Goal: Task Accomplishment & Management: Complete application form

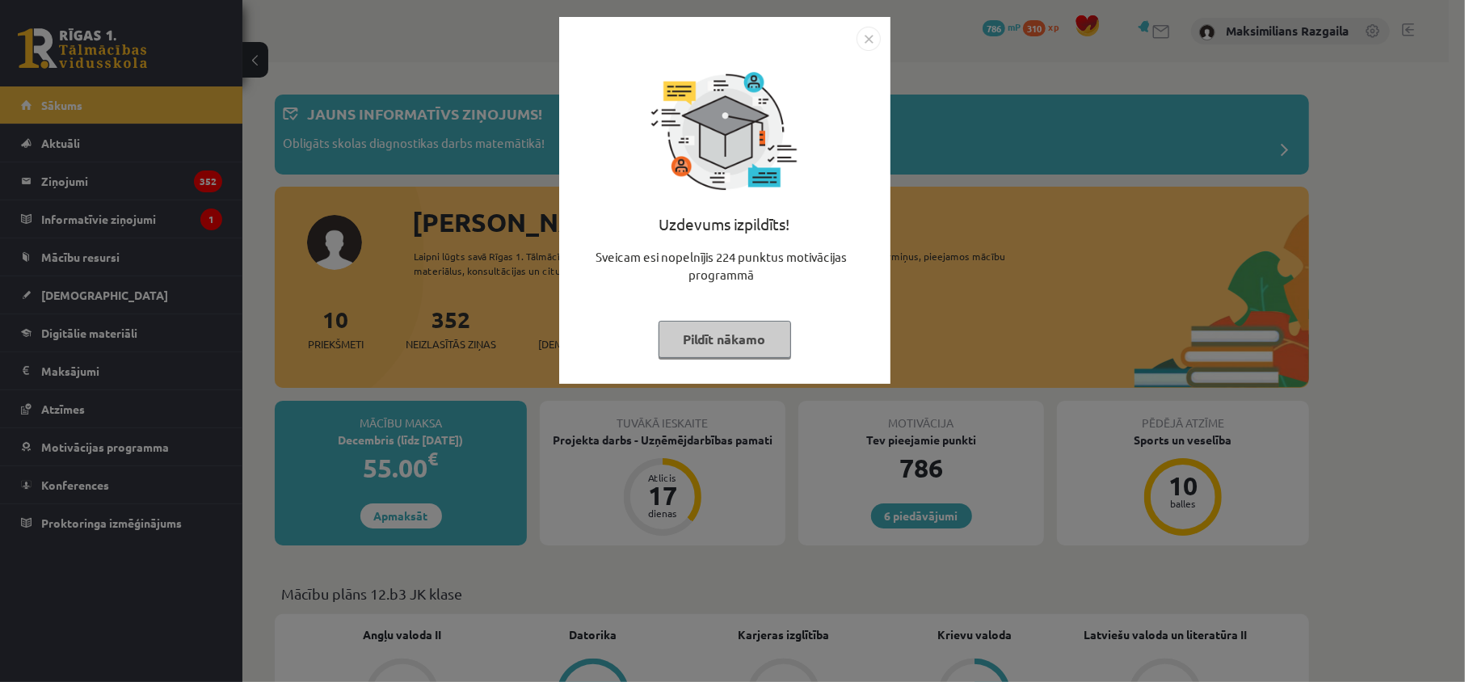
click at [144, 415] on div "Uzdevums izpildīts! Sveicam esi nopelnījis 224 punktus motivācijas programmā Pi…" at bounding box center [732, 341] width 1465 height 682
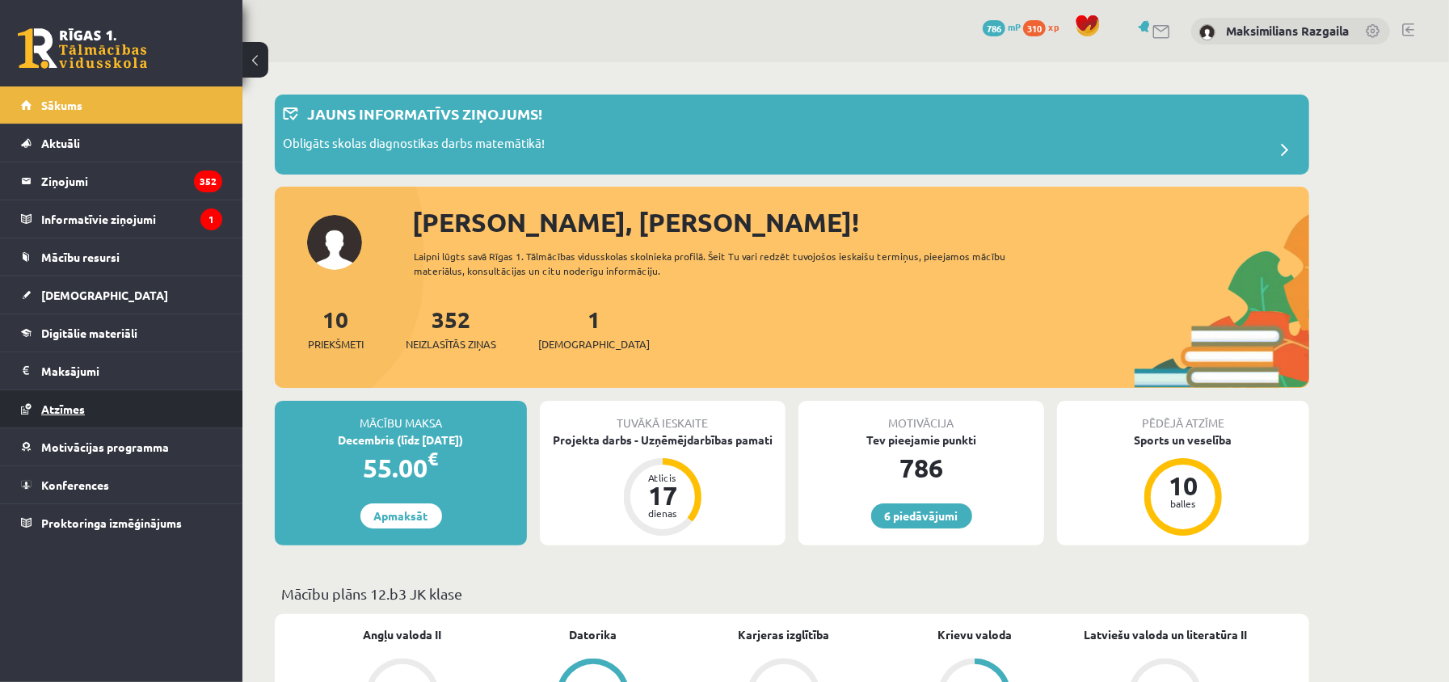
click at [116, 420] on link "Atzīmes" at bounding box center [121, 408] width 201 height 37
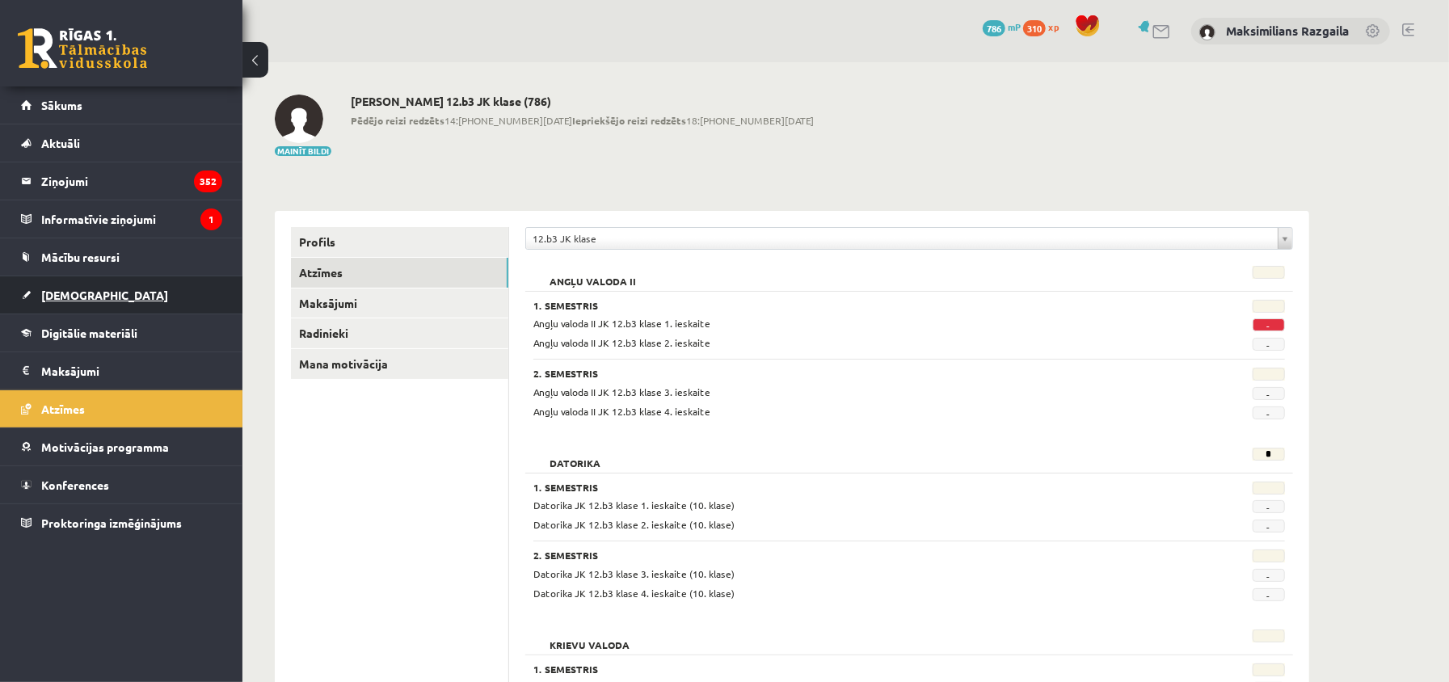
click at [72, 289] on span "[DEMOGRAPHIC_DATA]" at bounding box center [104, 295] width 127 height 15
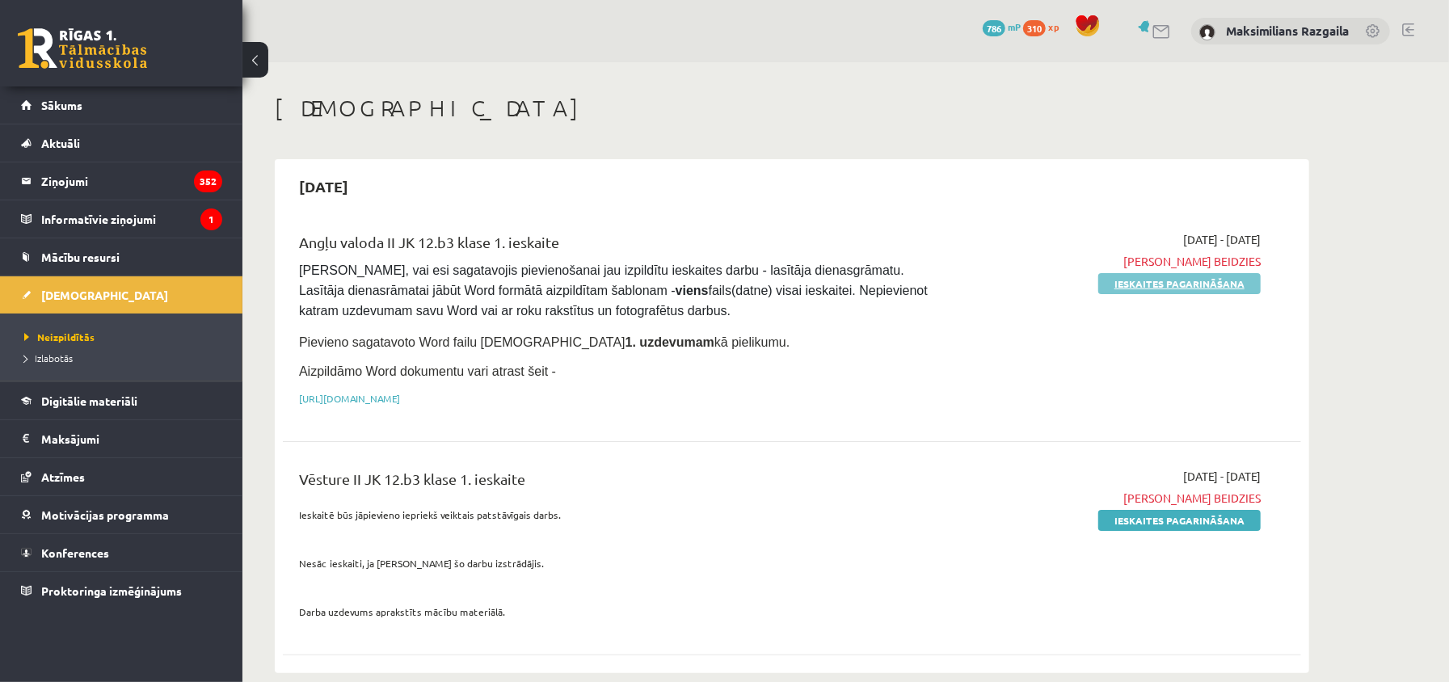
click at [1114, 278] on link "Ieskaites pagarināšana" at bounding box center [1179, 283] width 162 height 21
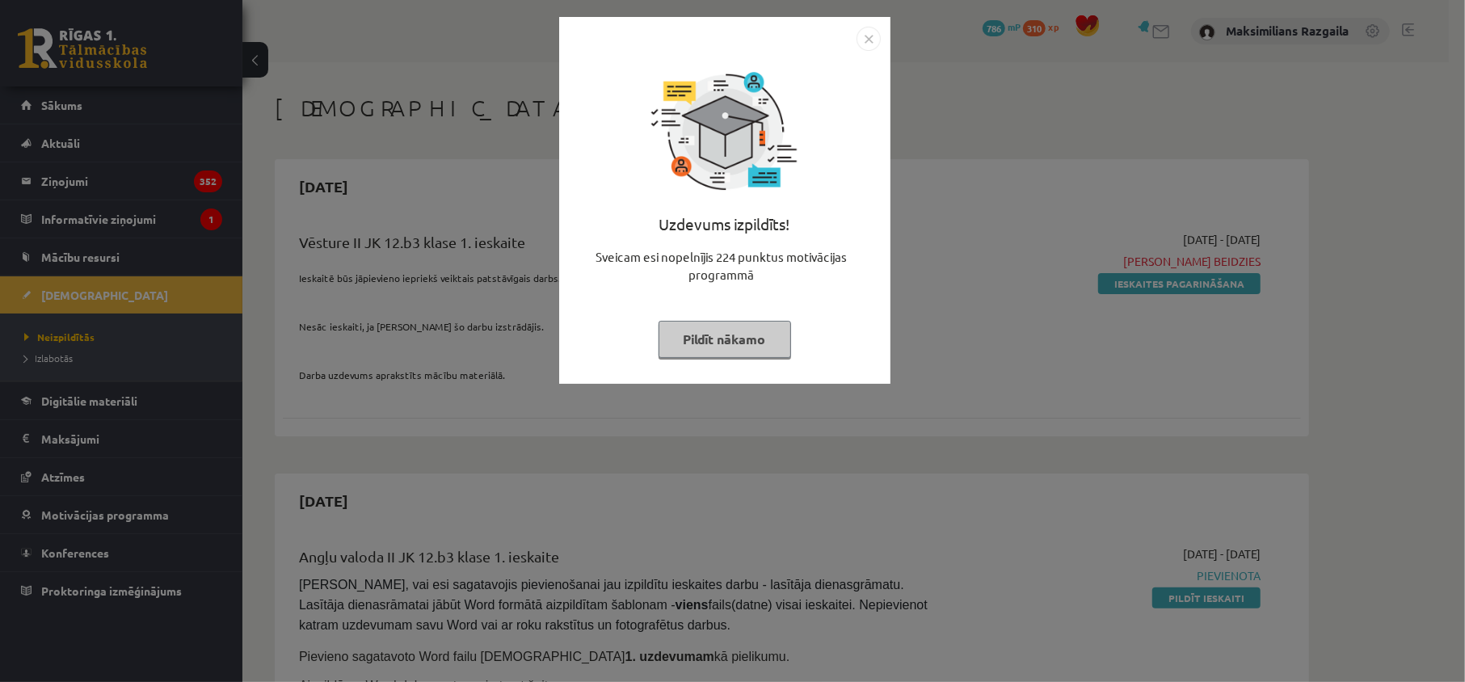
click at [391, 392] on div "Uzdevums izpildīts! Sveicam esi nopelnījis 224 punktus motivācijas programmā Pi…" at bounding box center [732, 341] width 1465 height 682
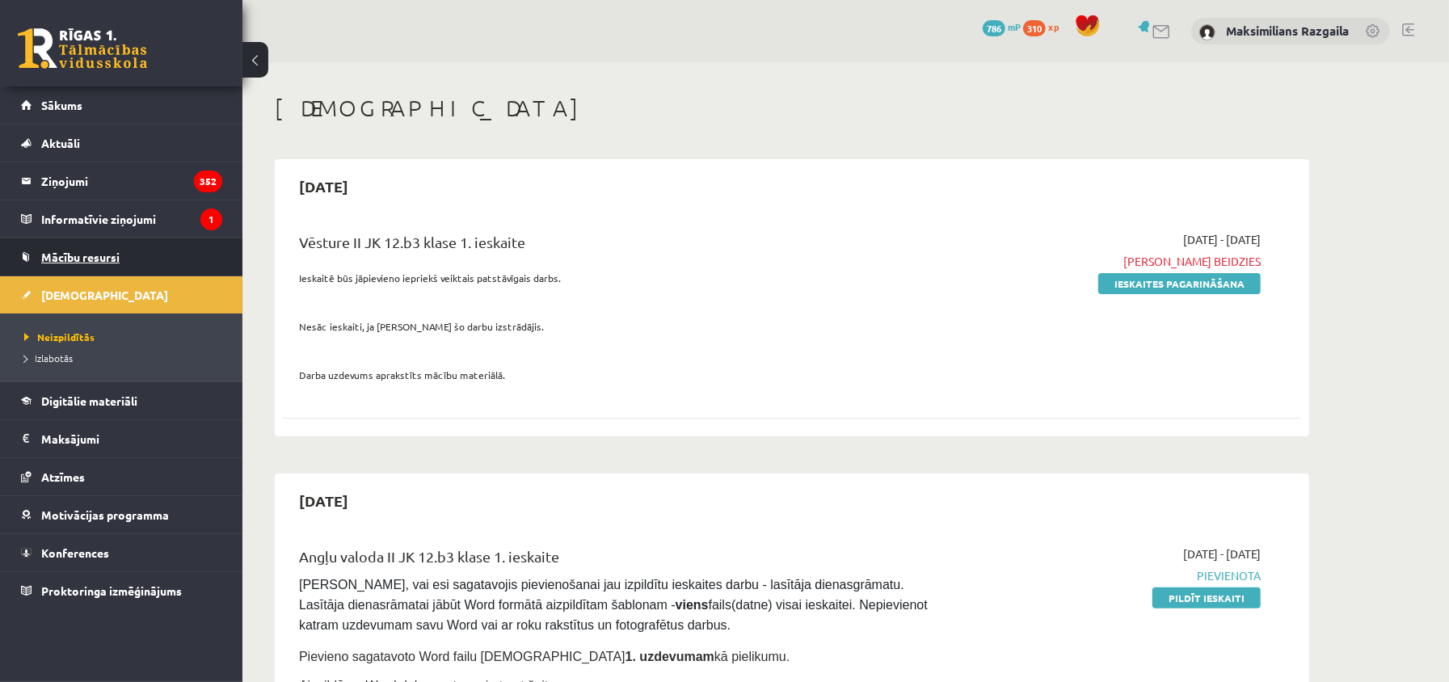
click at [124, 272] on link "Mācību resursi" at bounding box center [121, 256] width 201 height 37
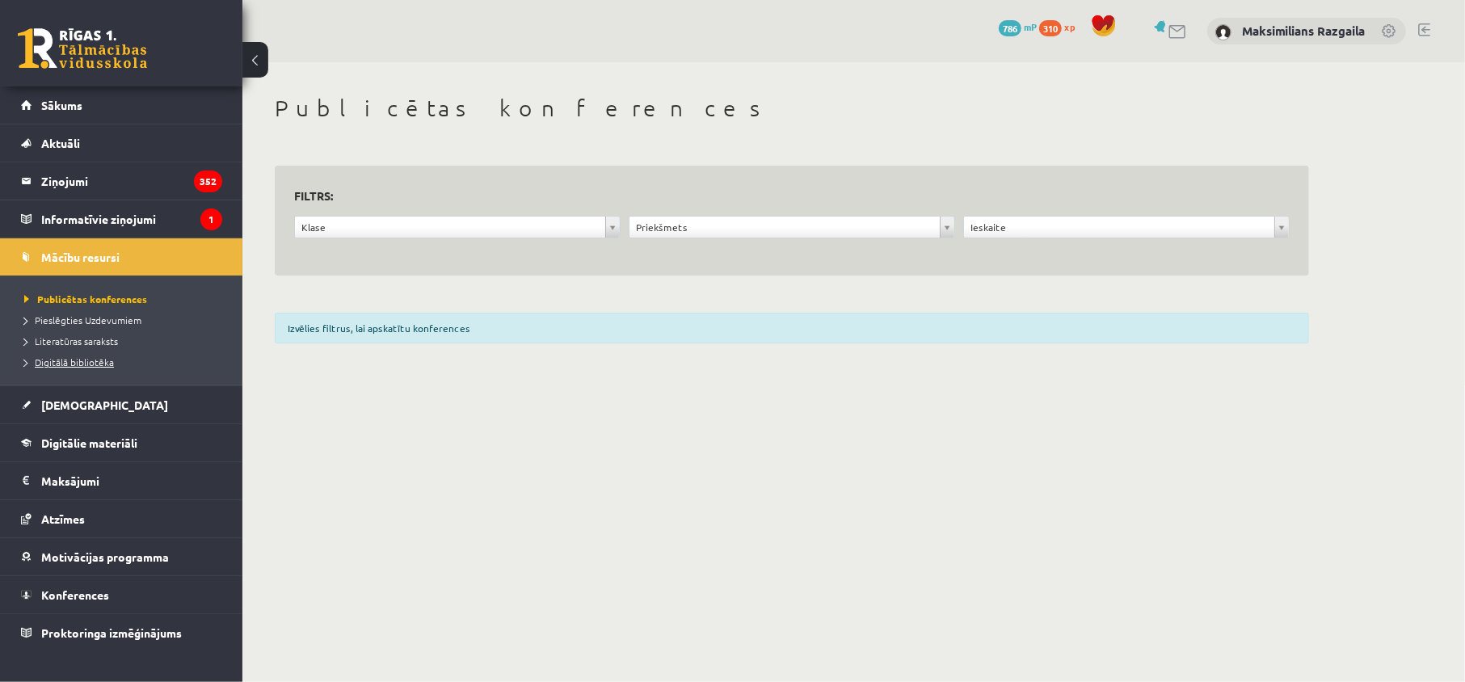
click at [108, 356] on span "Digitālā bibliotēka" at bounding box center [69, 362] width 90 height 13
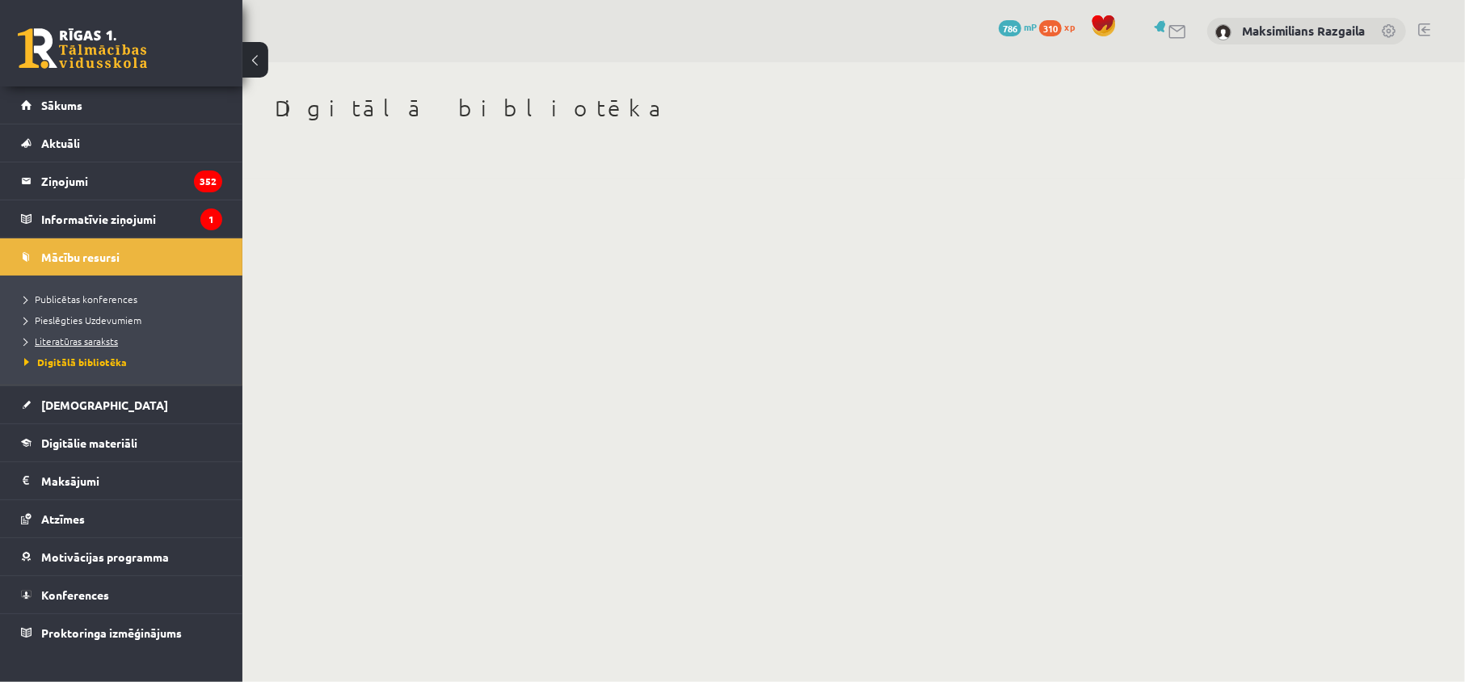
click at [115, 344] on span "Literatūras saraksts" at bounding box center [71, 341] width 94 height 13
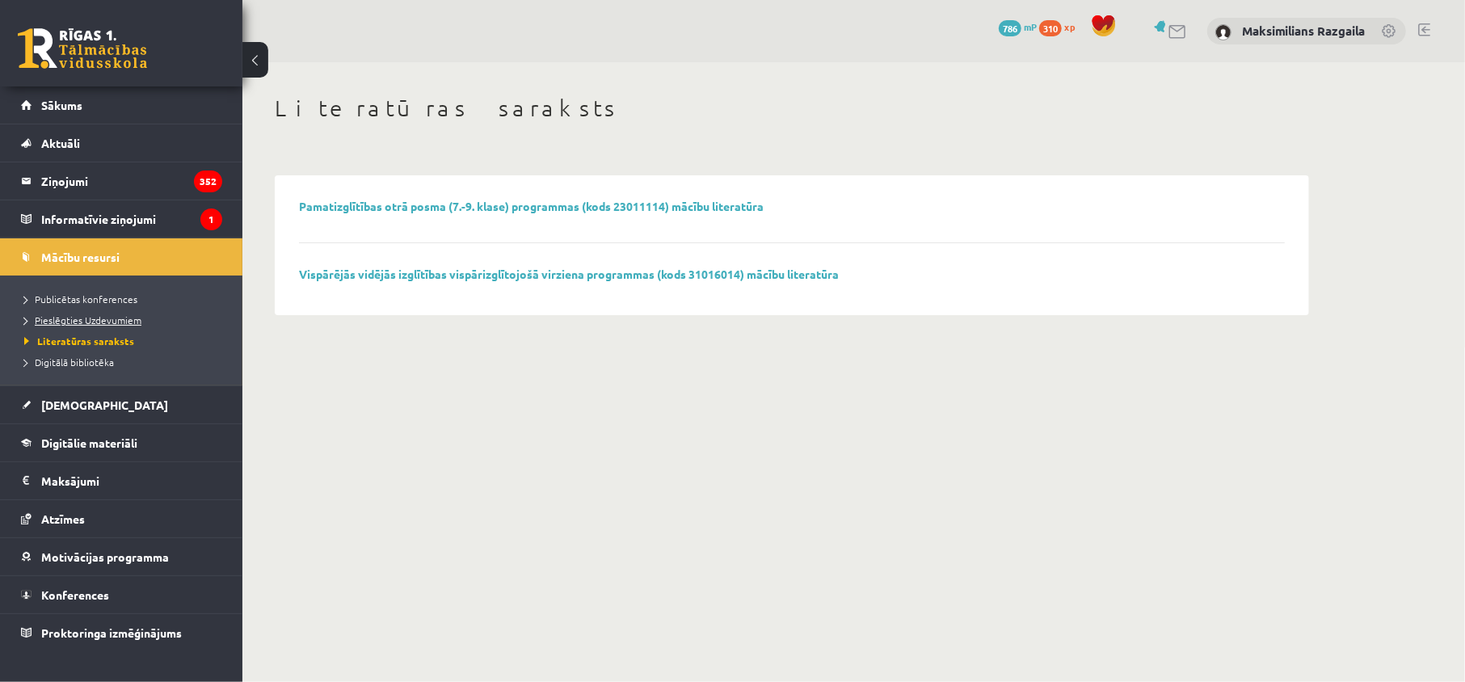
click at [124, 315] on span "Pieslēgties Uzdevumiem" at bounding box center [82, 320] width 117 height 13
click at [60, 402] on span "[DEMOGRAPHIC_DATA]" at bounding box center [104, 405] width 127 height 15
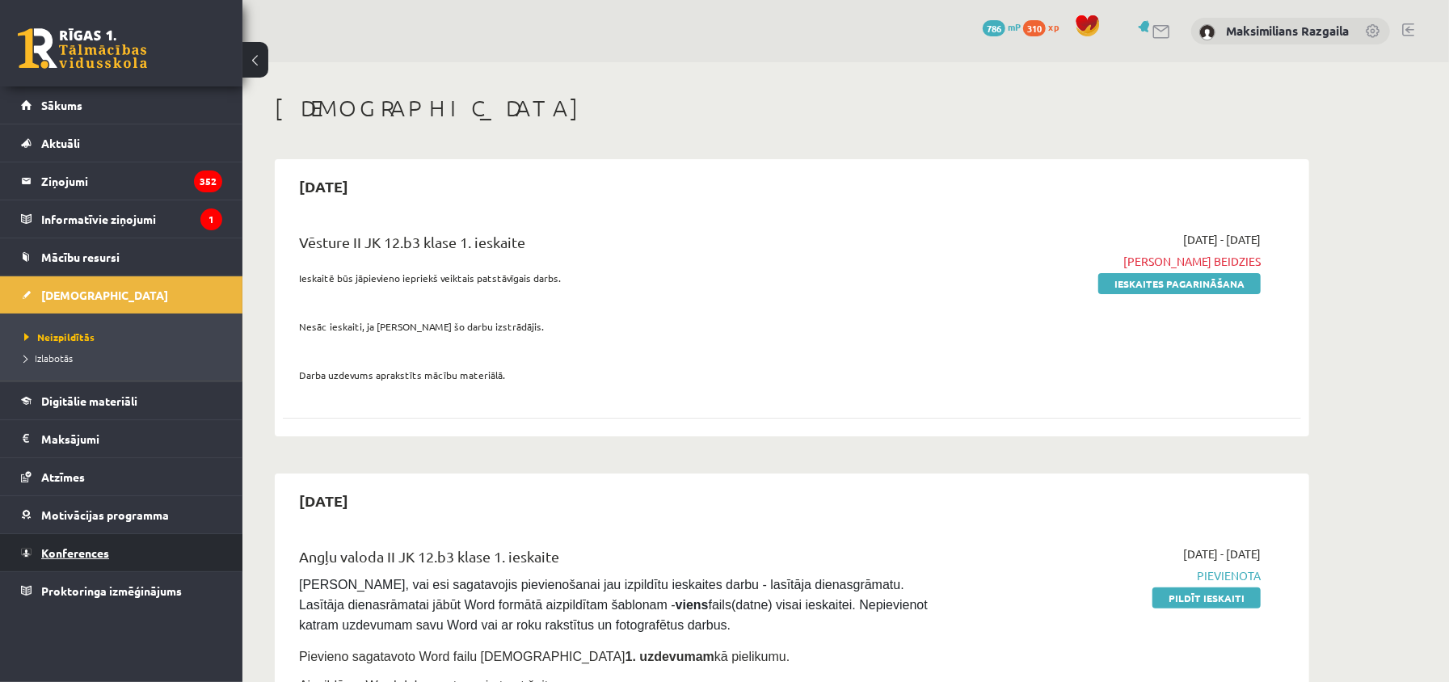
click at [100, 550] on span "Konferences" at bounding box center [75, 552] width 68 height 15
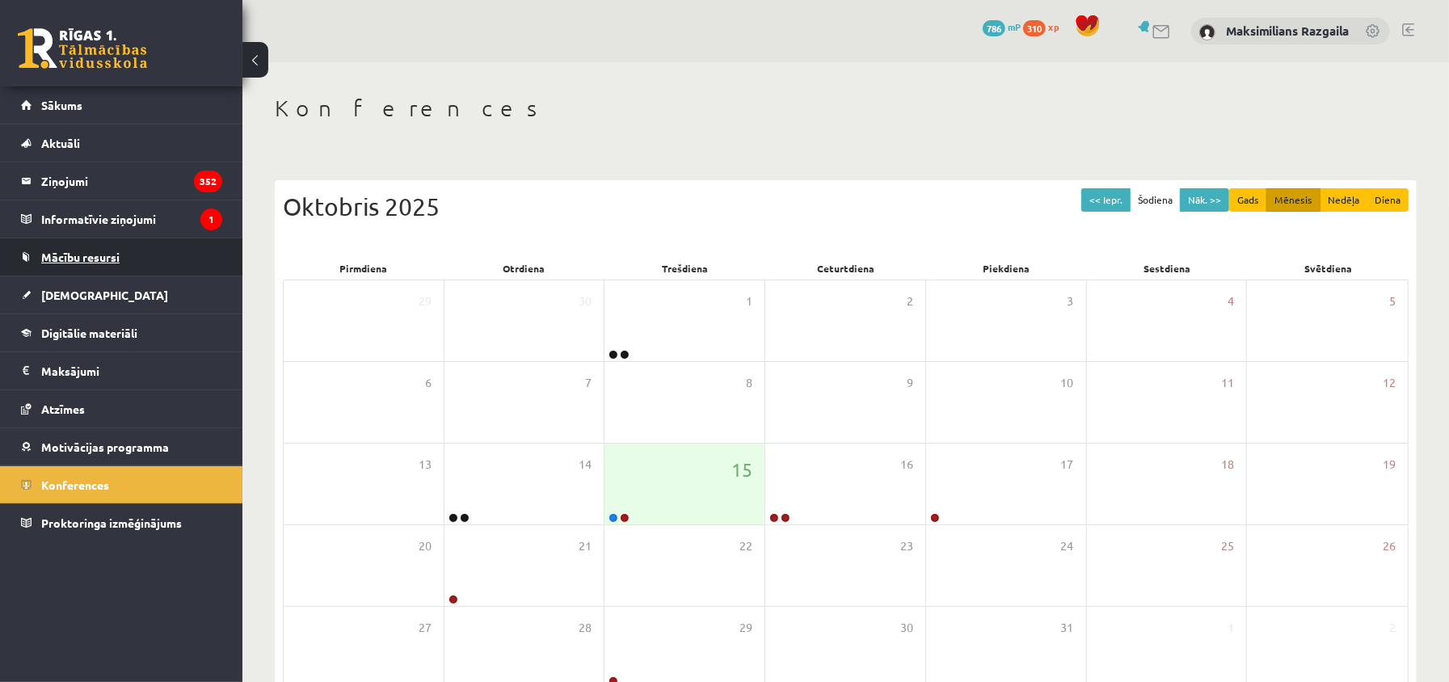
click at [145, 272] on link "Mācību resursi" at bounding box center [121, 256] width 201 height 37
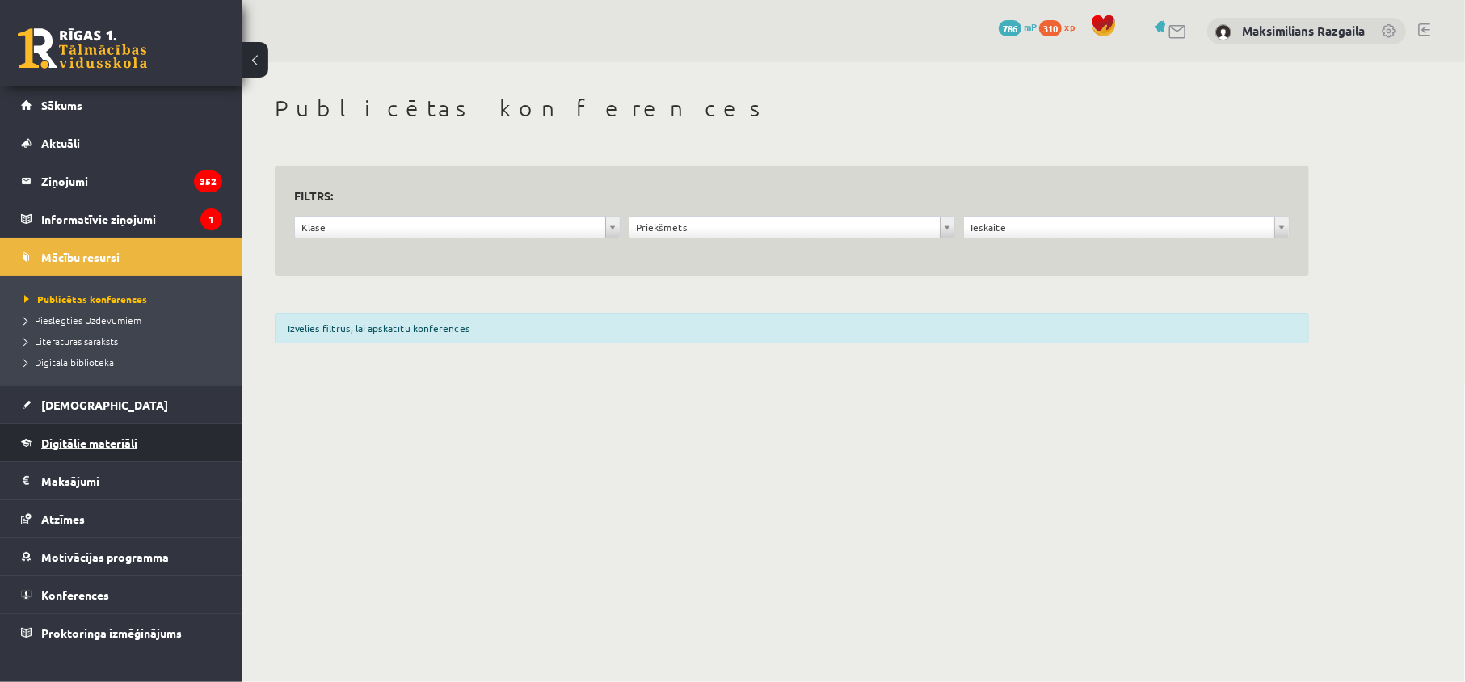
click at [107, 450] on span "Digitālie materiāli" at bounding box center [89, 443] width 96 height 15
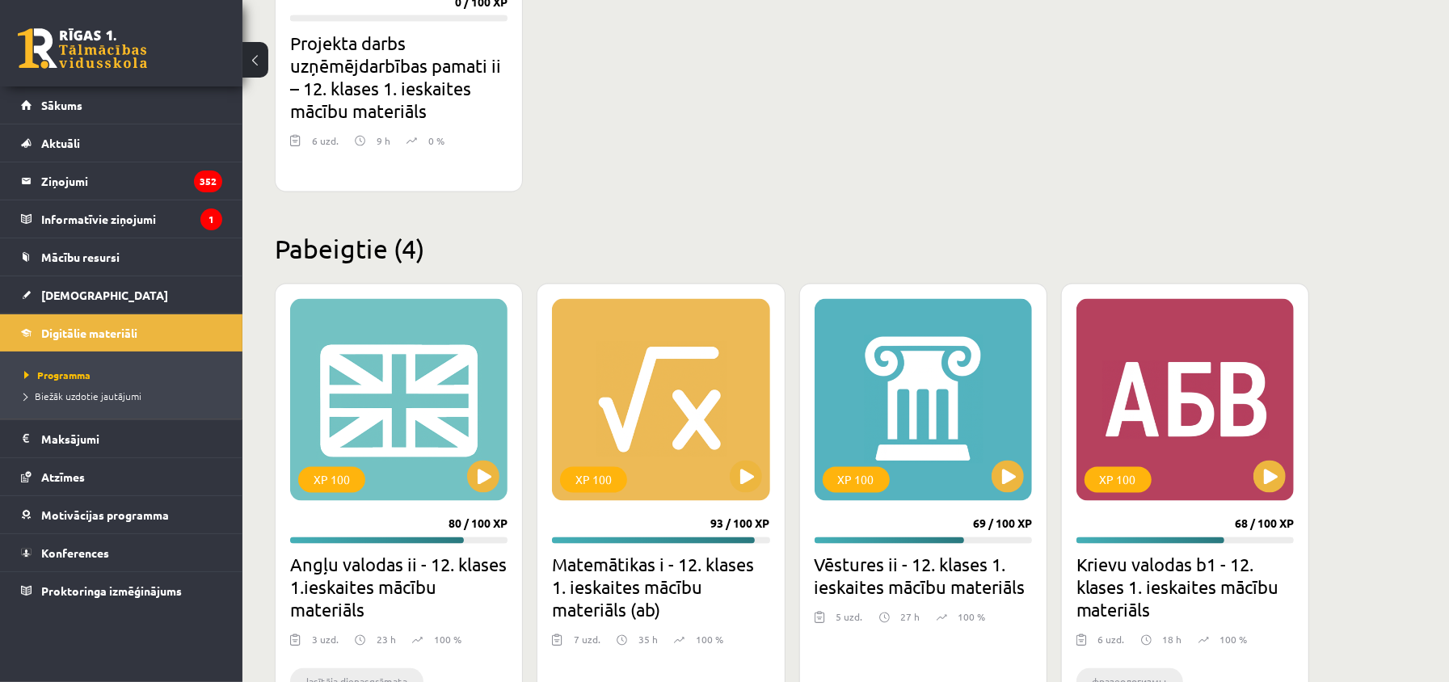
scroll to position [1926, 0]
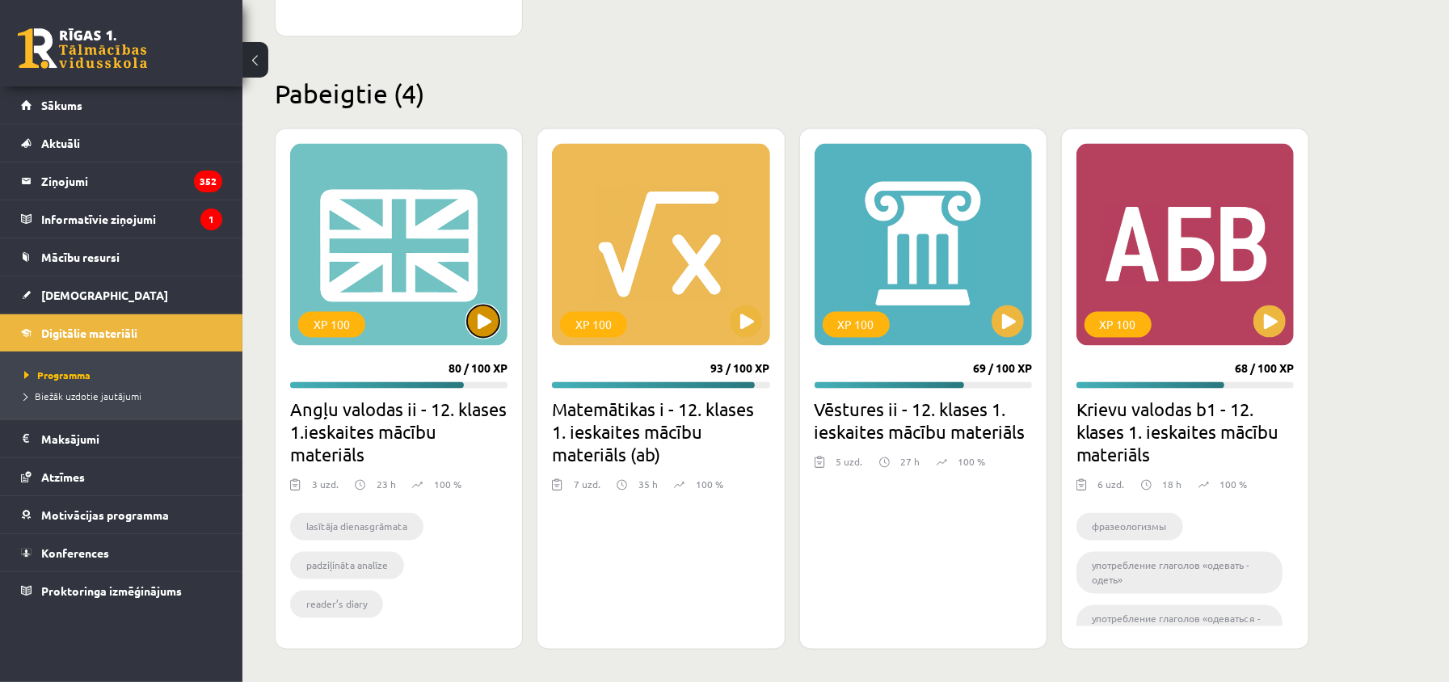
click at [474, 330] on button at bounding box center [483, 321] width 32 height 32
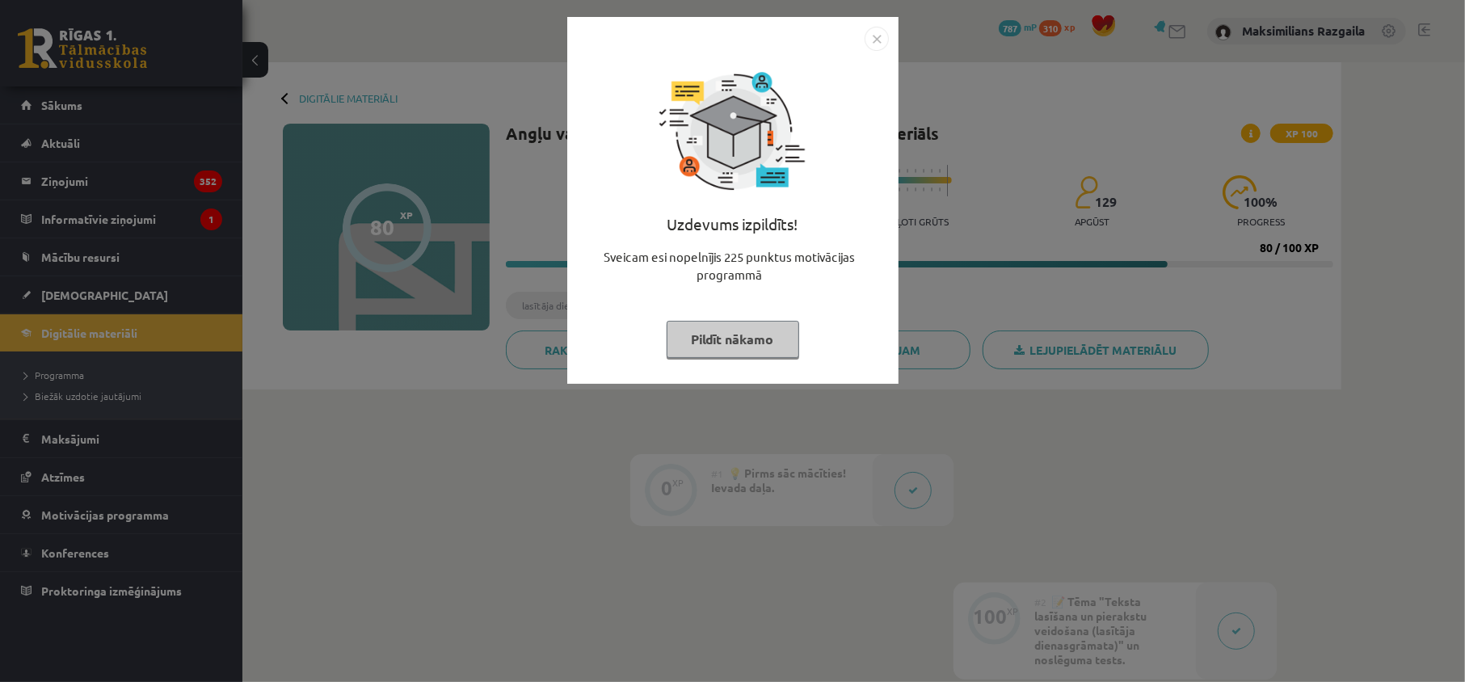
click at [1051, 292] on div "Uzdevums izpildīts! Sveicam esi nopelnījis 225 punktus motivācijas programmā Pi…" at bounding box center [732, 341] width 1465 height 682
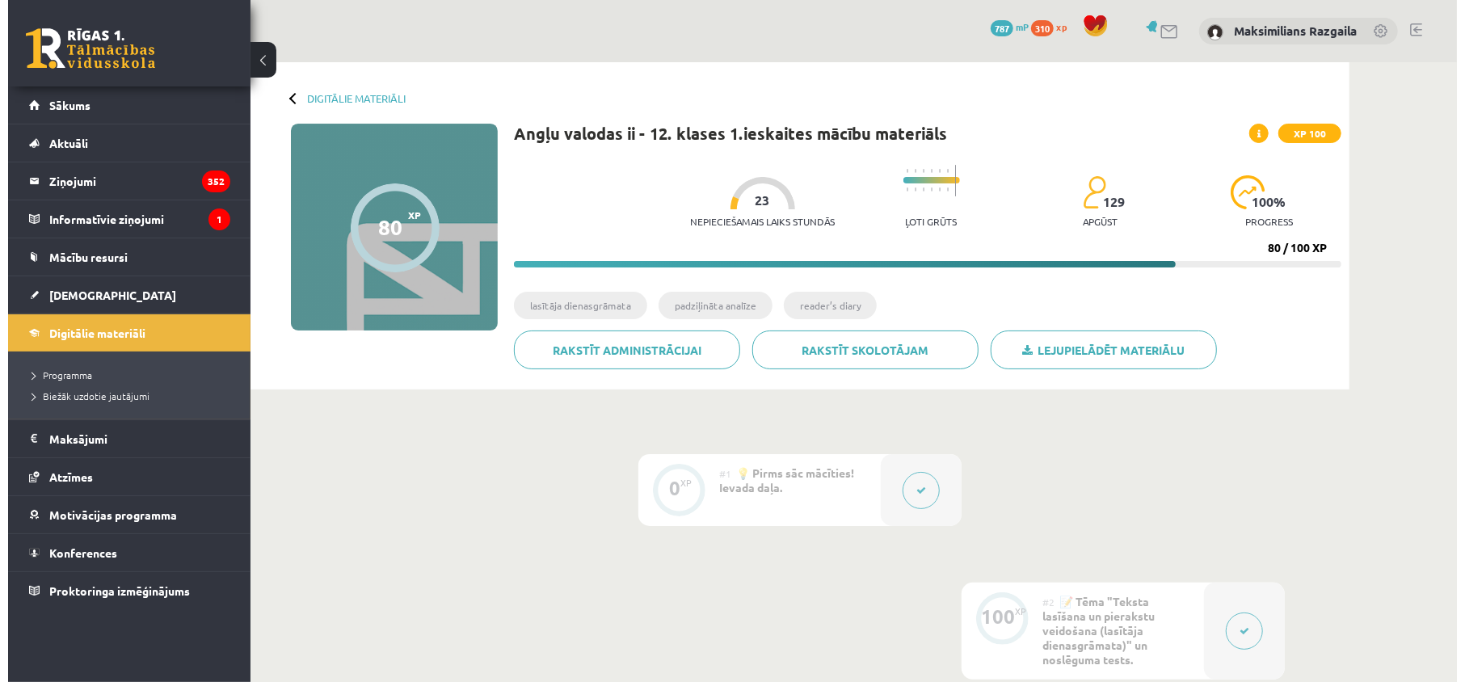
scroll to position [323, 0]
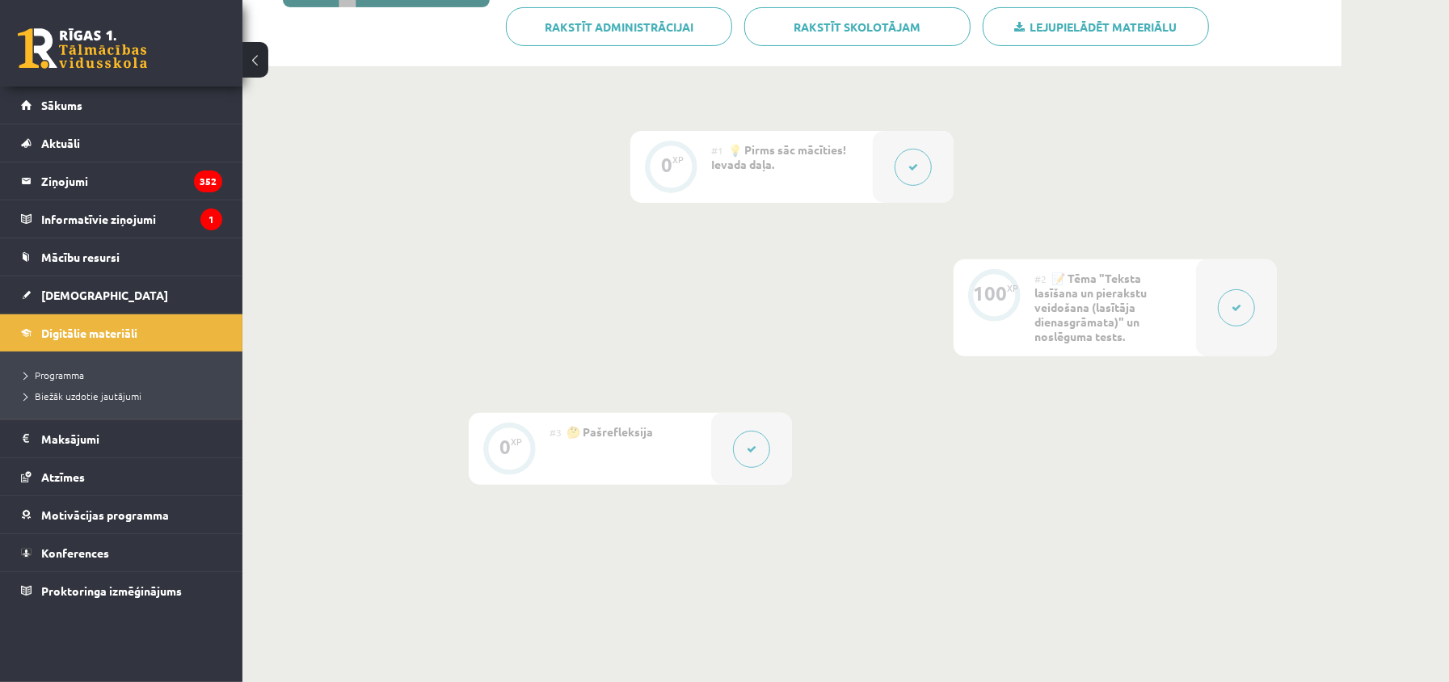
click at [931, 213] on div "0 XP #1 💡 Pirms sāc mācīties! Ievada daļa. 100 XP #2 📝 Tēma "Teksta lasīšana un…" at bounding box center [792, 308] width 970 height 354
click at [916, 184] on button at bounding box center [913, 167] width 37 height 37
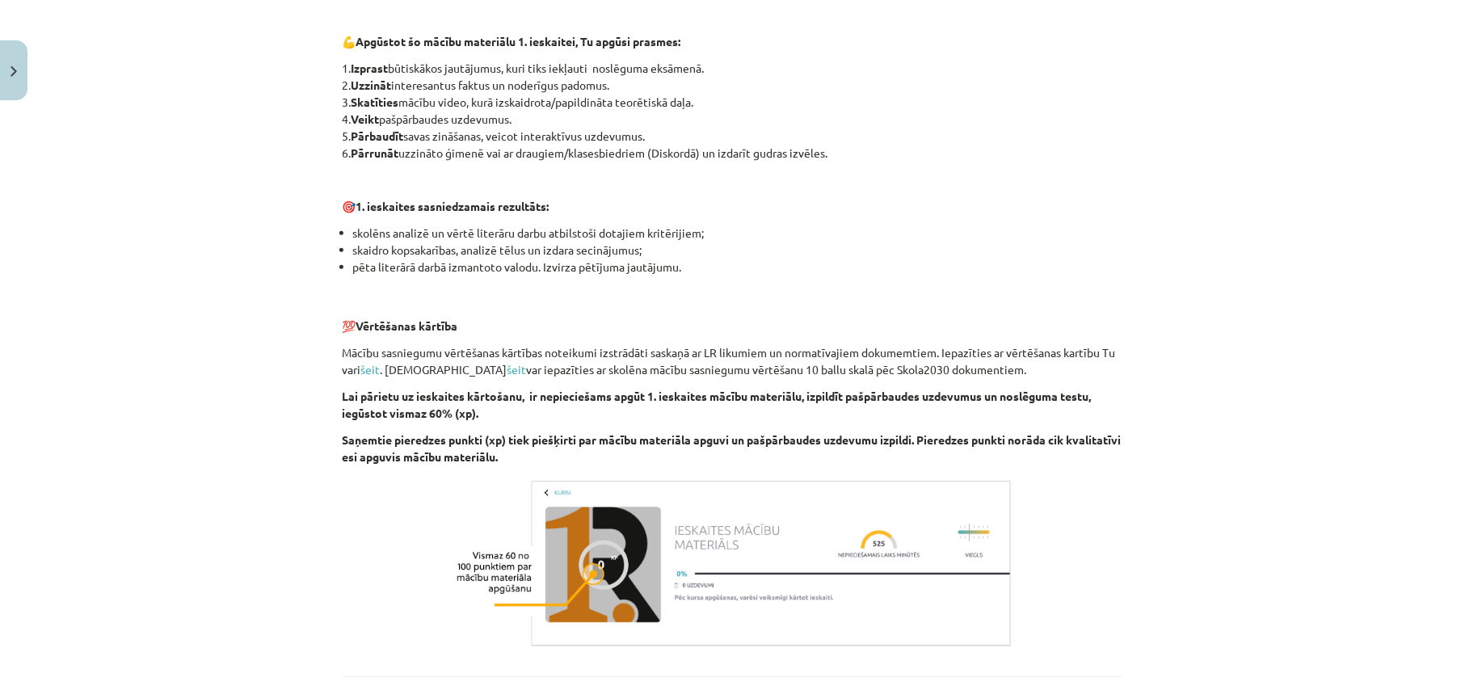
scroll to position [1071, 0]
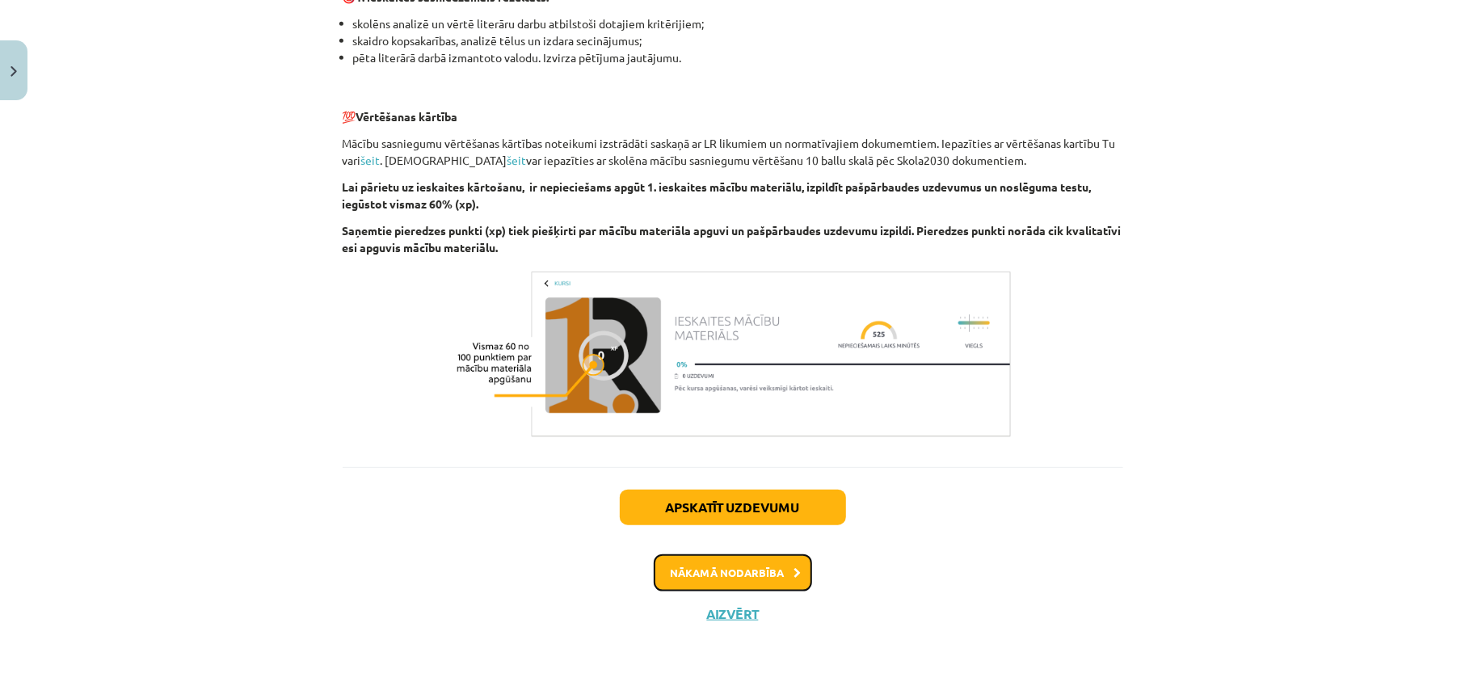
click at [680, 564] on button "Nākamā nodarbība" at bounding box center [733, 572] width 158 height 37
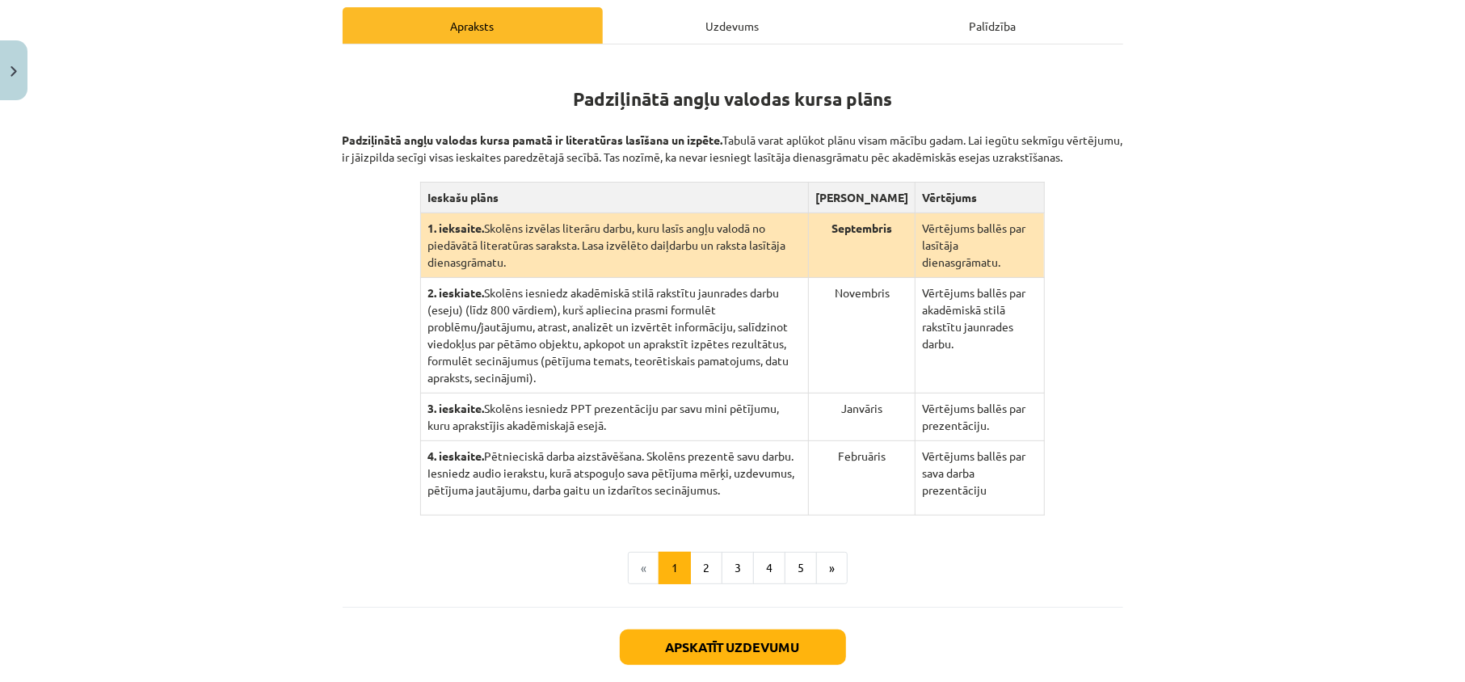
scroll to position [364, 0]
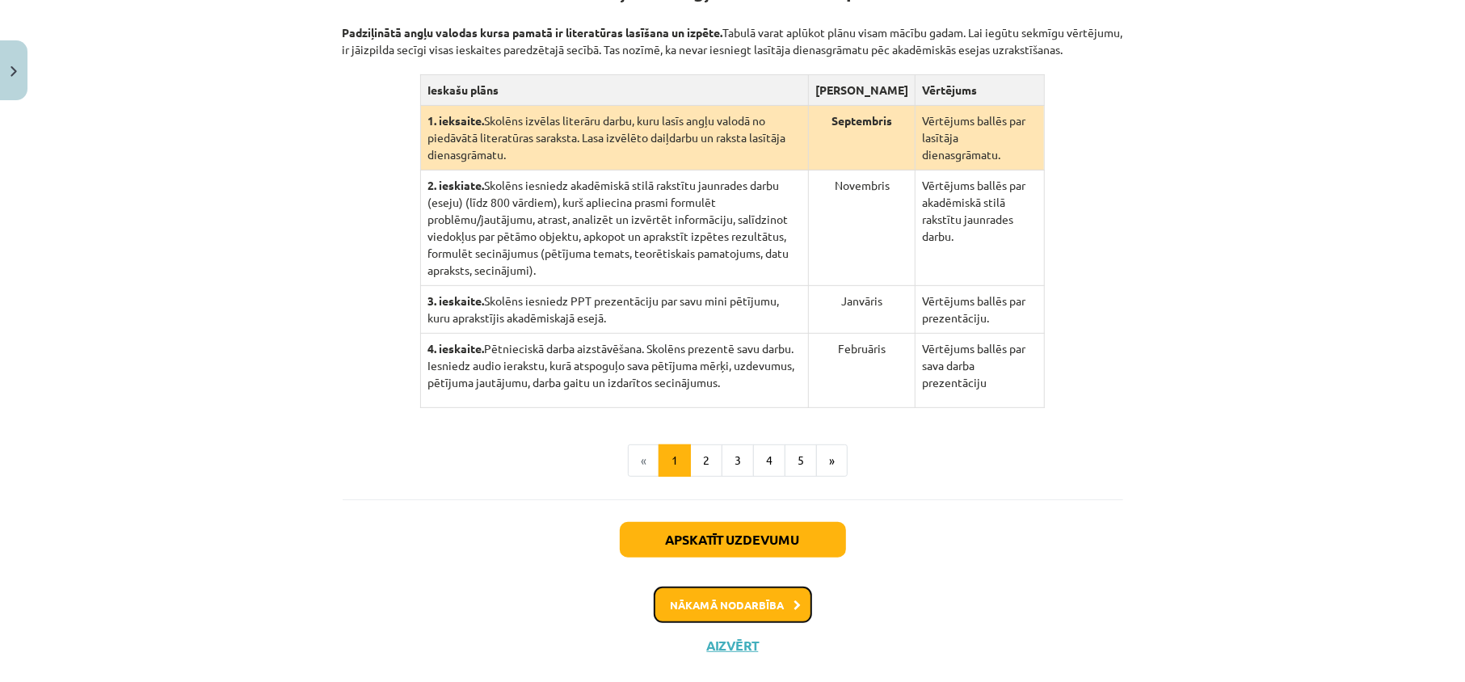
click at [689, 615] on button "Nākamā nodarbība" at bounding box center [733, 605] width 158 height 37
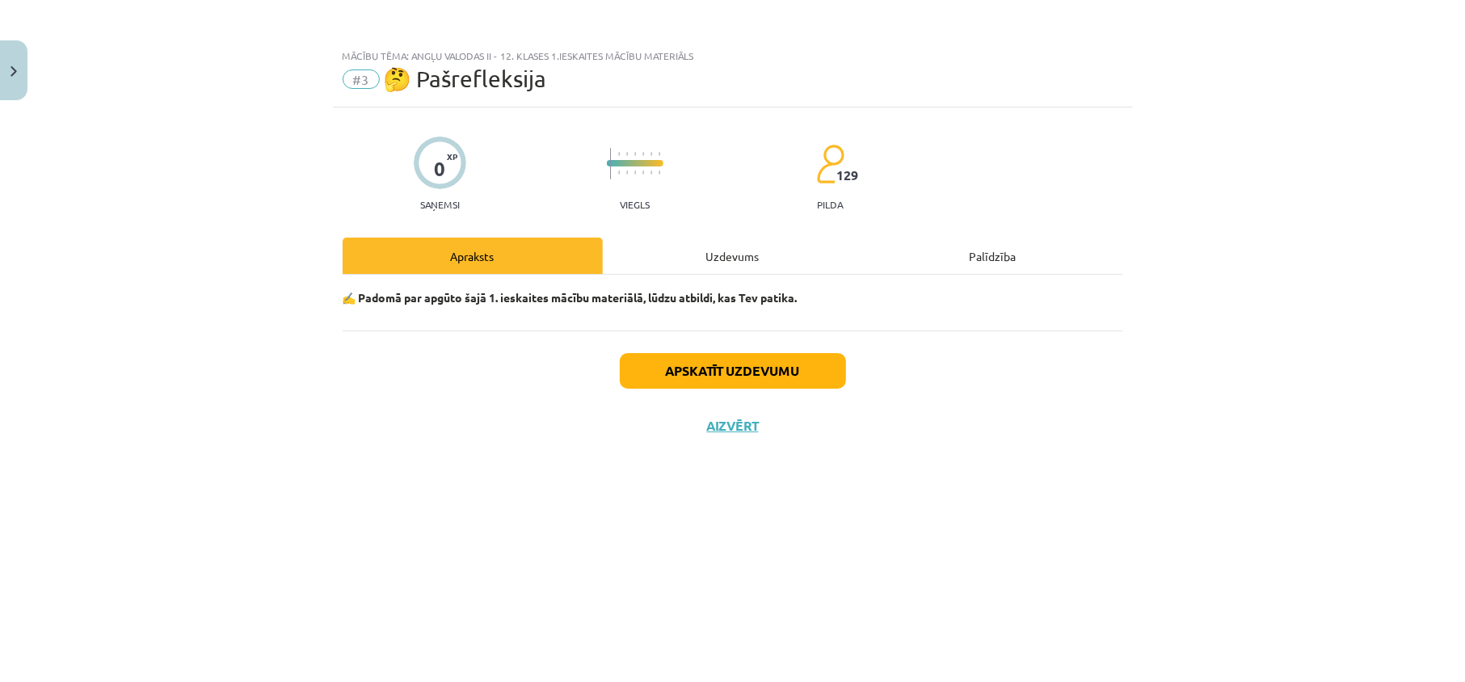
scroll to position [0, 0]
click at [708, 263] on div "Uzdevums" at bounding box center [733, 256] width 260 height 36
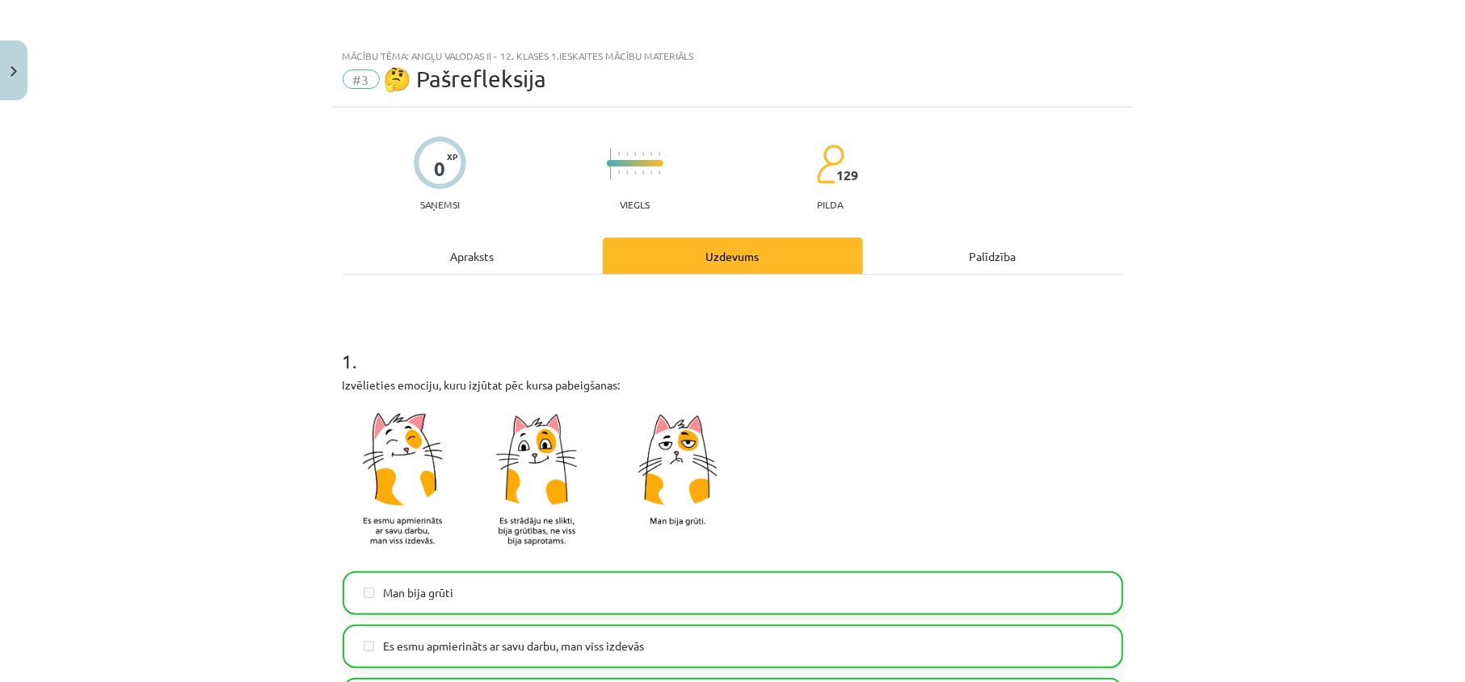
click at [718, 253] on div "Uzdevums" at bounding box center [733, 256] width 260 height 36
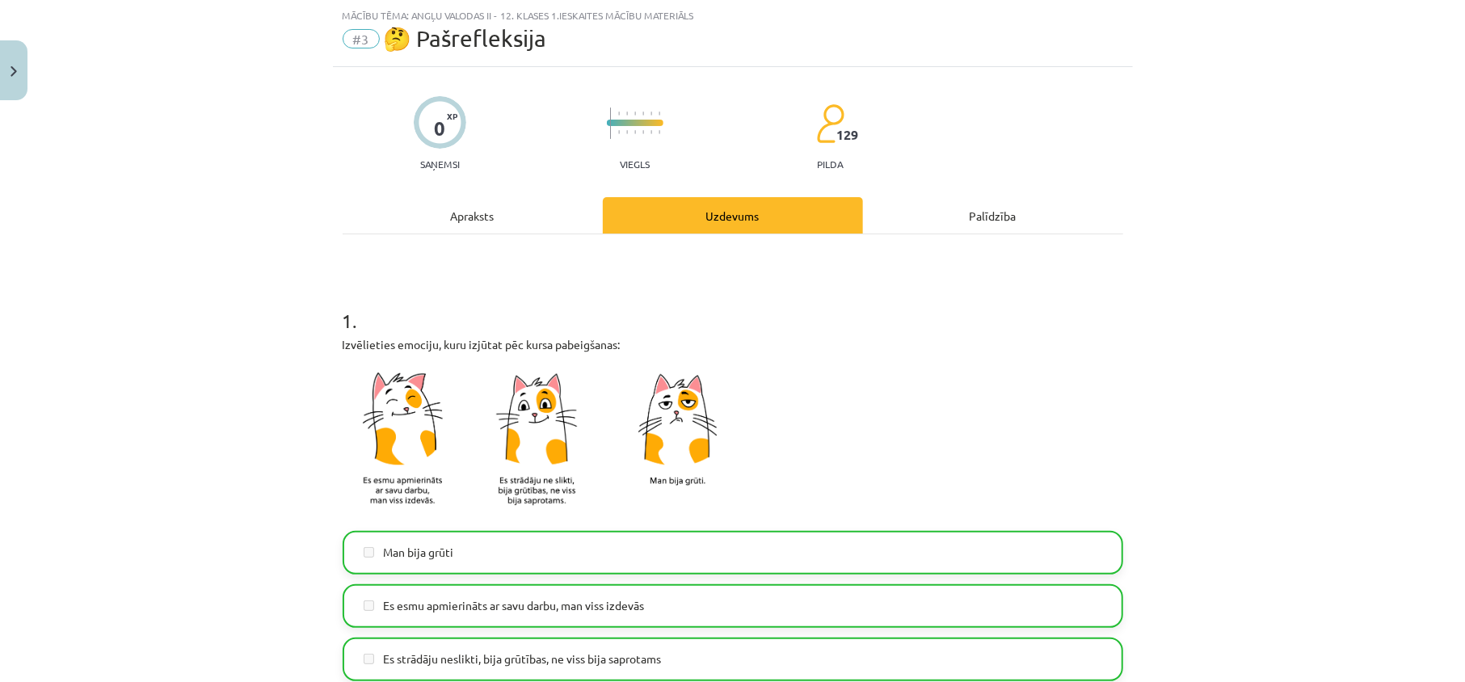
click at [519, 208] on div "Apraksts" at bounding box center [473, 215] width 260 height 36
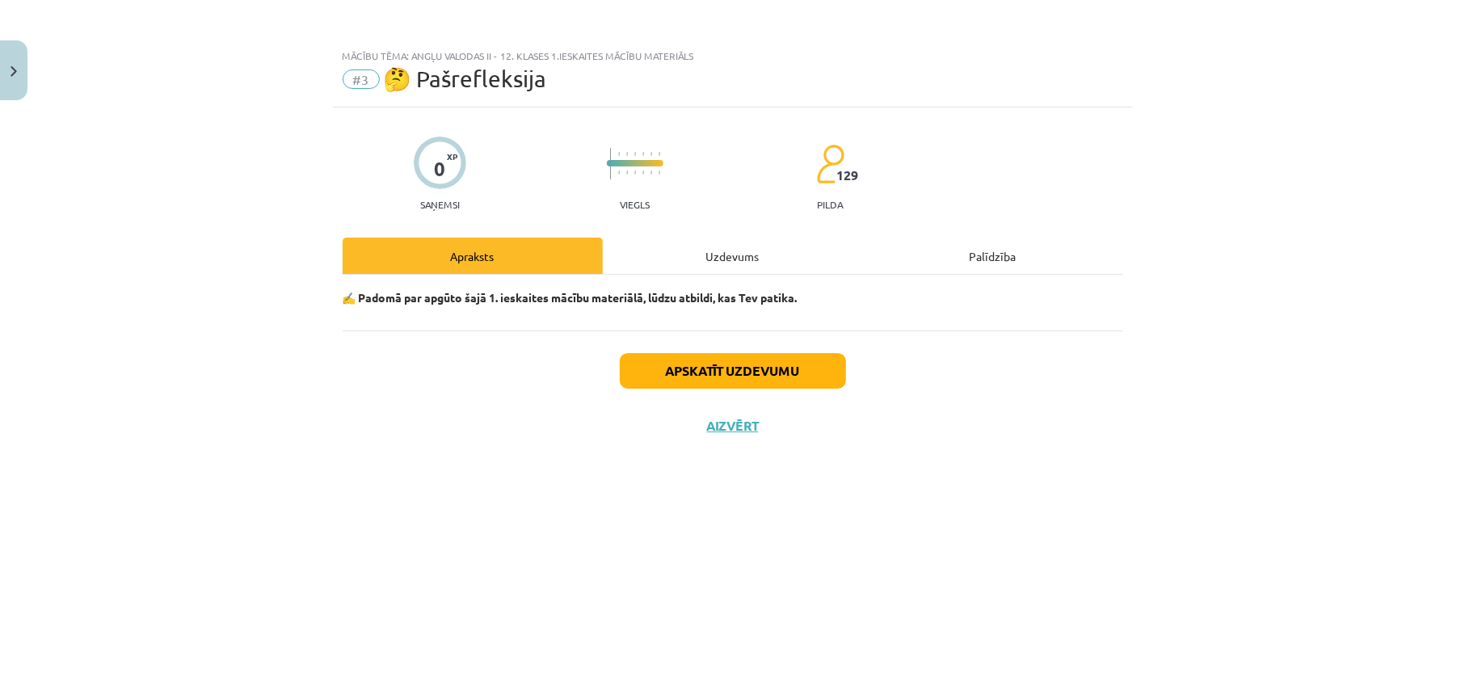
click at [708, 436] on div "Apskatīt uzdevumu Aizvērt" at bounding box center [733, 386] width 781 height 113
click at [714, 421] on button "Aizvērt" at bounding box center [732, 426] width 61 height 16
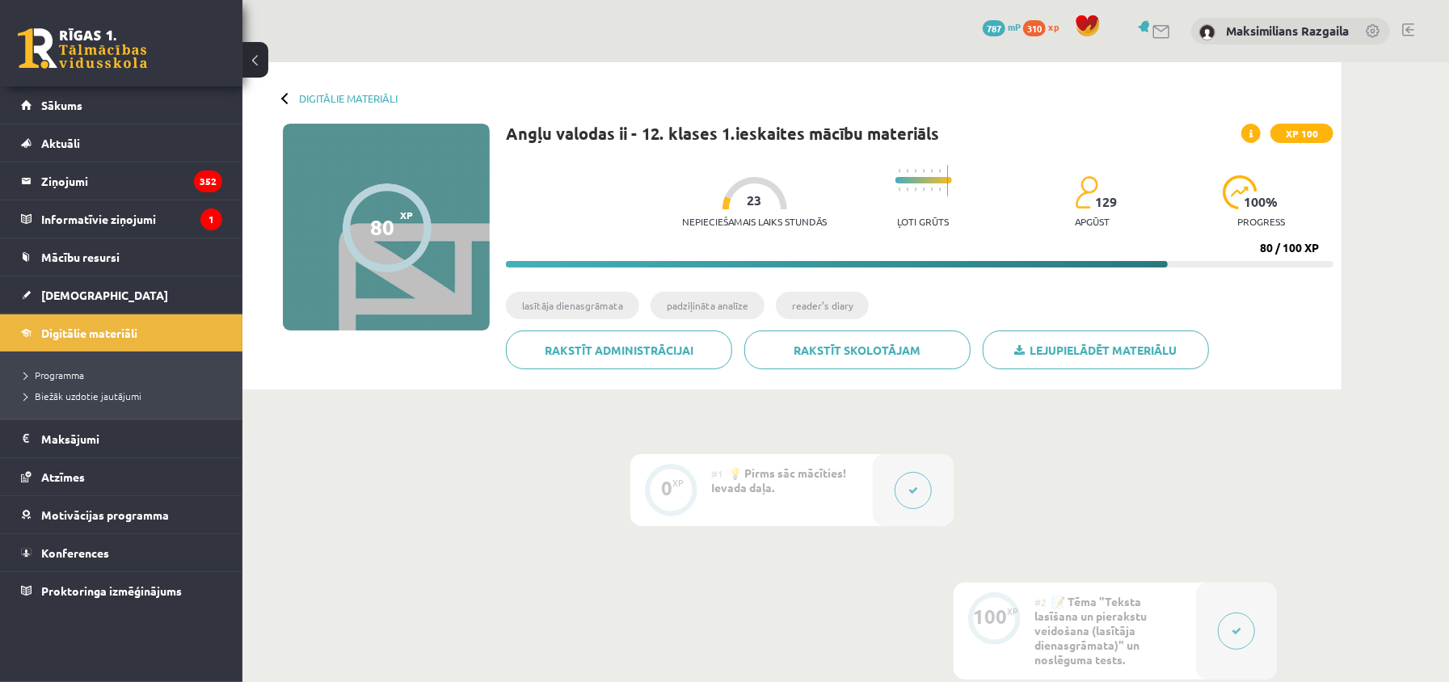
click at [899, 469] on div at bounding box center [913, 490] width 81 height 72
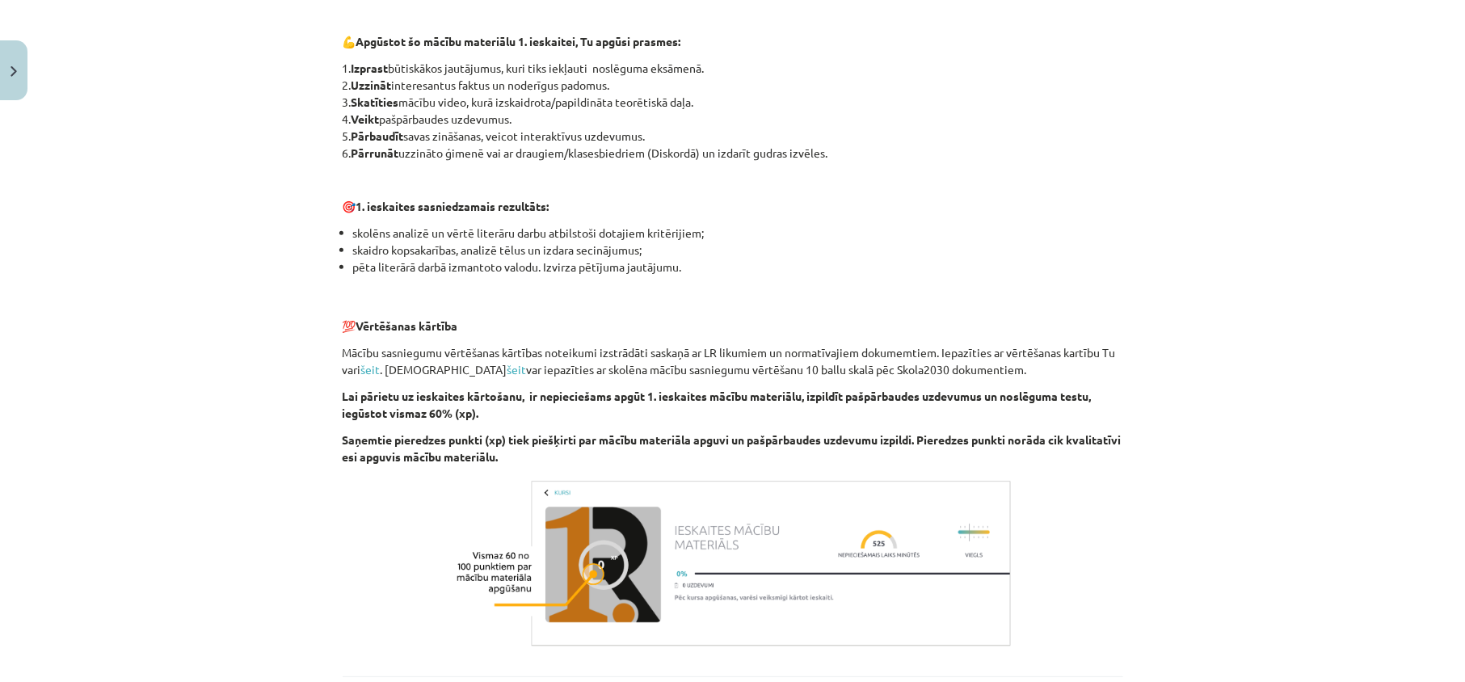
scroll to position [970, 0]
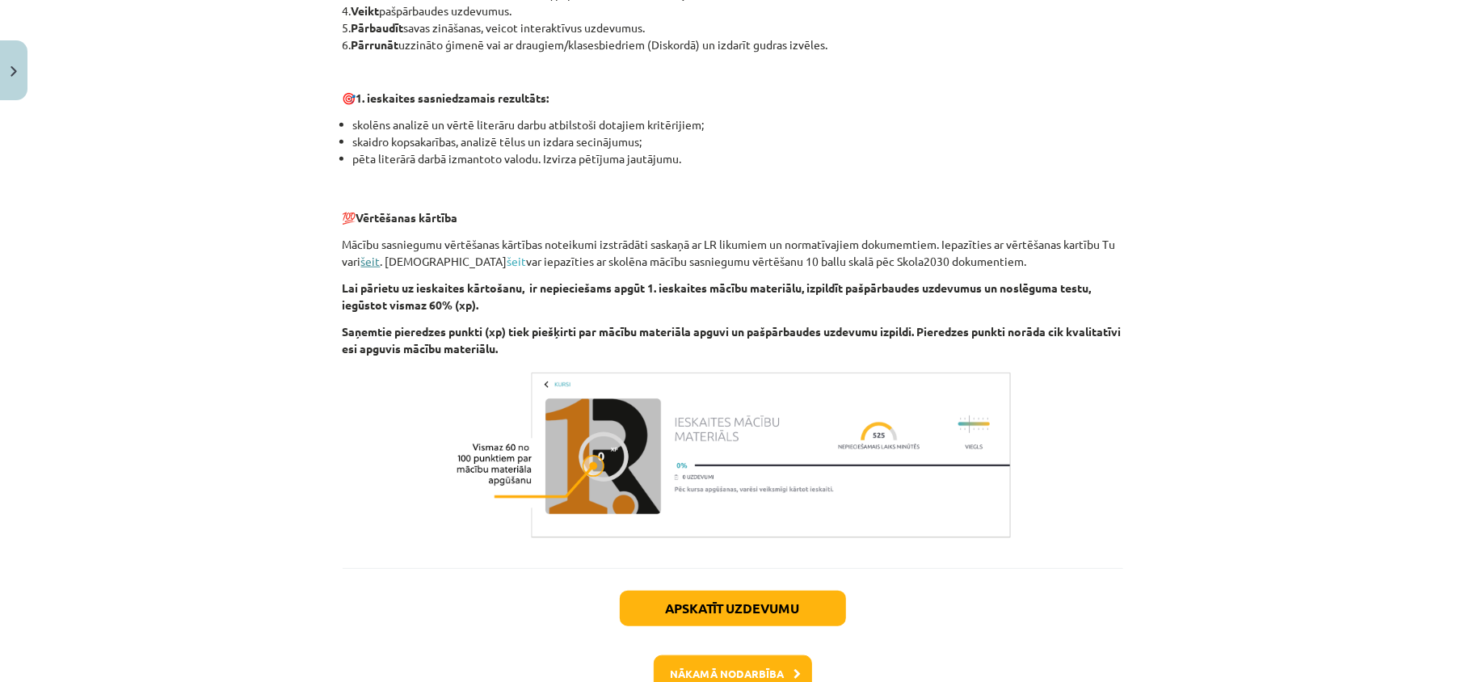
click at [381, 266] on link "šeit" at bounding box center [370, 261] width 19 height 15
click at [507, 263] on link "šeit" at bounding box center [516, 261] width 19 height 15
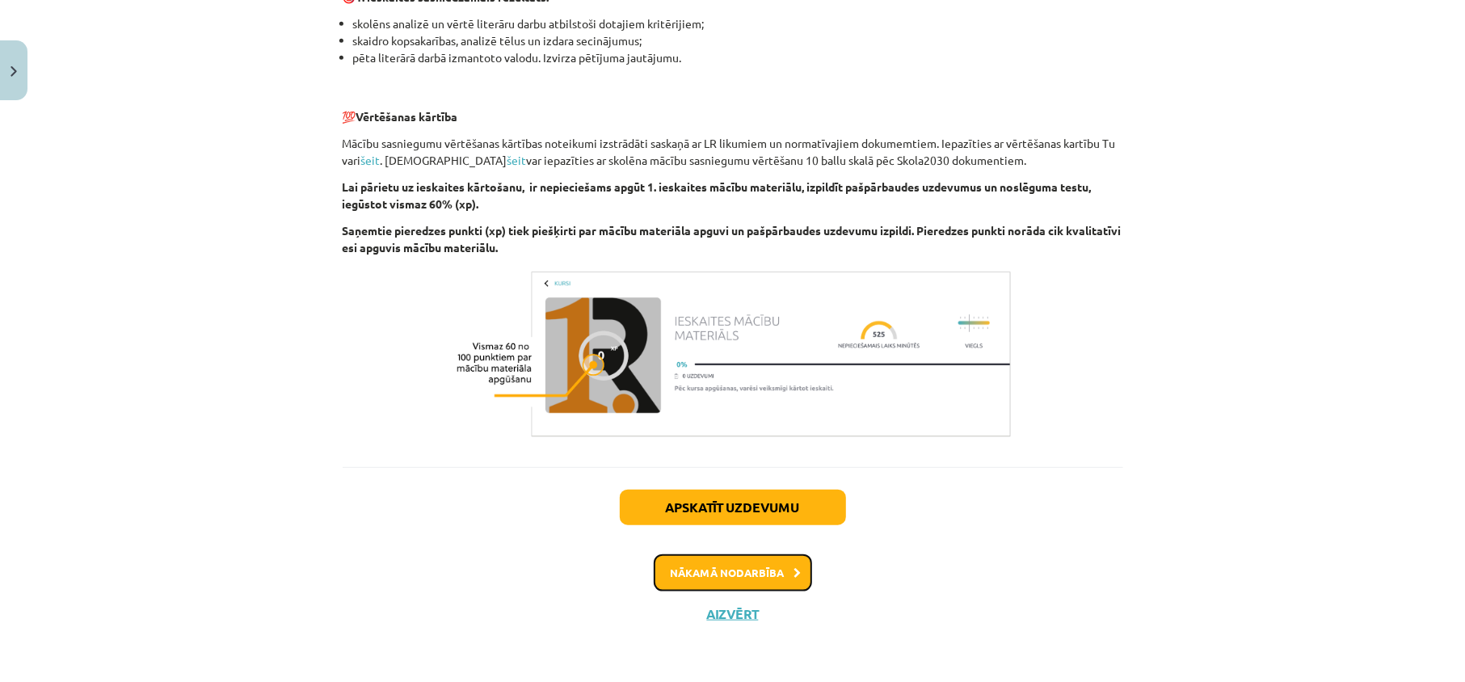
click at [739, 557] on button "Nākamā nodarbība" at bounding box center [733, 572] width 158 height 37
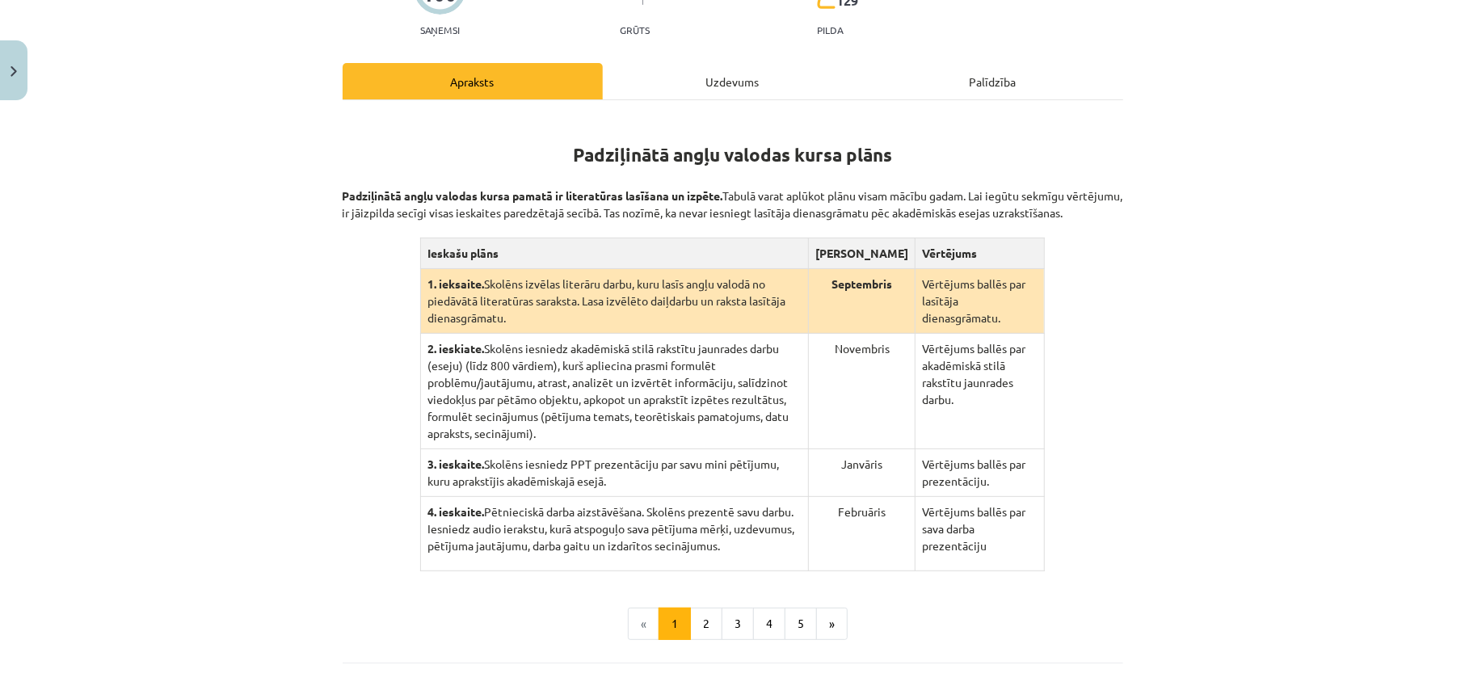
scroll to position [415, 0]
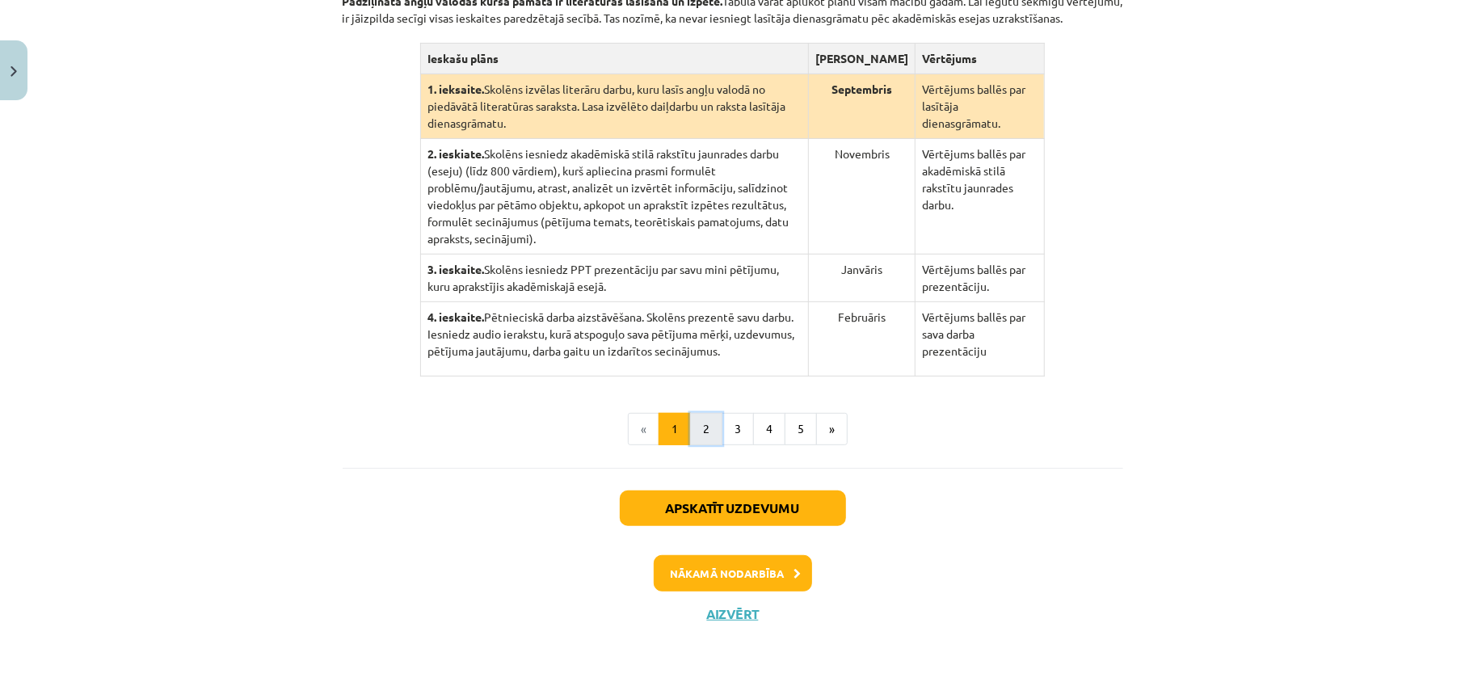
click at [693, 422] on button "2" at bounding box center [706, 429] width 32 height 32
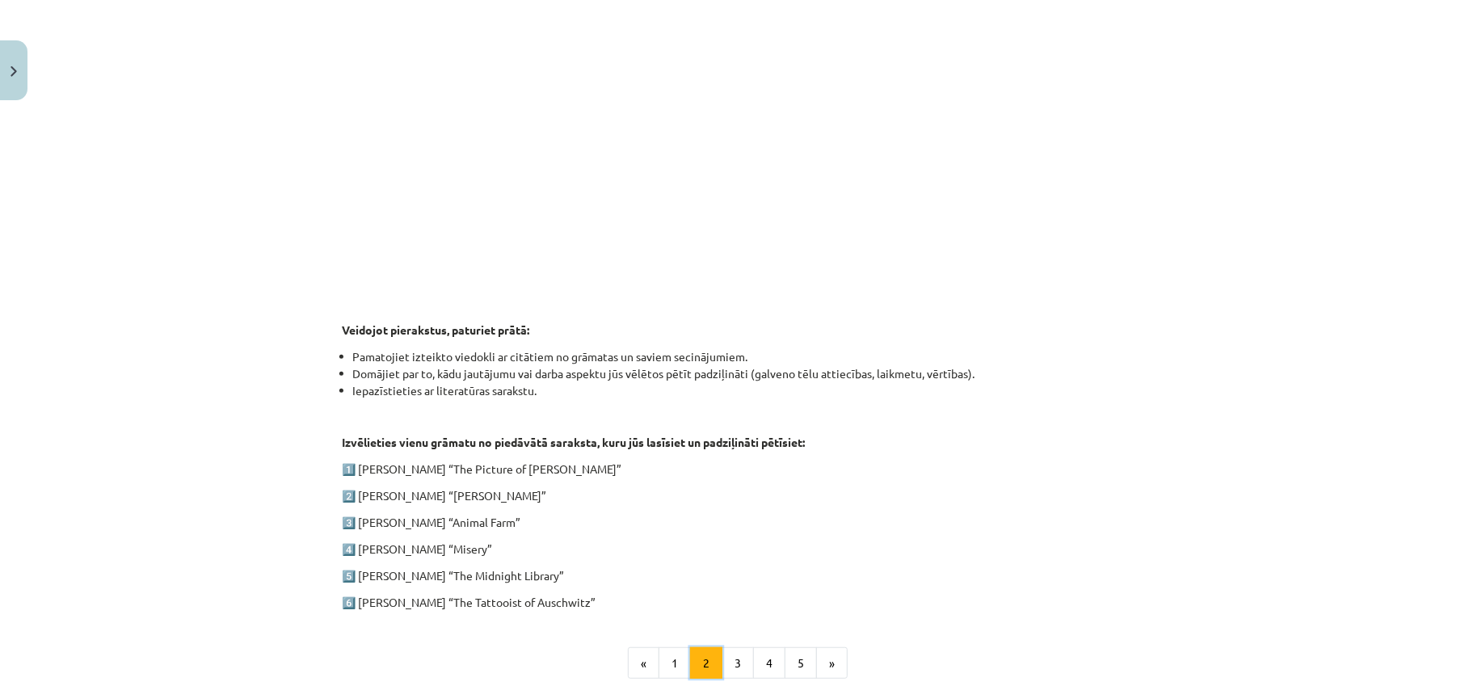
scroll to position [747, 0]
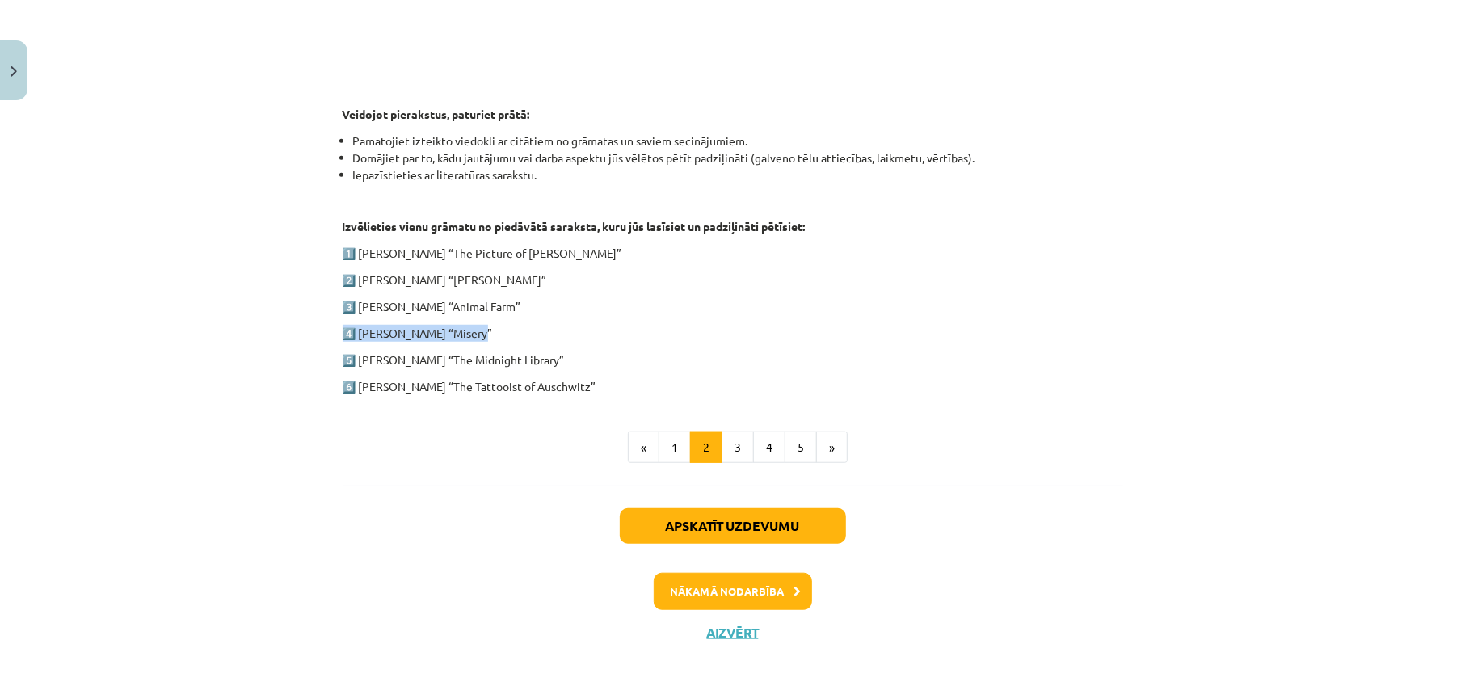
drag, startPoint x: 341, startPoint y: 336, endPoint x: 482, endPoint y: 330, distance: 141.5
click at [482, 330] on p "4️⃣ Stephen King “Misery”" at bounding box center [733, 333] width 781 height 17
copy p "4️⃣ Stephen King “Misery”"
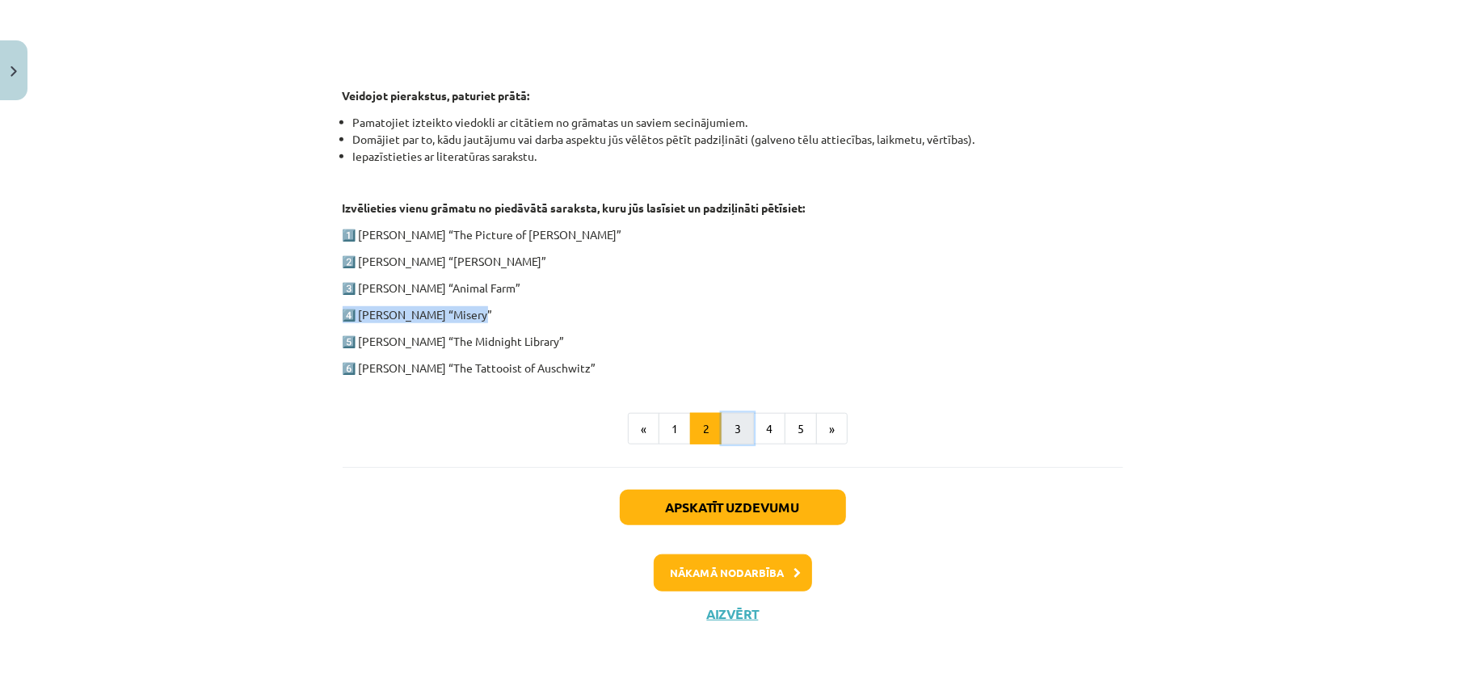
click at [732, 427] on button "3" at bounding box center [738, 429] width 32 height 32
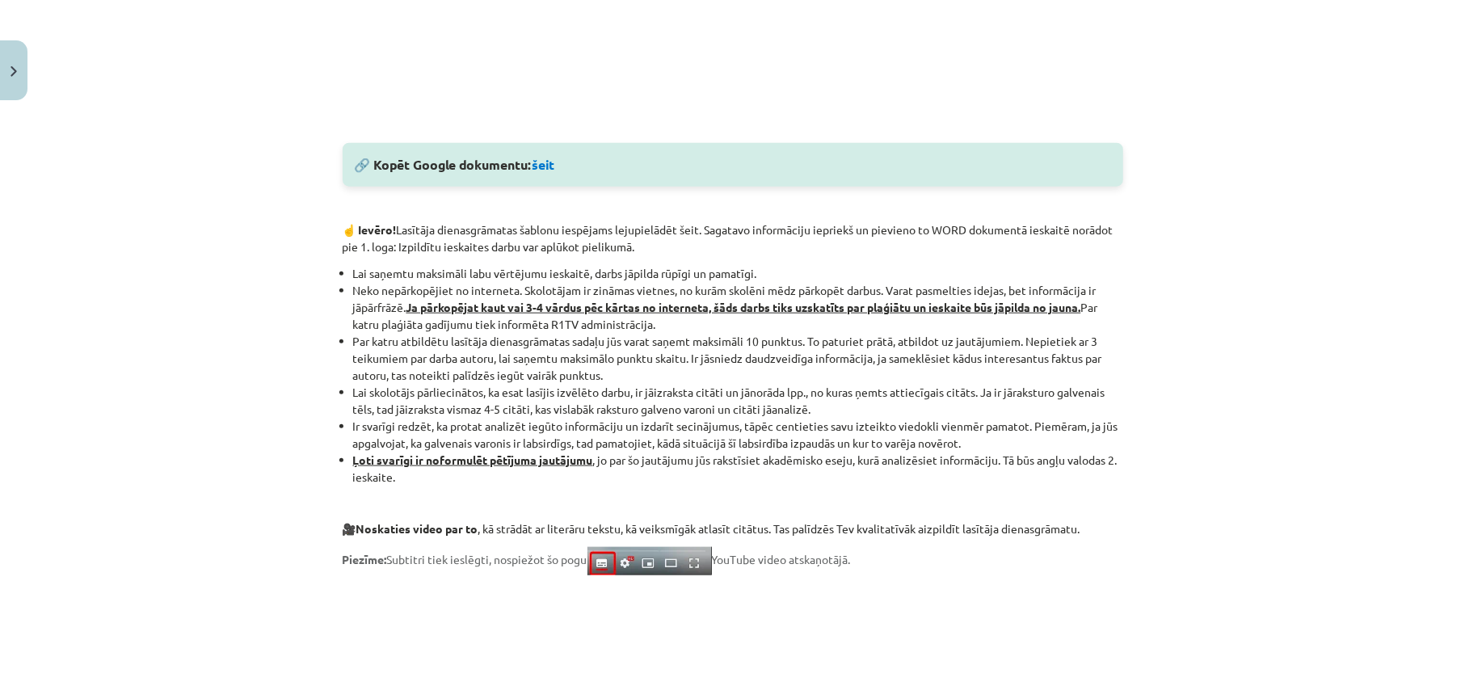
scroll to position [1285, 0]
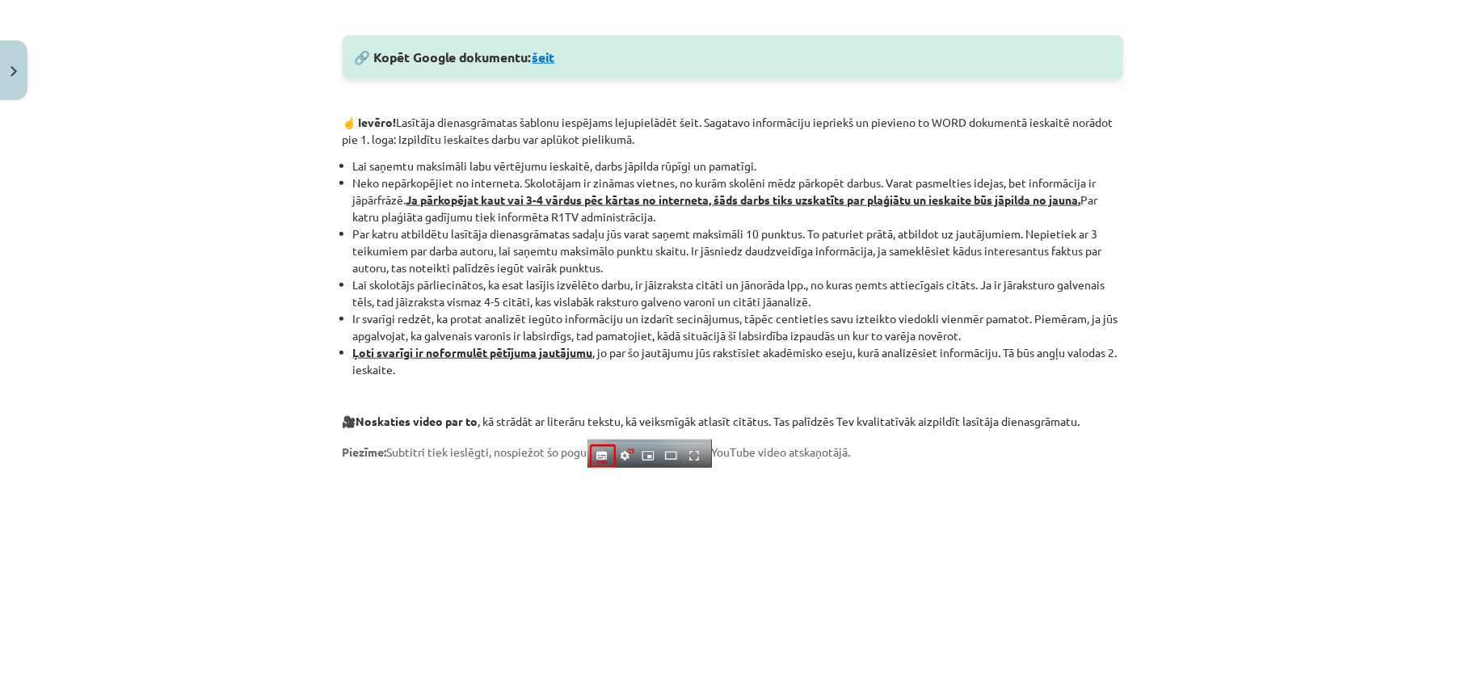
click at [555, 61] on link "šeit" at bounding box center [544, 56] width 23 height 17
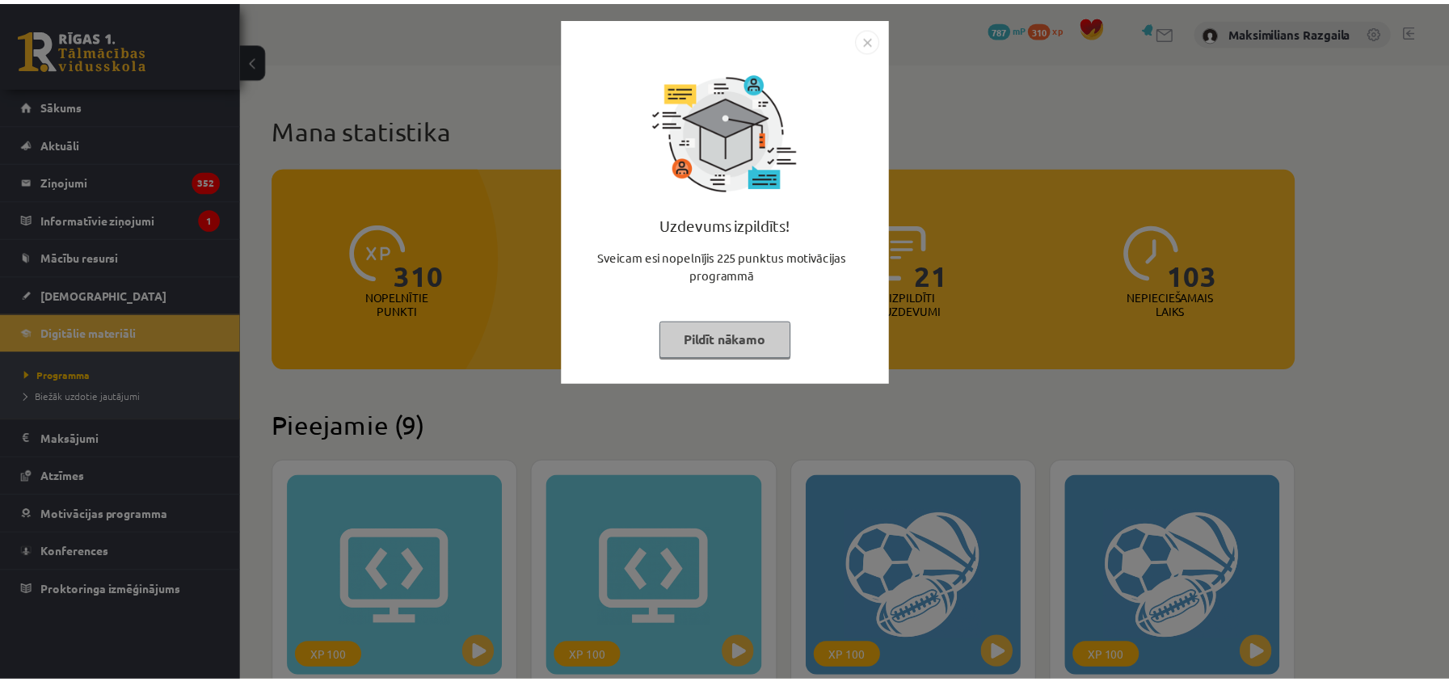
scroll to position [1926, 0]
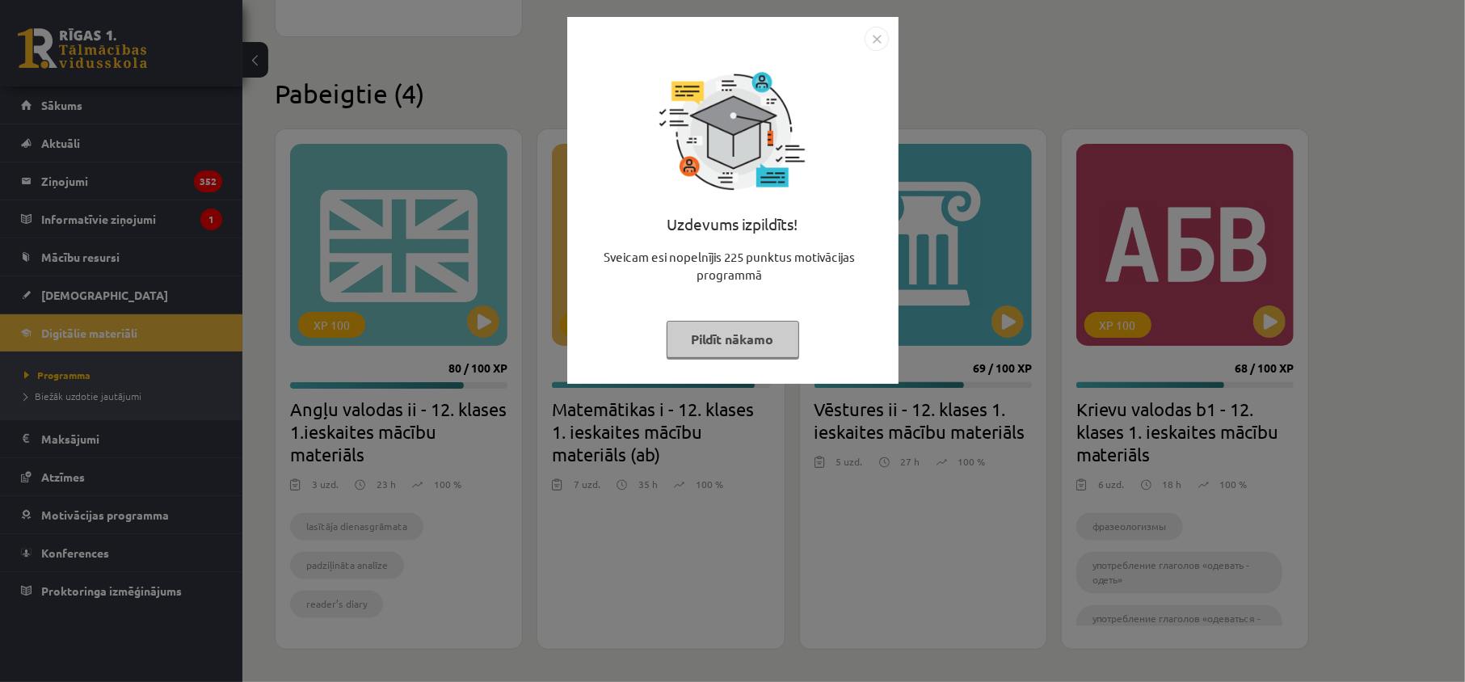
click at [275, 221] on div "Uzdevums izpildīts! Sveicam esi nopelnījis 225 punktus motivācijas programmā Pi…" at bounding box center [732, 341] width 1465 height 682
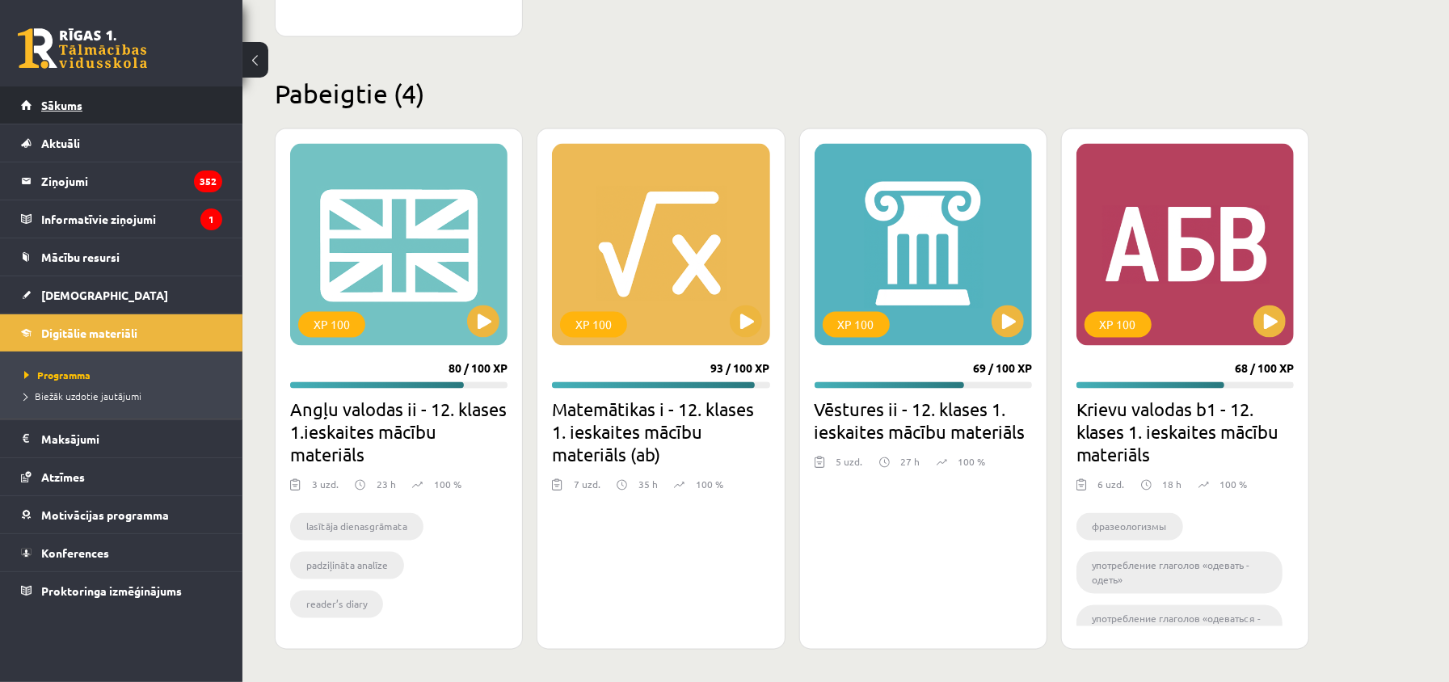
click at [60, 115] on link "Sākums" at bounding box center [121, 104] width 201 height 37
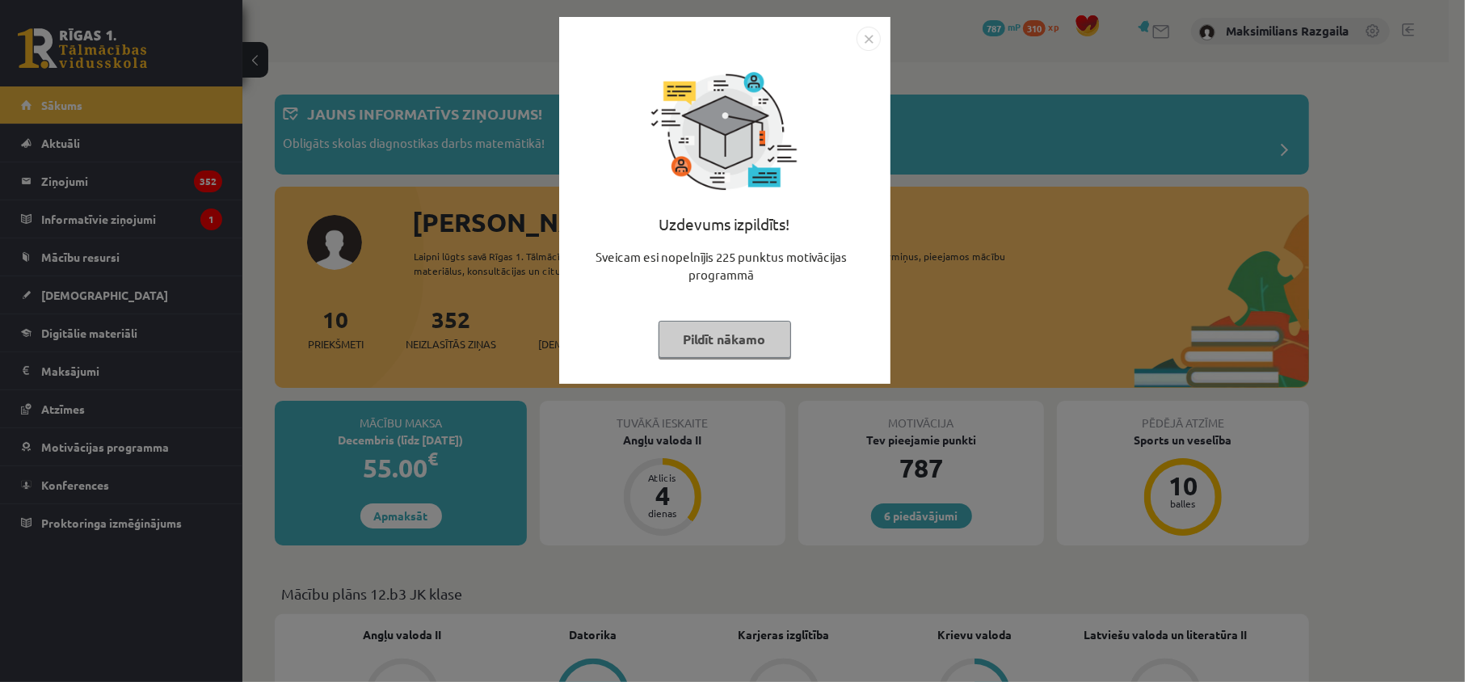
click at [1446, 186] on div "Uzdevums izpildīts! Sveicam esi nopelnījis 225 punktus motivācijas programmā Pi…" at bounding box center [732, 341] width 1465 height 682
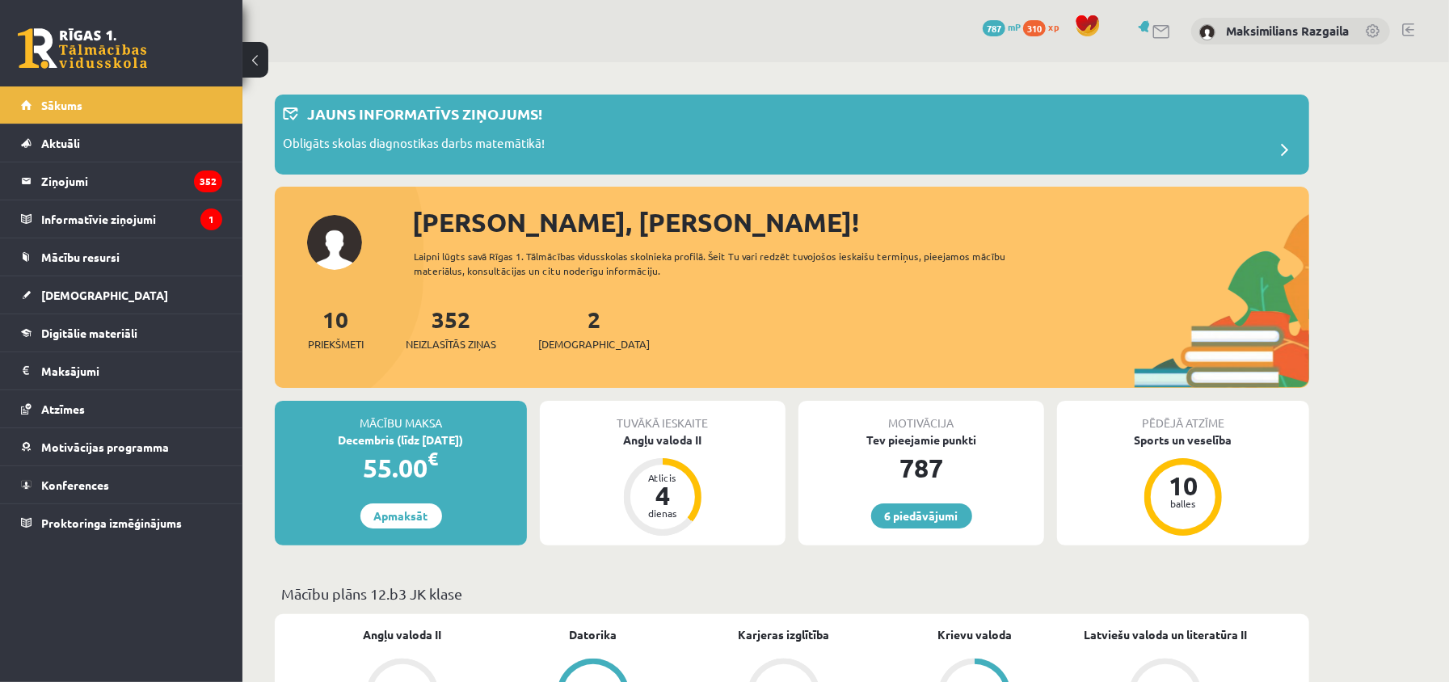
click at [1410, 27] on link at bounding box center [1408, 29] width 12 height 13
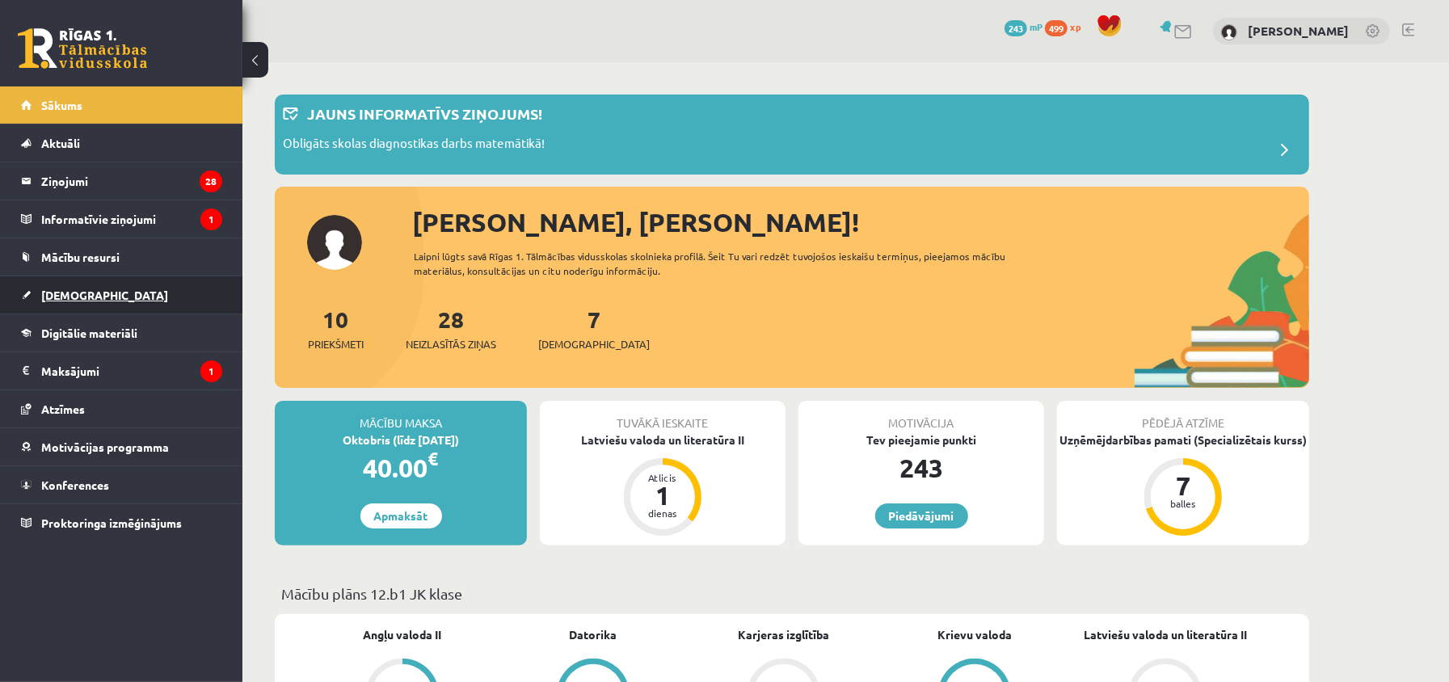
click at [112, 293] on link "[DEMOGRAPHIC_DATA]" at bounding box center [121, 294] width 201 height 37
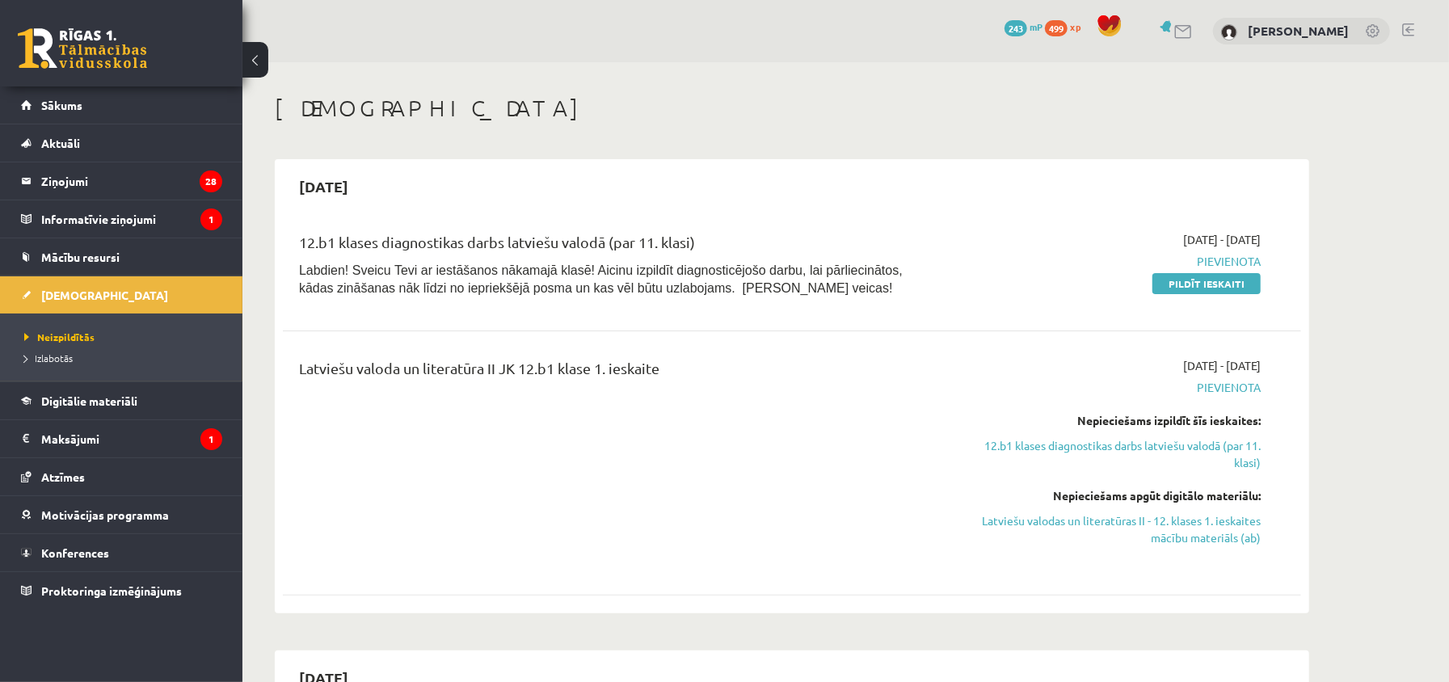
click at [1412, 27] on link at bounding box center [1408, 29] width 12 height 13
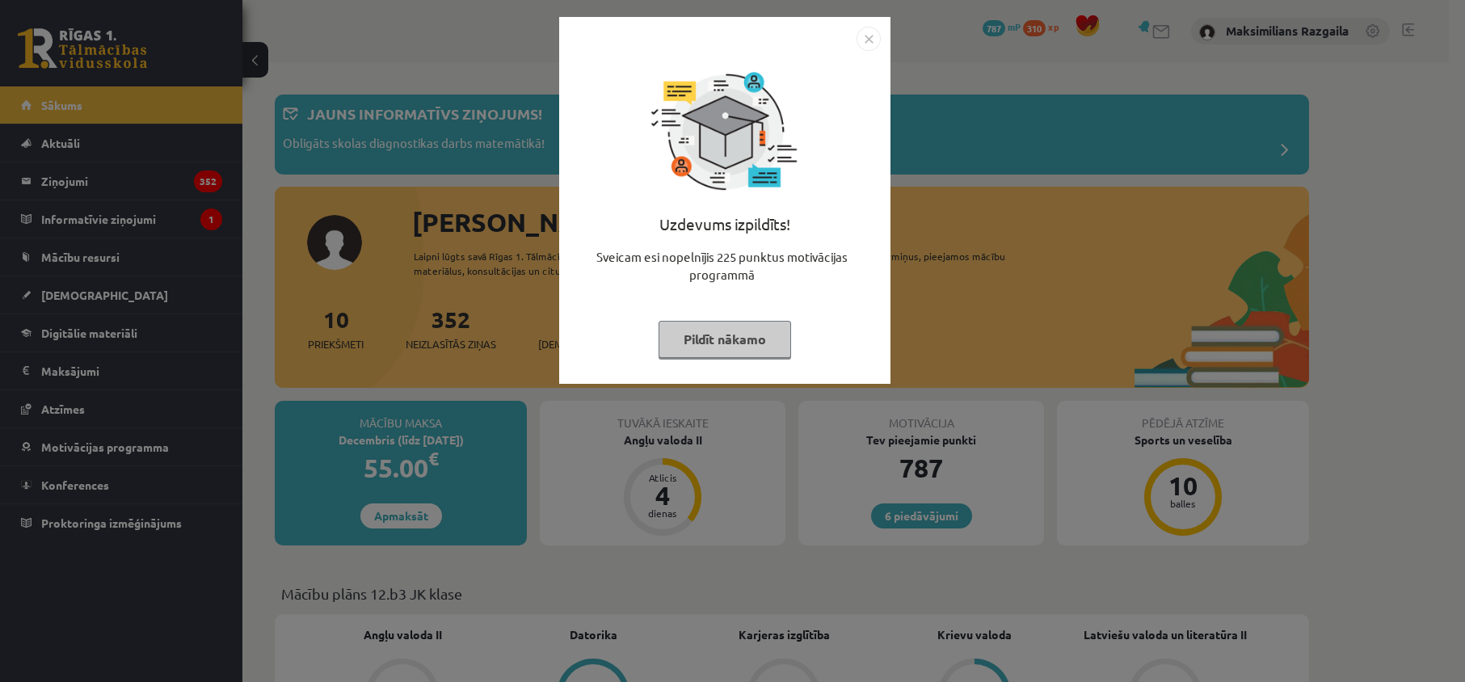
click at [116, 409] on div "Uzdevums izpildīts! Sveicam esi nopelnījis 225 punktus motivācijas programmā Pi…" at bounding box center [732, 341] width 1465 height 682
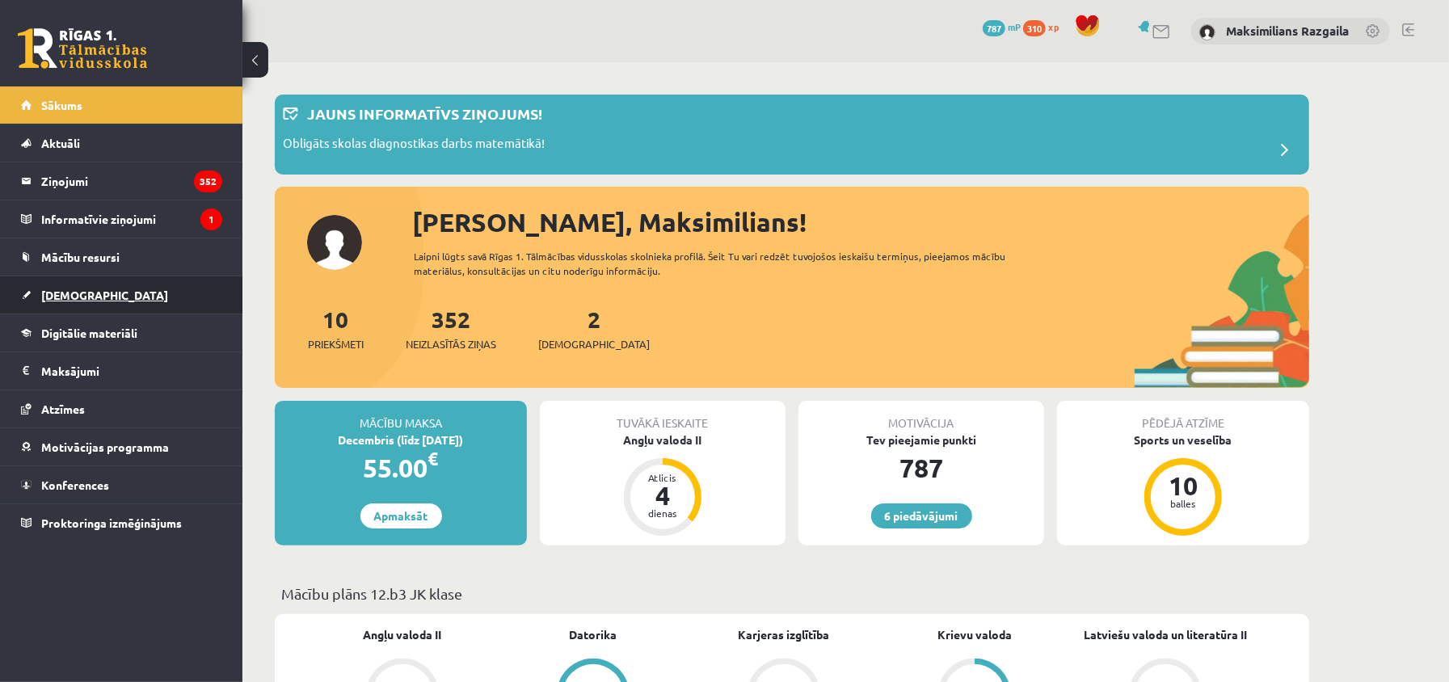
click at [95, 305] on link "[DEMOGRAPHIC_DATA]" at bounding box center [121, 294] width 201 height 37
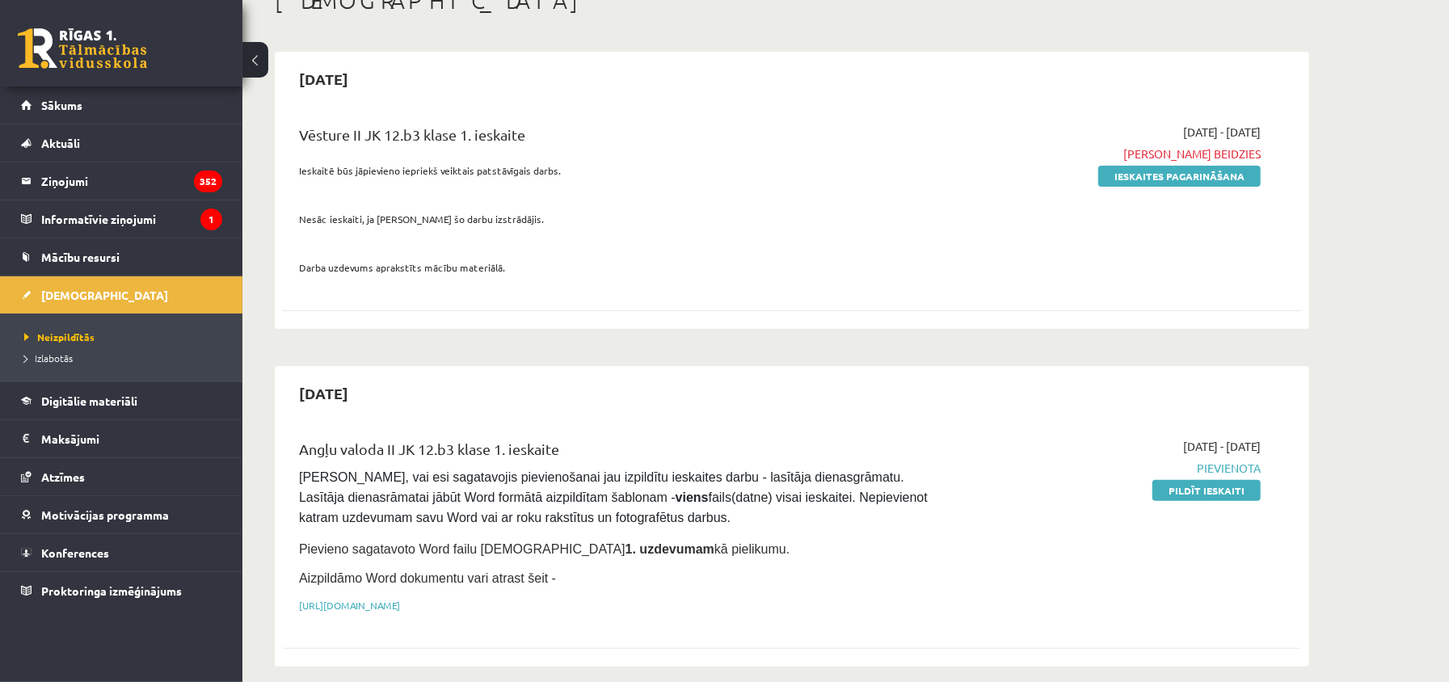
scroll to position [215, 0]
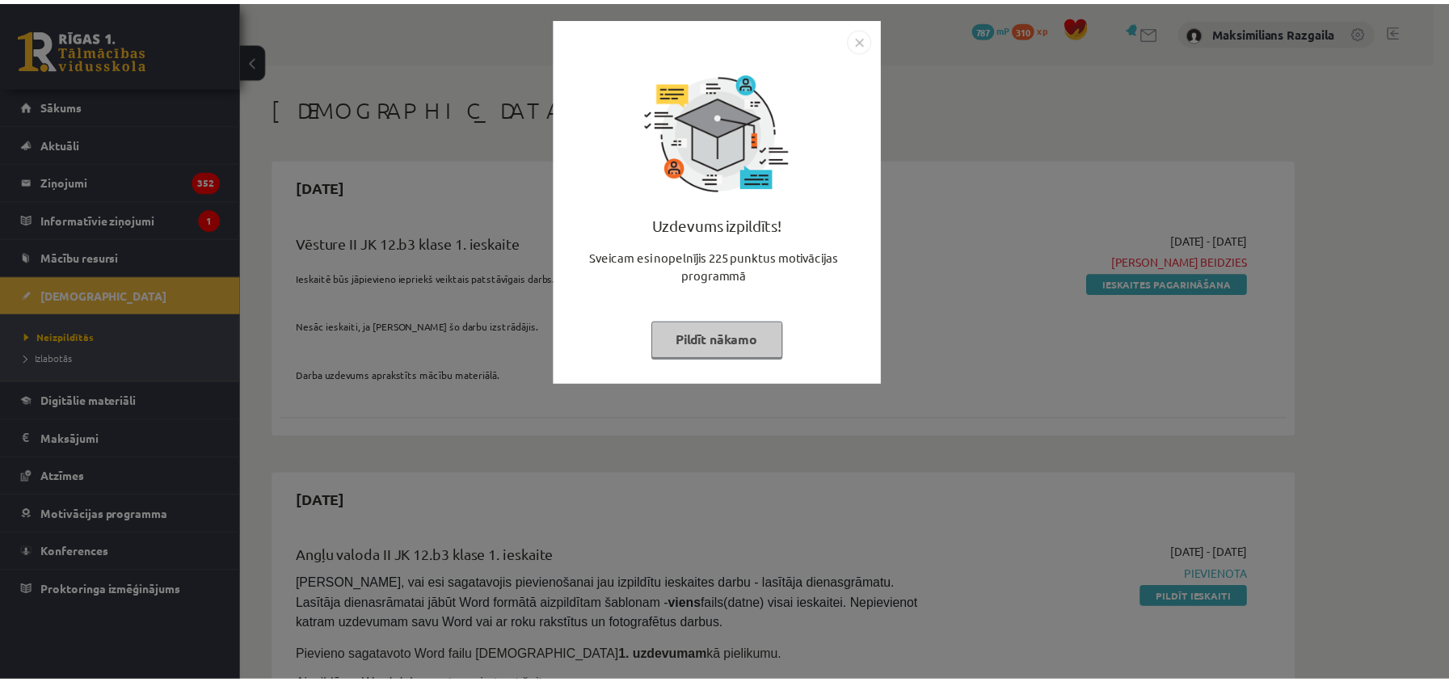
scroll to position [215, 0]
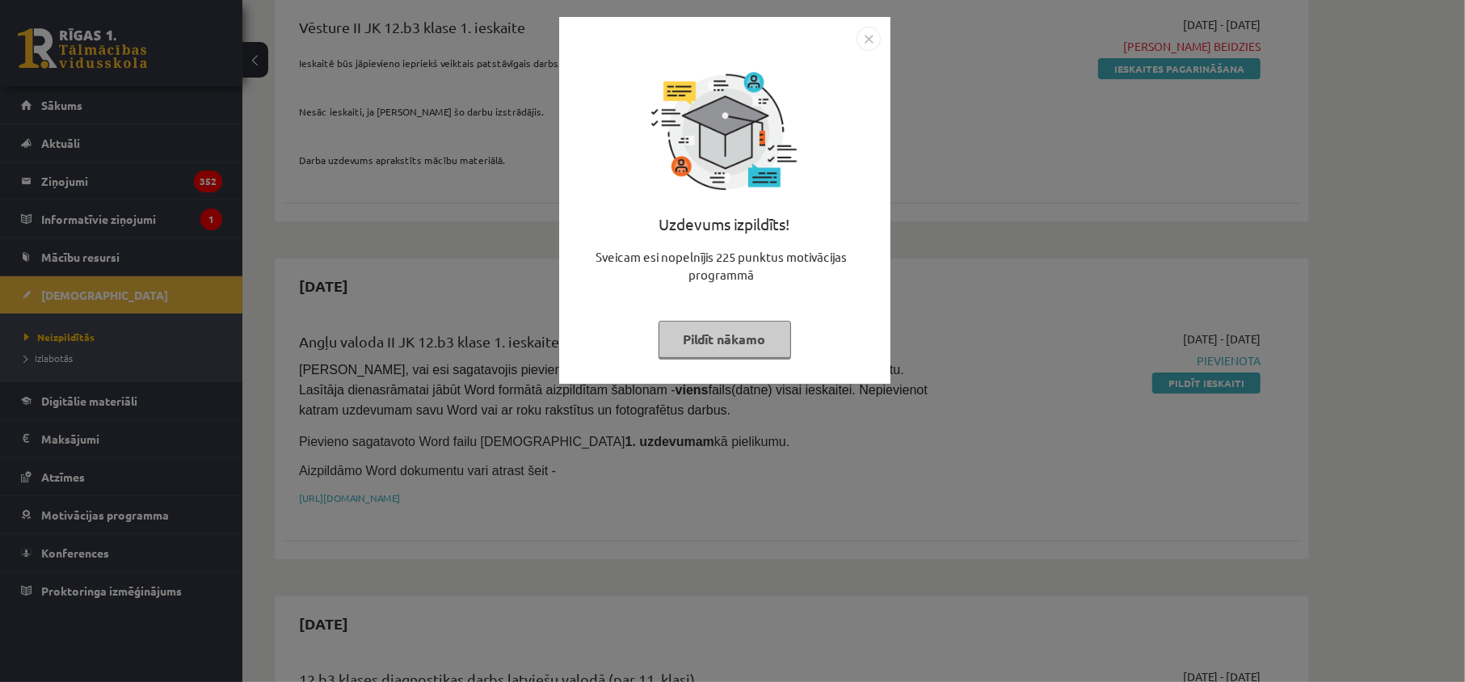
click at [598, 185] on div "Uzdevums izpildīts! Sveicam esi nopelnījis 225 punktus motivācijas programmā Pi…" at bounding box center [725, 212] width 312 height 323
click at [873, 39] on img "Close" at bounding box center [869, 39] width 24 height 24
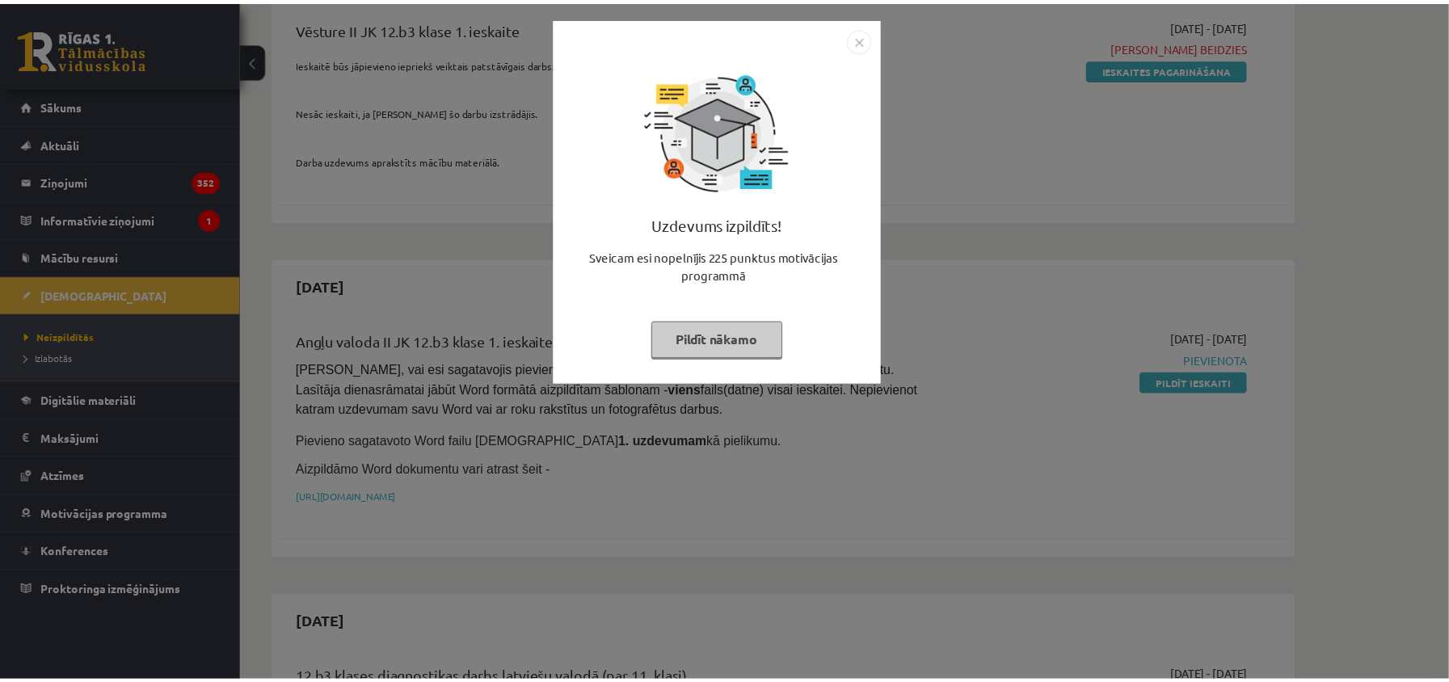
scroll to position [215, 0]
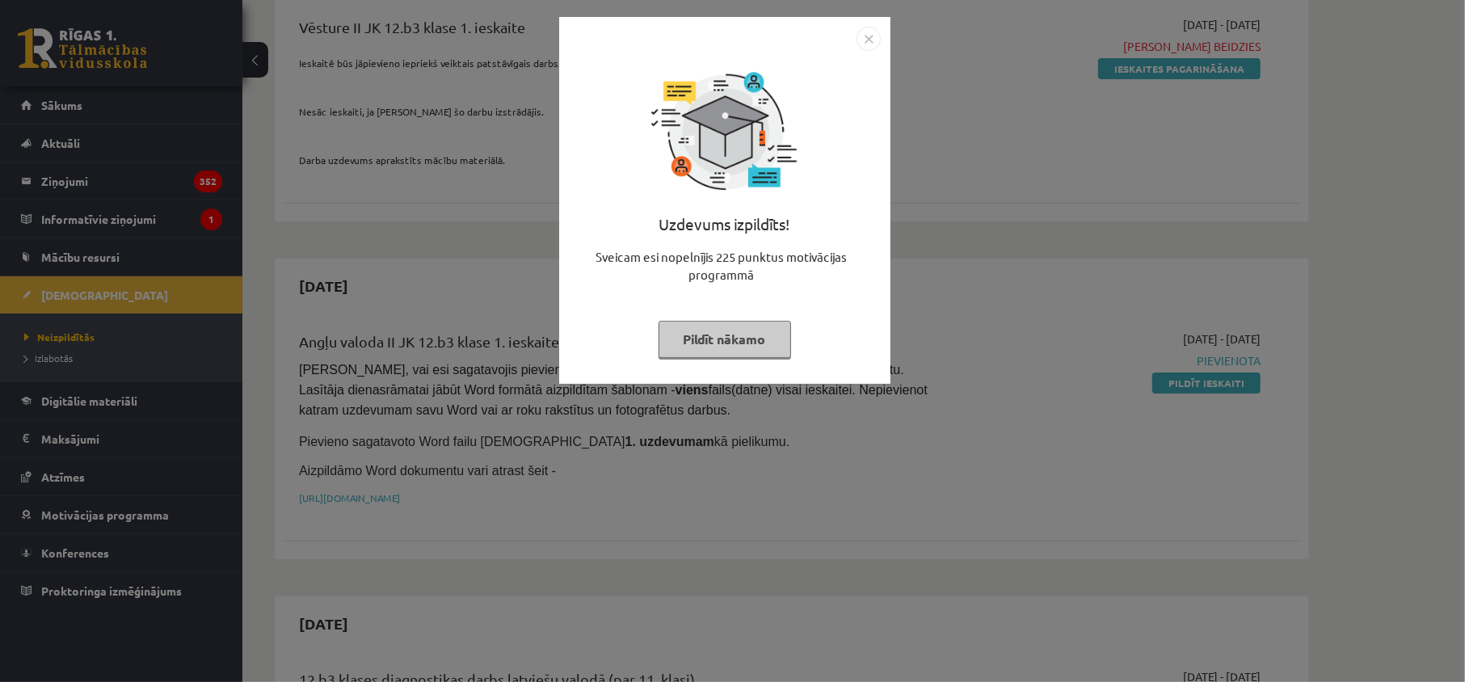
click at [360, 318] on div "Uzdevums izpildīts! Sveicam esi nopelnījis 225 punktus motivācijas programmā Pi…" at bounding box center [732, 341] width 1465 height 682
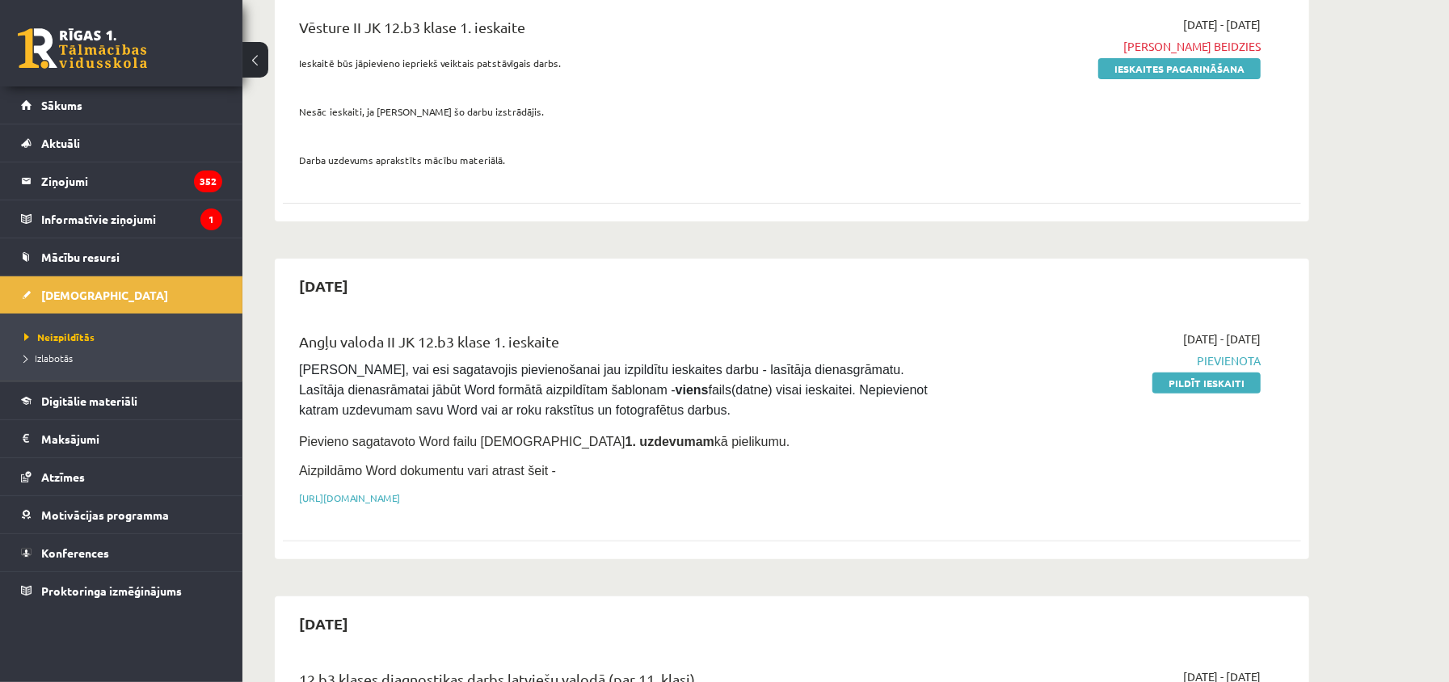
scroll to position [323, 0]
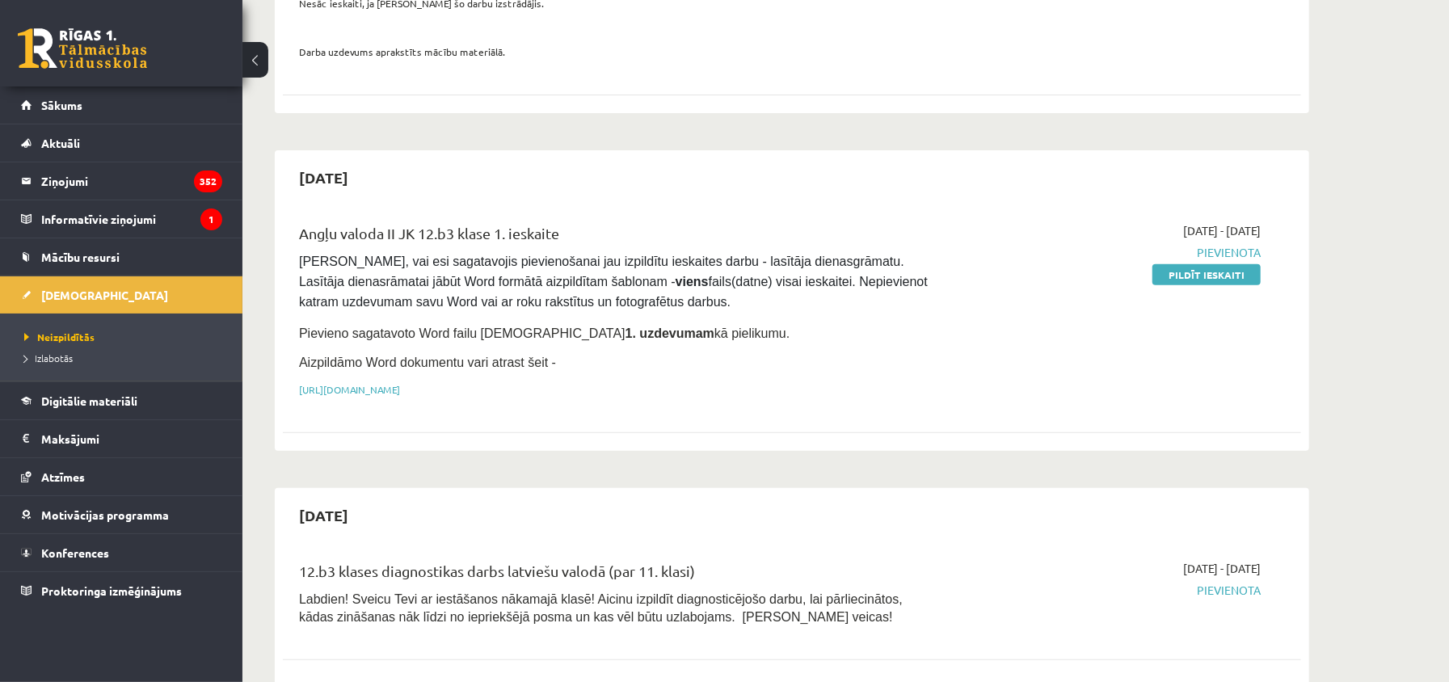
drag, startPoint x: 1162, startPoint y: 282, endPoint x: 826, endPoint y: 117, distance: 374.4
click at [1162, 282] on link "Pildīt ieskaiti" at bounding box center [1206, 274] width 108 height 21
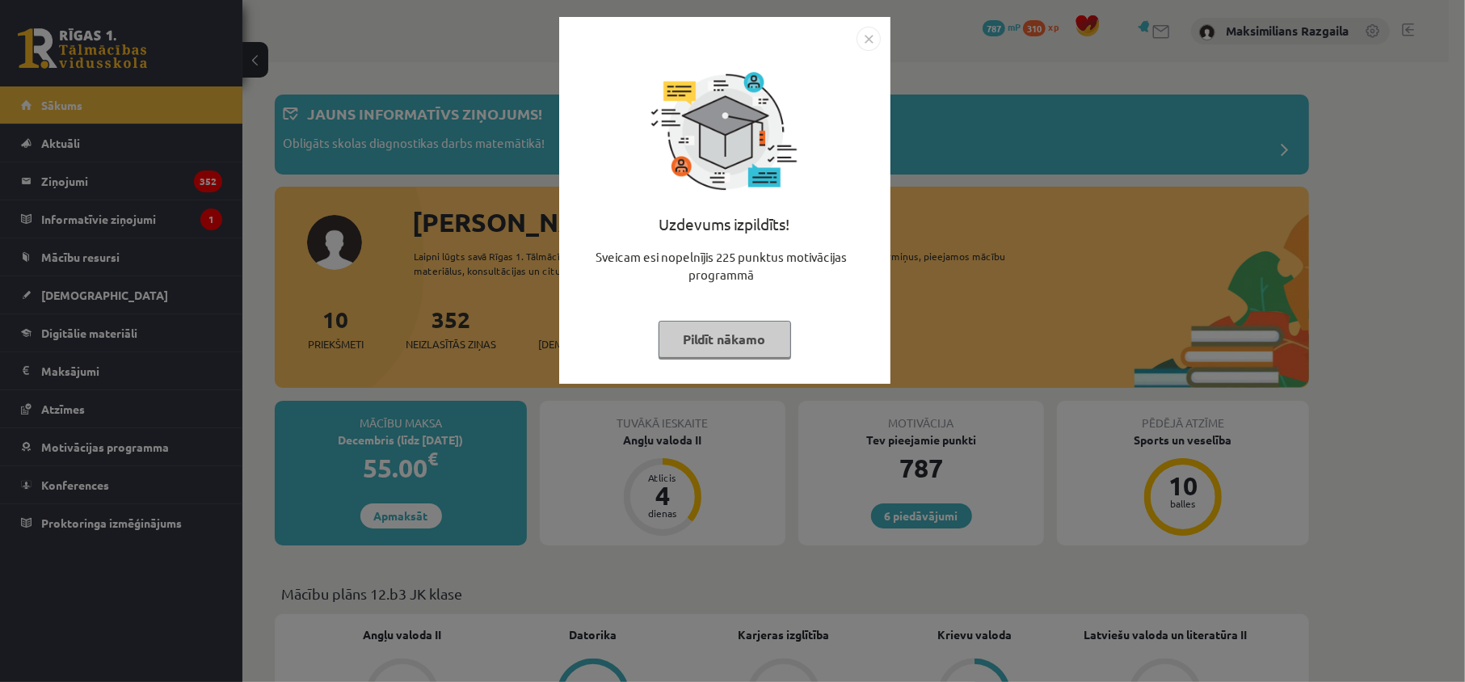
click at [87, 326] on div "Uzdevums izpildīts! Sveicam esi nopelnījis 225 punktus motivācijas programmā Pi…" at bounding box center [732, 341] width 1465 height 682
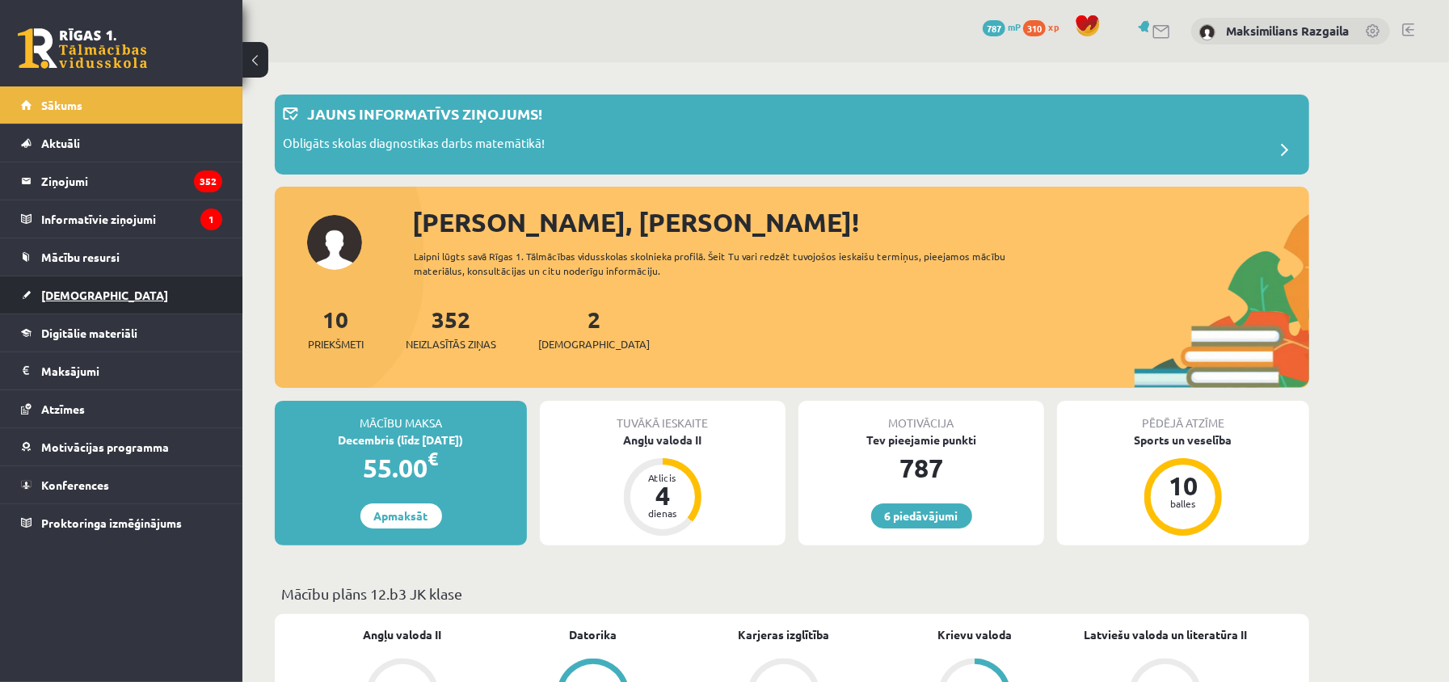
click at [95, 298] on link "[DEMOGRAPHIC_DATA]" at bounding box center [121, 294] width 201 height 37
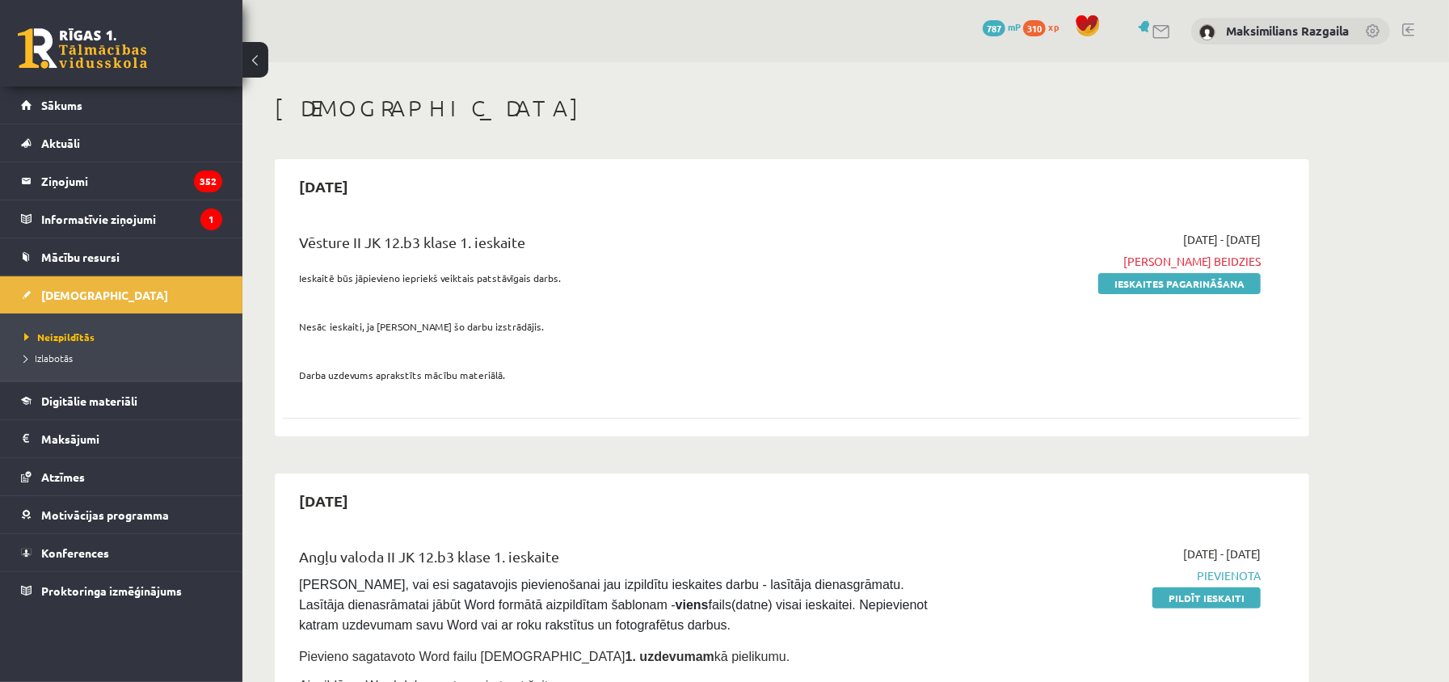
scroll to position [215, 0]
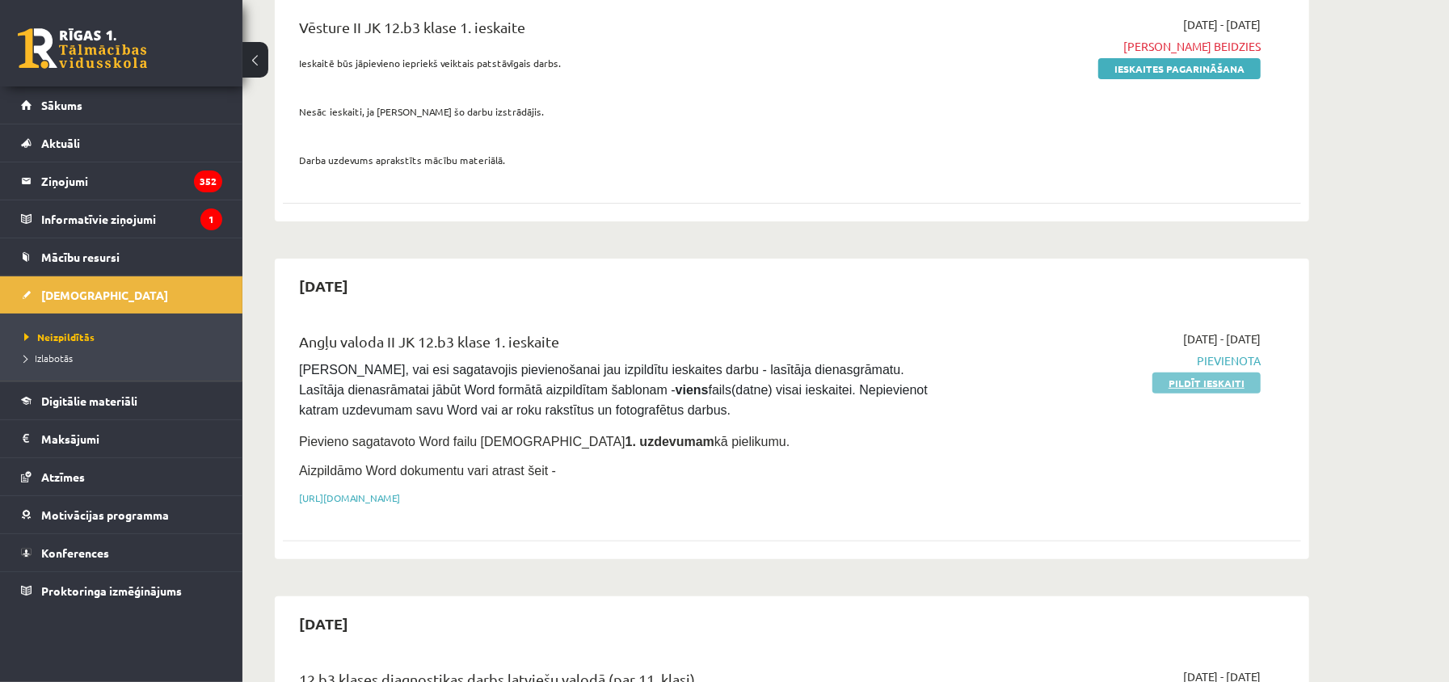
click at [1220, 391] on link "Pildīt ieskaiti" at bounding box center [1206, 383] width 108 height 21
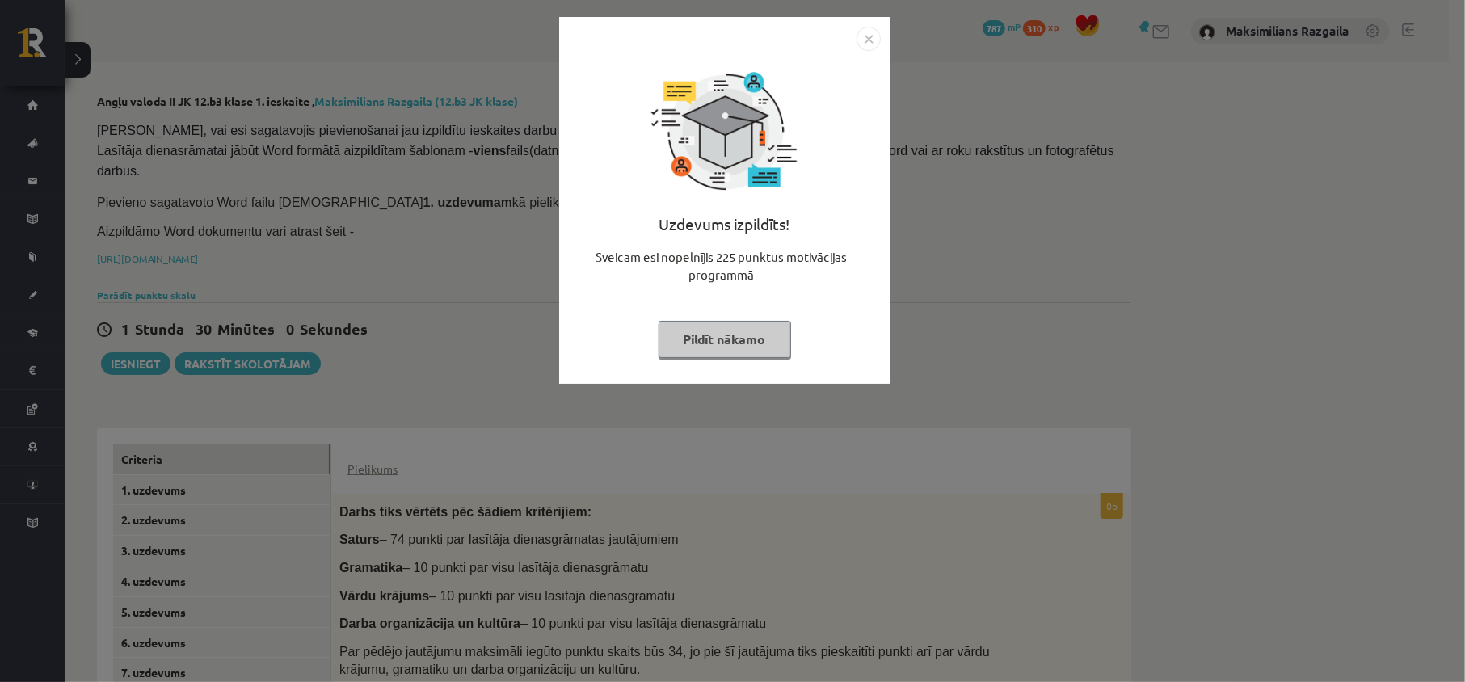
click at [407, 331] on div "Uzdevums izpildīts! Sveicam esi nopelnījis 225 punktus motivācijas programmā Pi…" at bounding box center [732, 341] width 1465 height 682
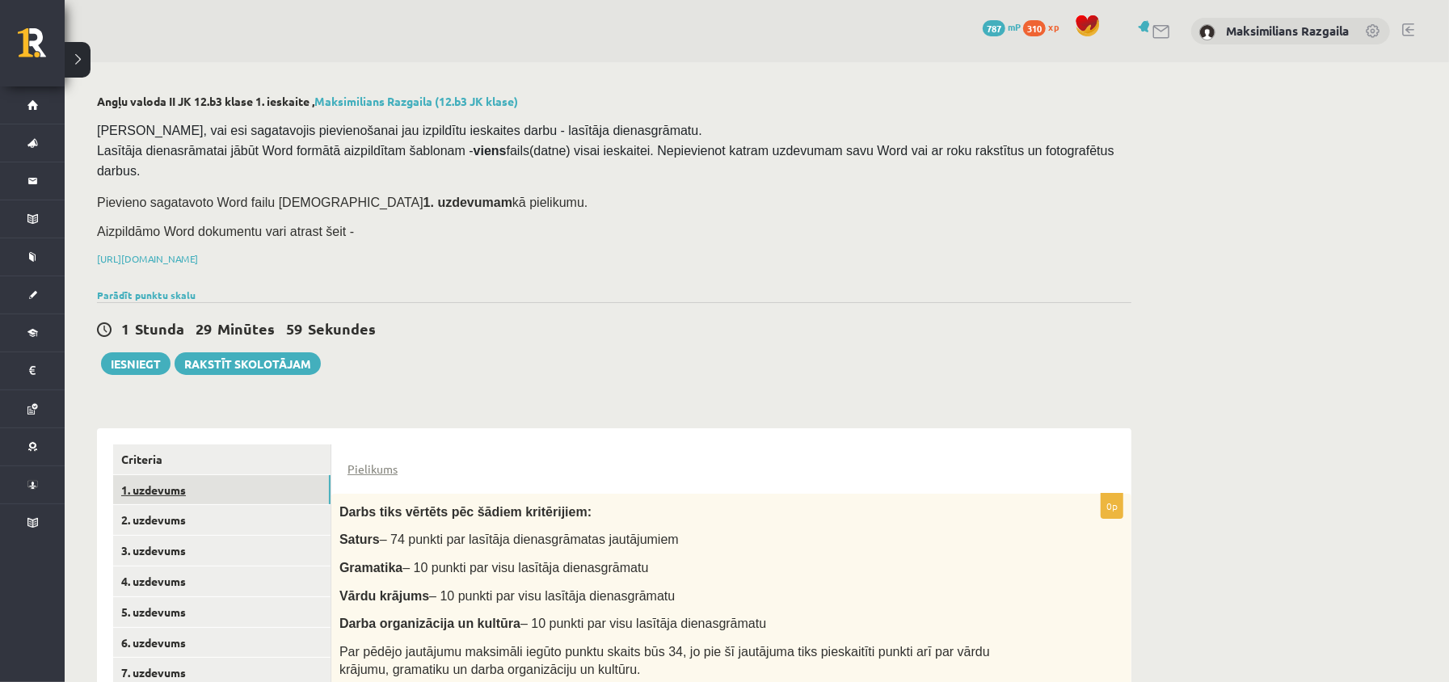
click at [234, 480] on link "1. uzdevums" at bounding box center [221, 490] width 217 height 30
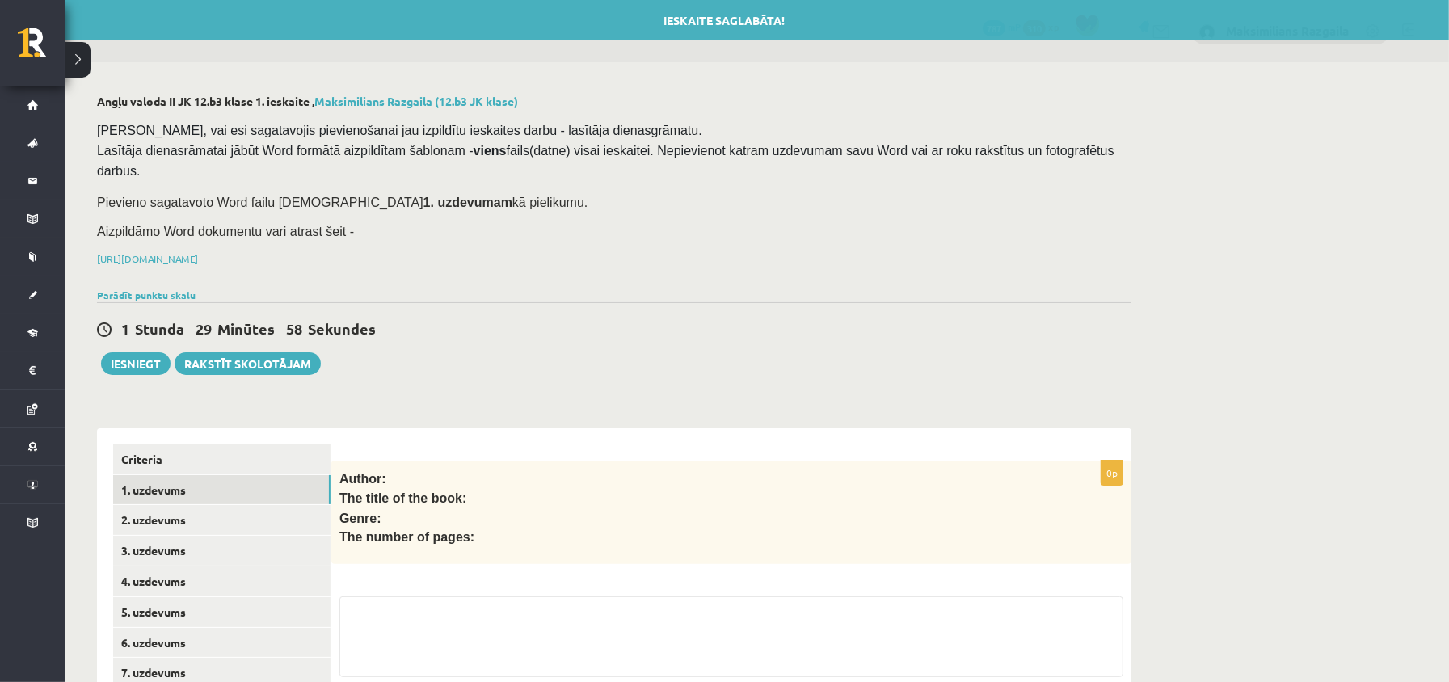
scroll to position [133, 0]
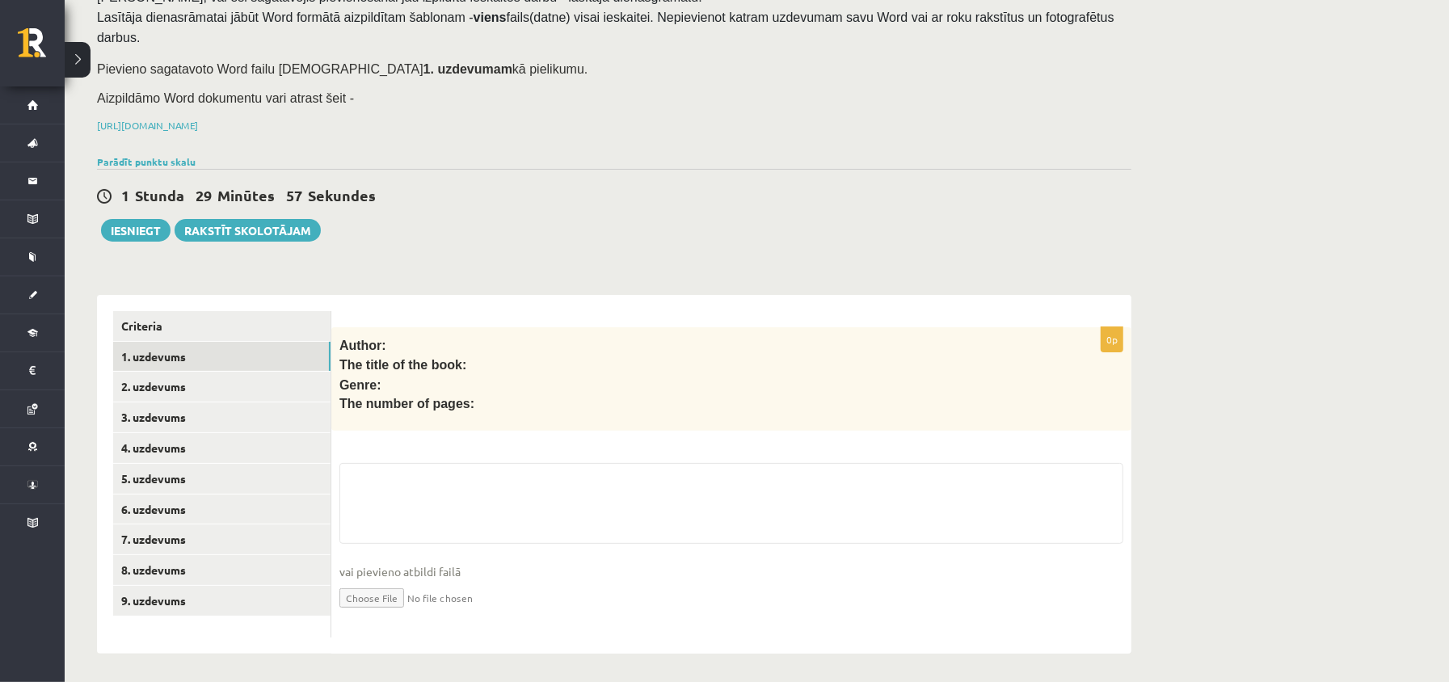
click at [377, 596] on input "file" at bounding box center [731, 596] width 784 height 33
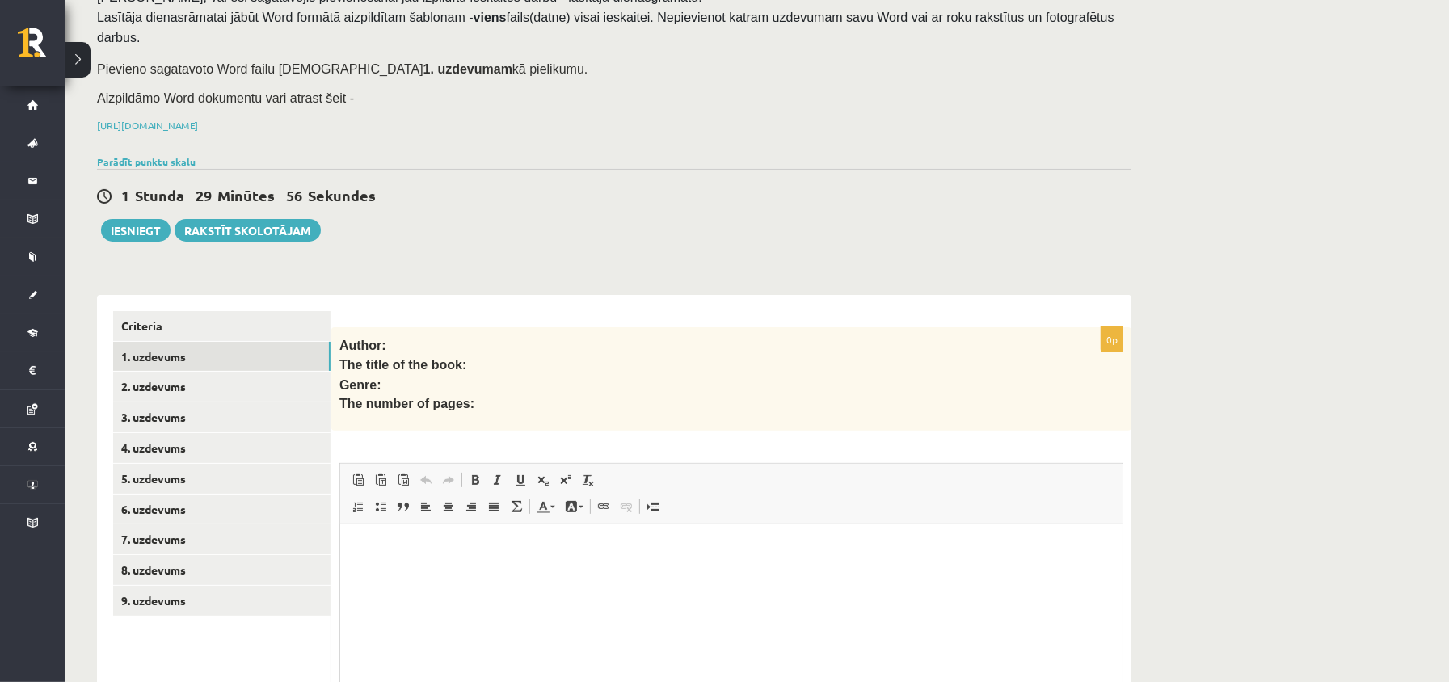
scroll to position [297, 0]
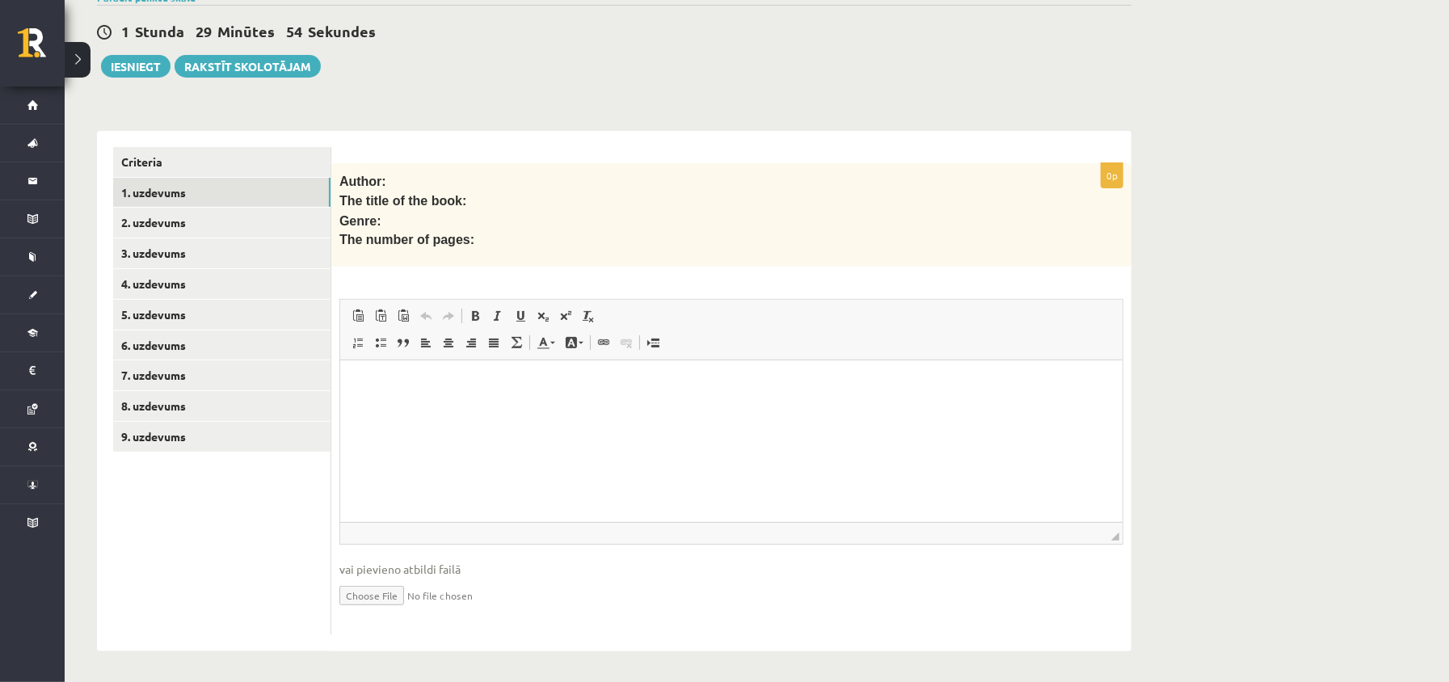
type input "**********"
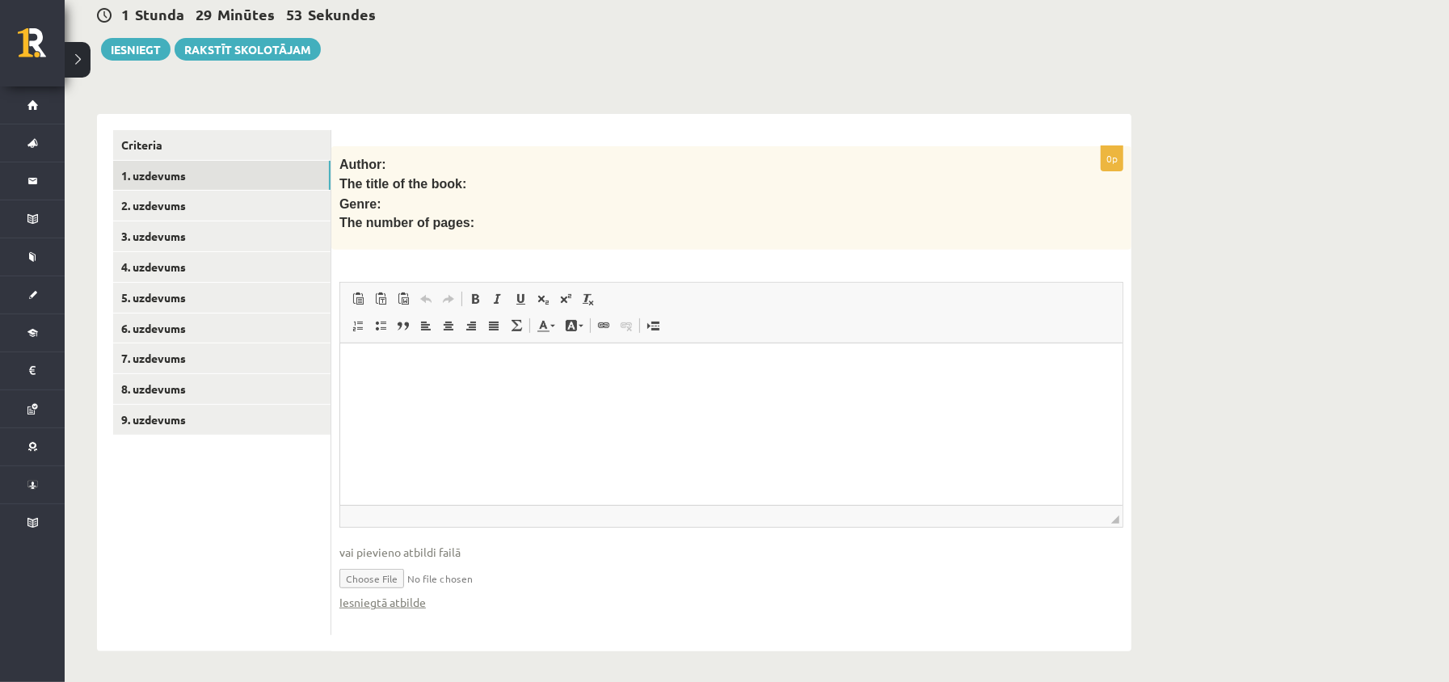
scroll to position [99, 0]
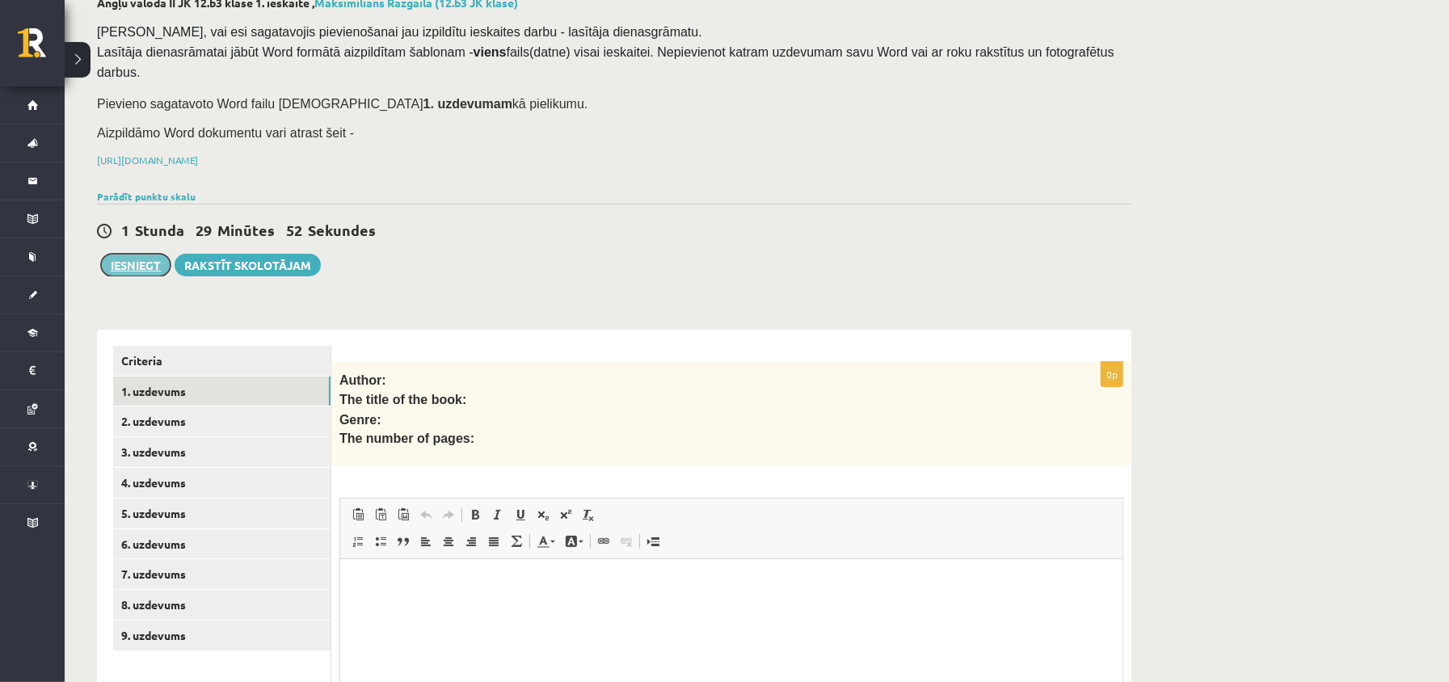
click at [120, 256] on button "Iesniegt" at bounding box center [135, 265] width 69 height 23
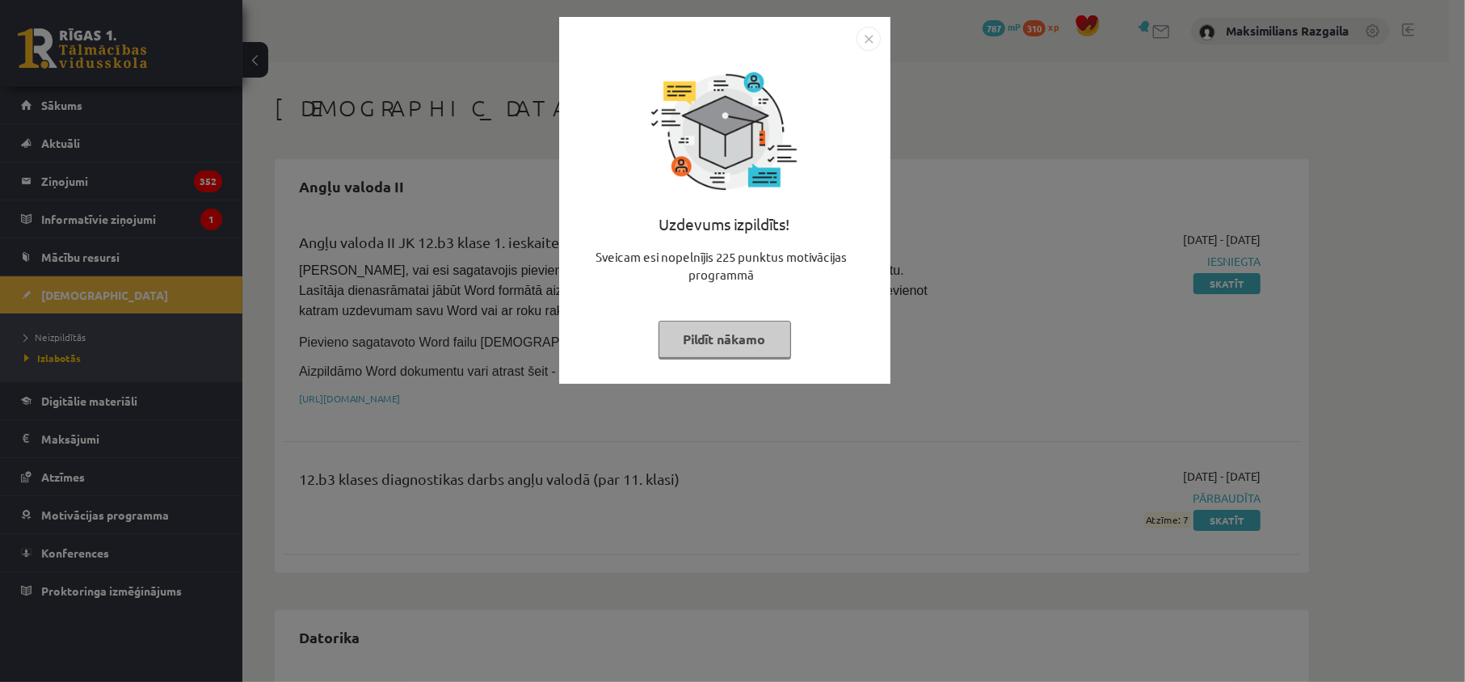
click at [320, 343] on div "Uzdevums izpildīts! Sveicam esi nopelnījis 225 punktus motivācijas programmā Pi…" at bounding box center [732, 341] width 1465 height 682
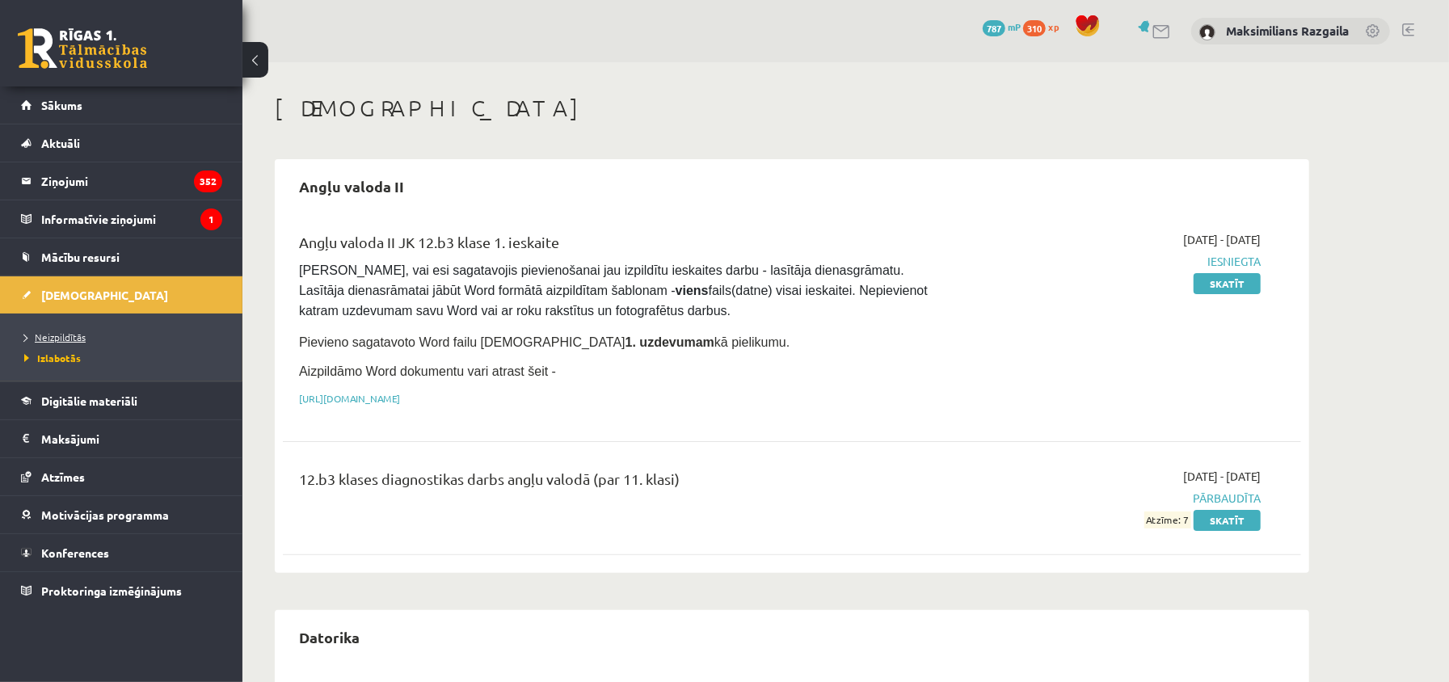
click at [66, 334] on span "Neizpildītās" at bounding box center [54, 336] width 61 height 13
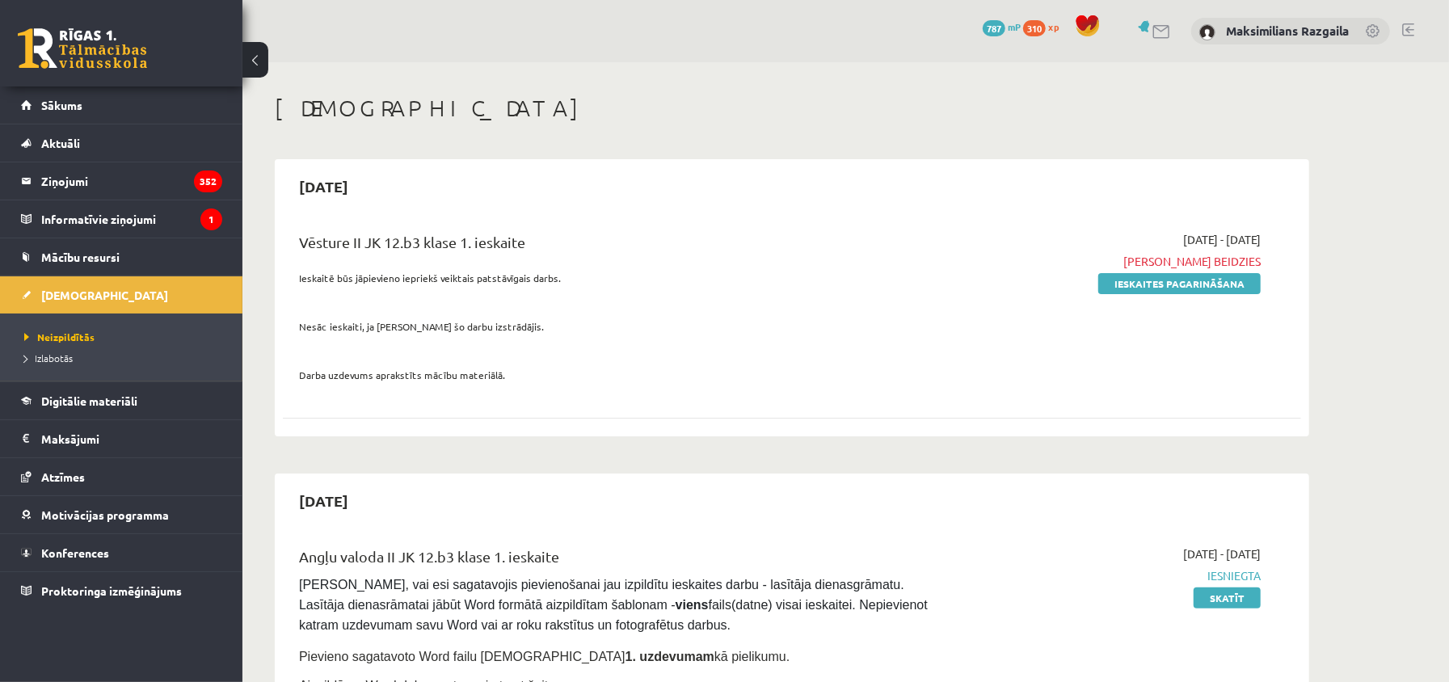
scroll to position [107, 0]
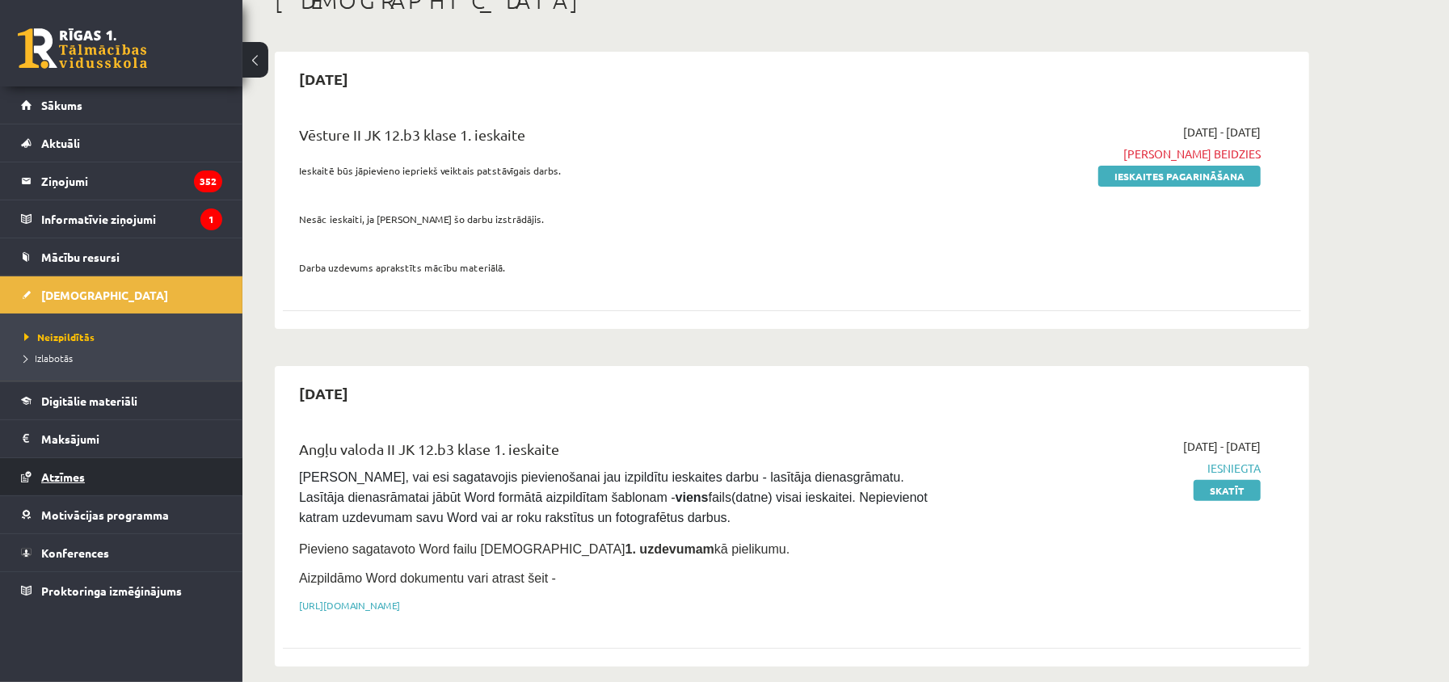
click at [69, 469] on span "Atzīmes" at bounding box center [63, 476] width 44 height 15
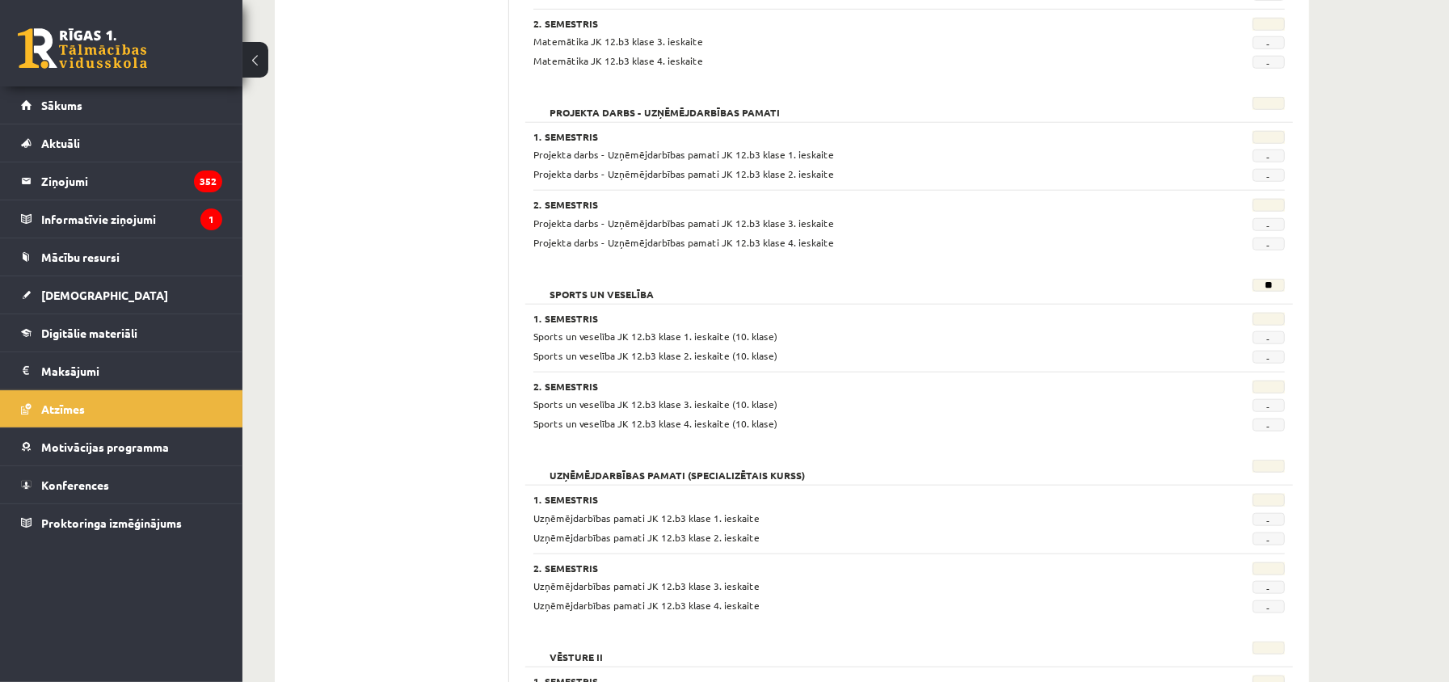
scroll to position [1269, 0]
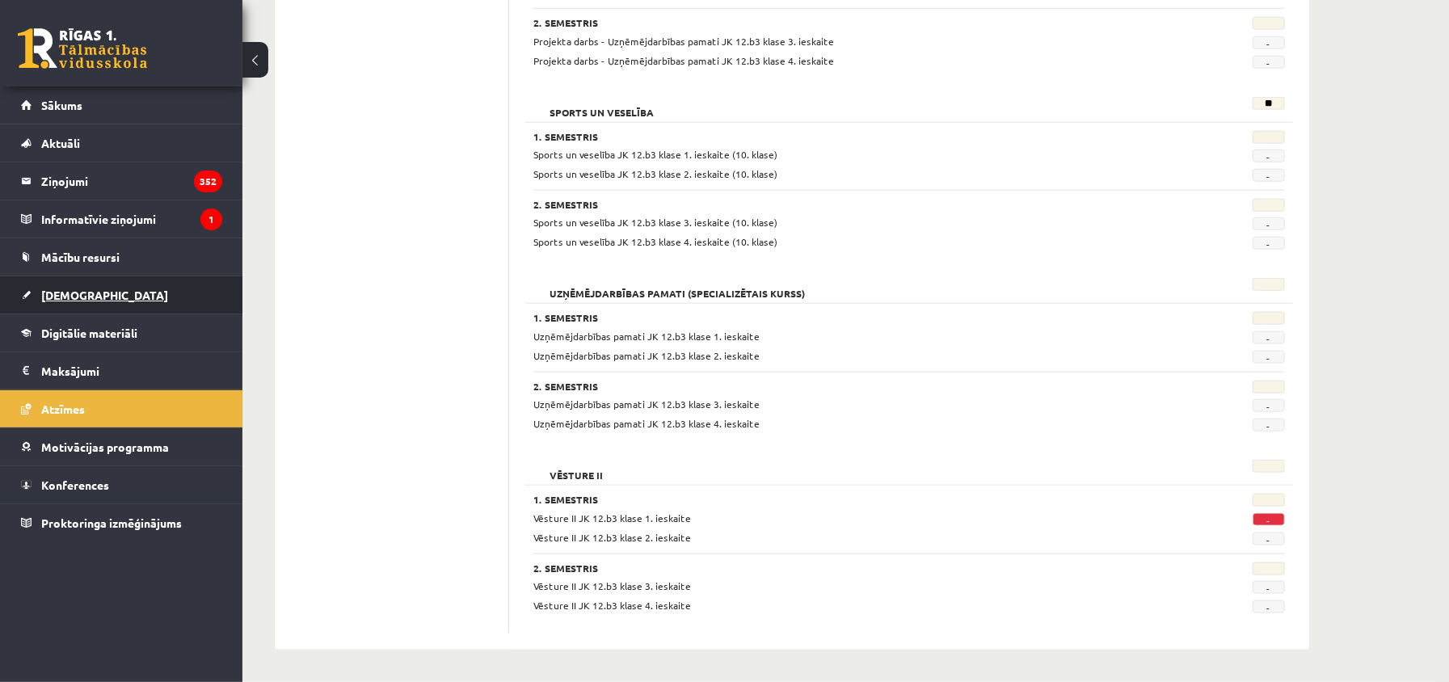
click at [113, 301] on link "[DEMOGRAPHIC_DATA]" at bounding box center [121, 294] width 201 height 37
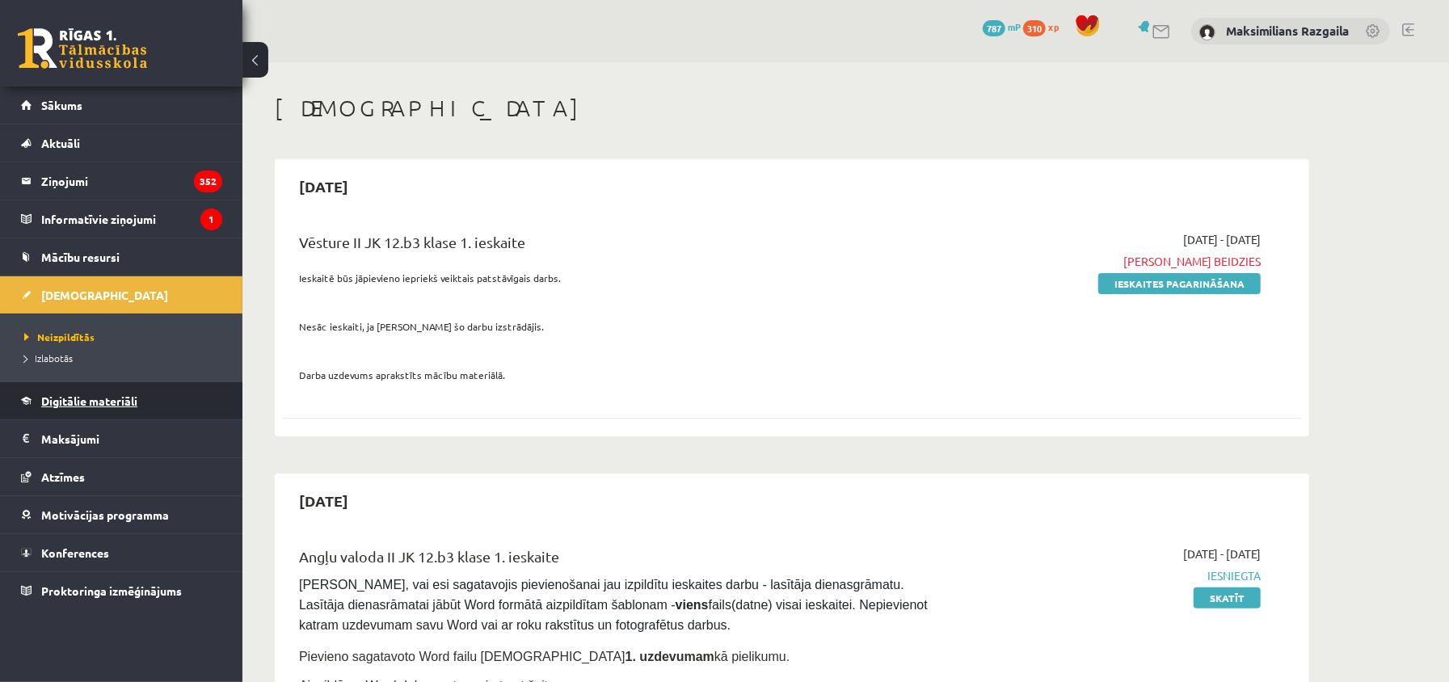
click at [129, 398] on span "Digitālie materiāli" at bounding box center [89, 401] width 96 height 15
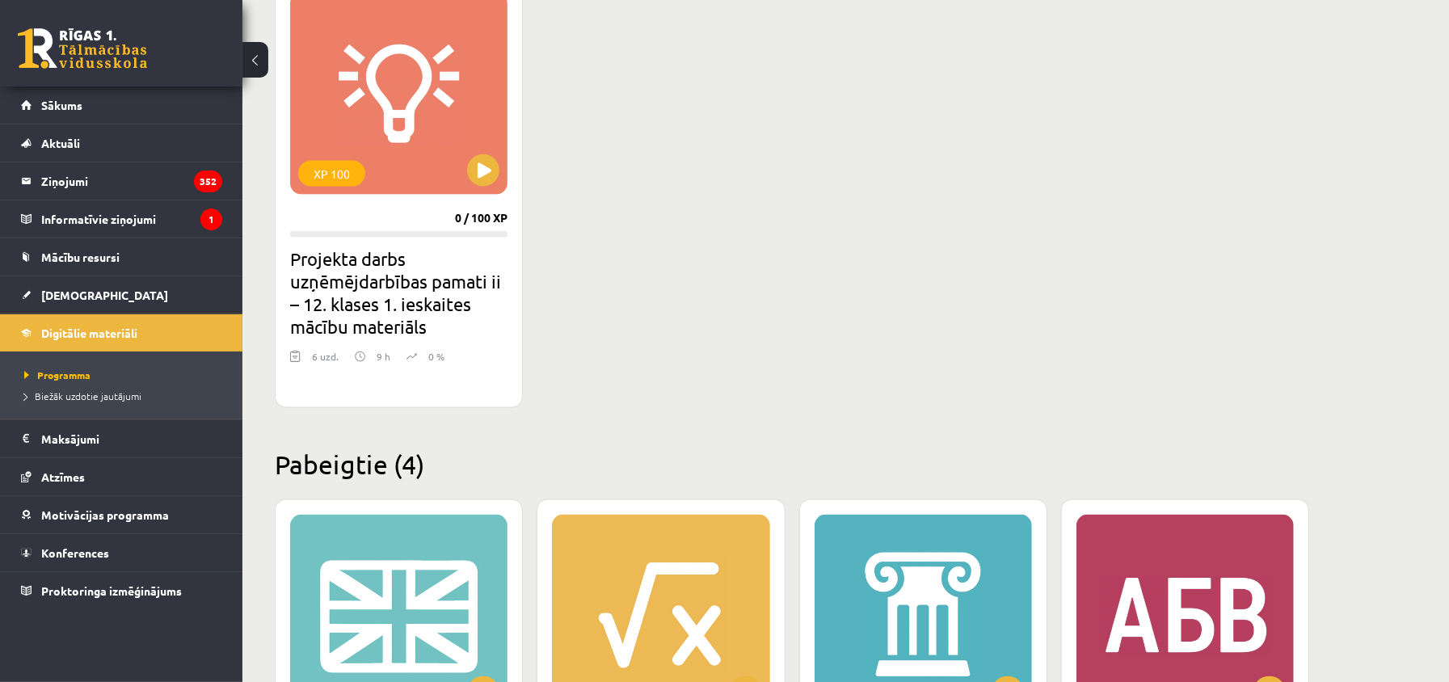
scroll to position [1926, 0]
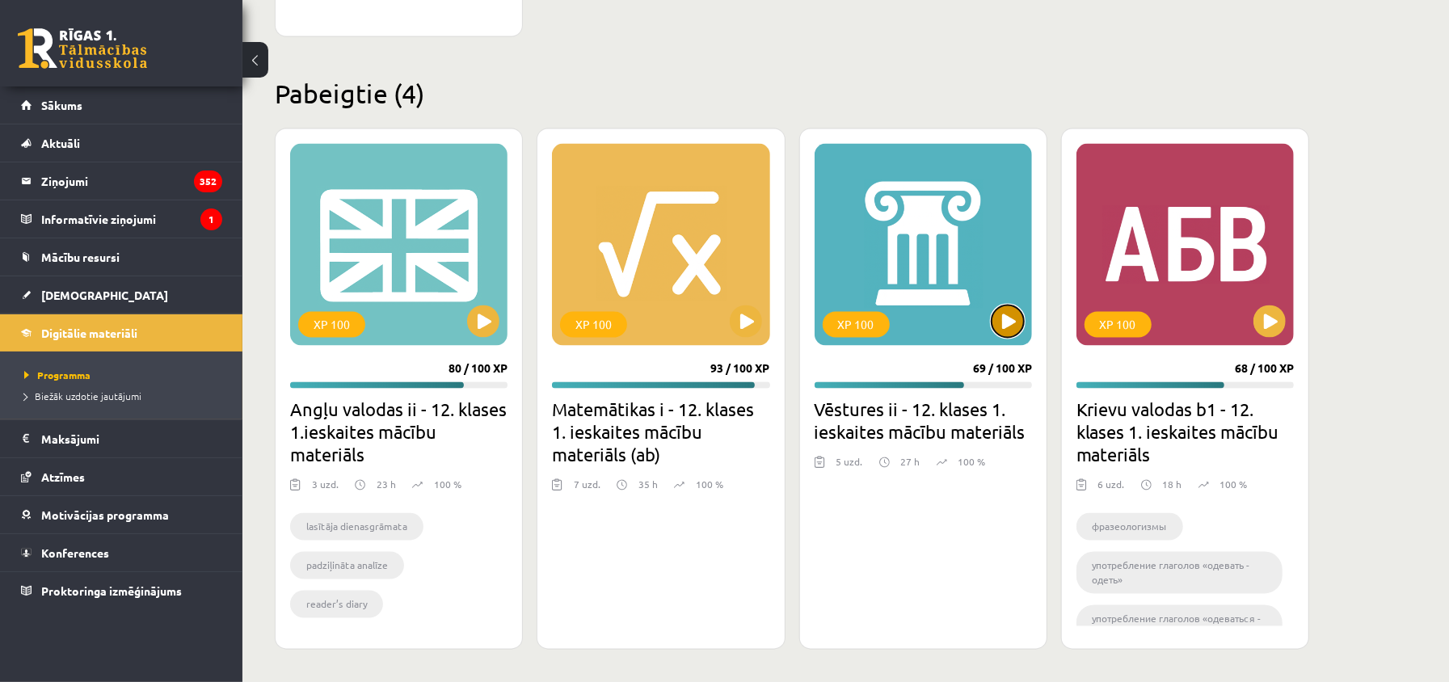
click at [1017, 328] on button at bounding box center [1007, 321] width 32 height 32
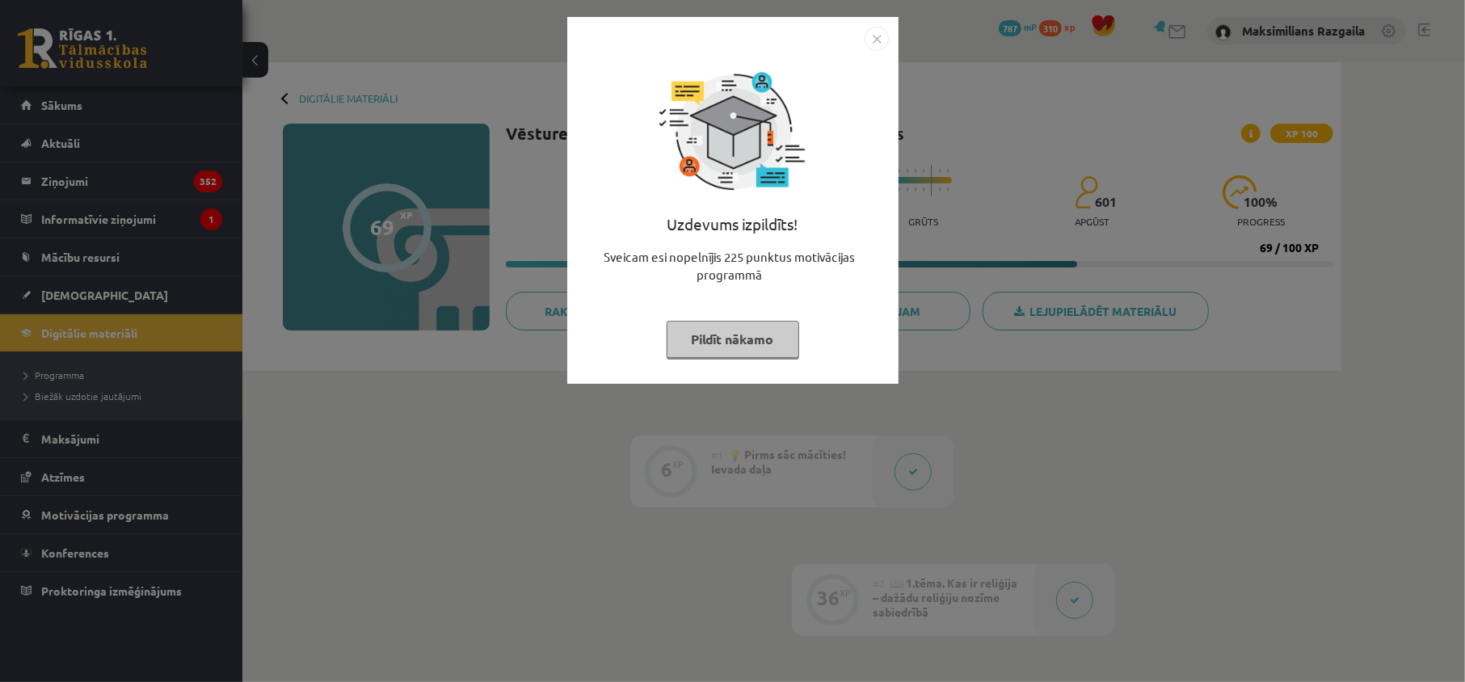
drag, startPoint x: 141, startPoint y: 389, endPoint x: 188, endPoint y: 401, distance: 49.0
click at [165, 393] on div "Uzdevums izpildīts! Sveicam esi nopelnījis 225 punktus motivācijas programmā Pi…" at bounding box center [732, 341] width 1465 height 682
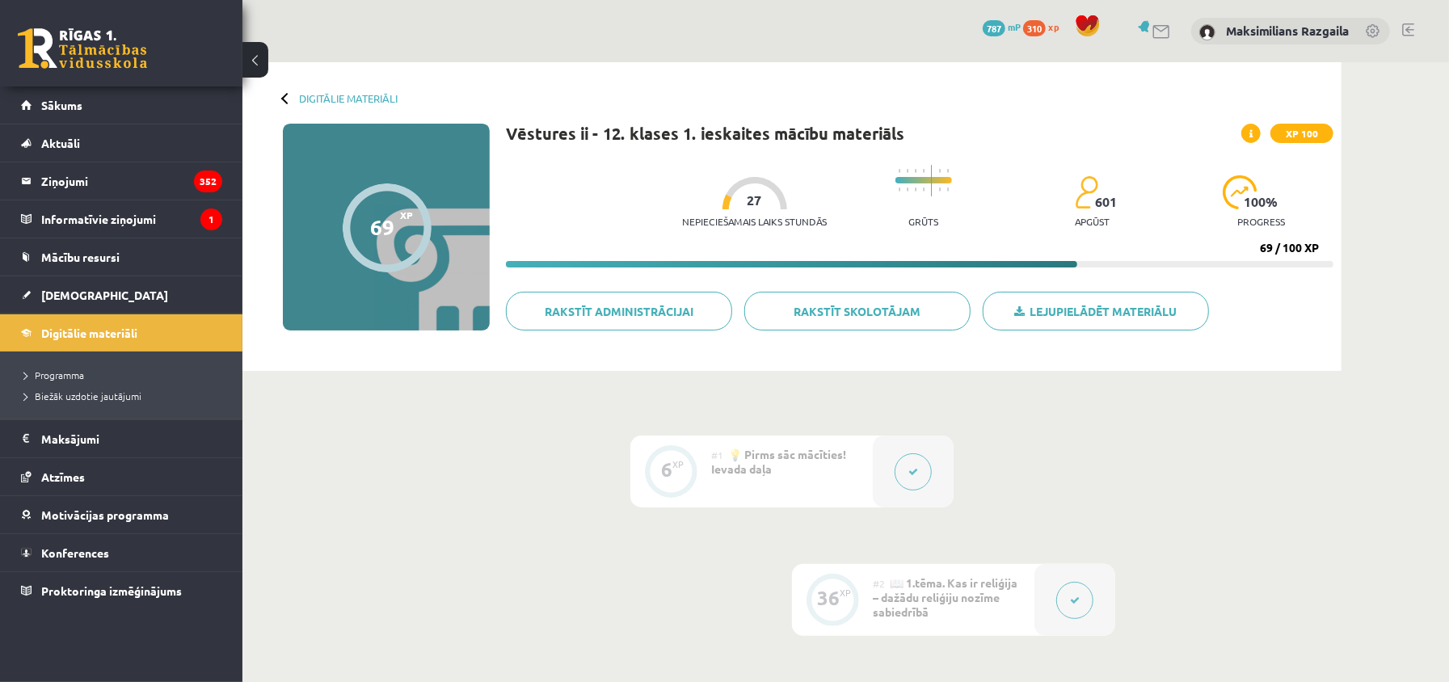
click at [936, 440] on div at bounding box center [913, 472] width 81 height 72
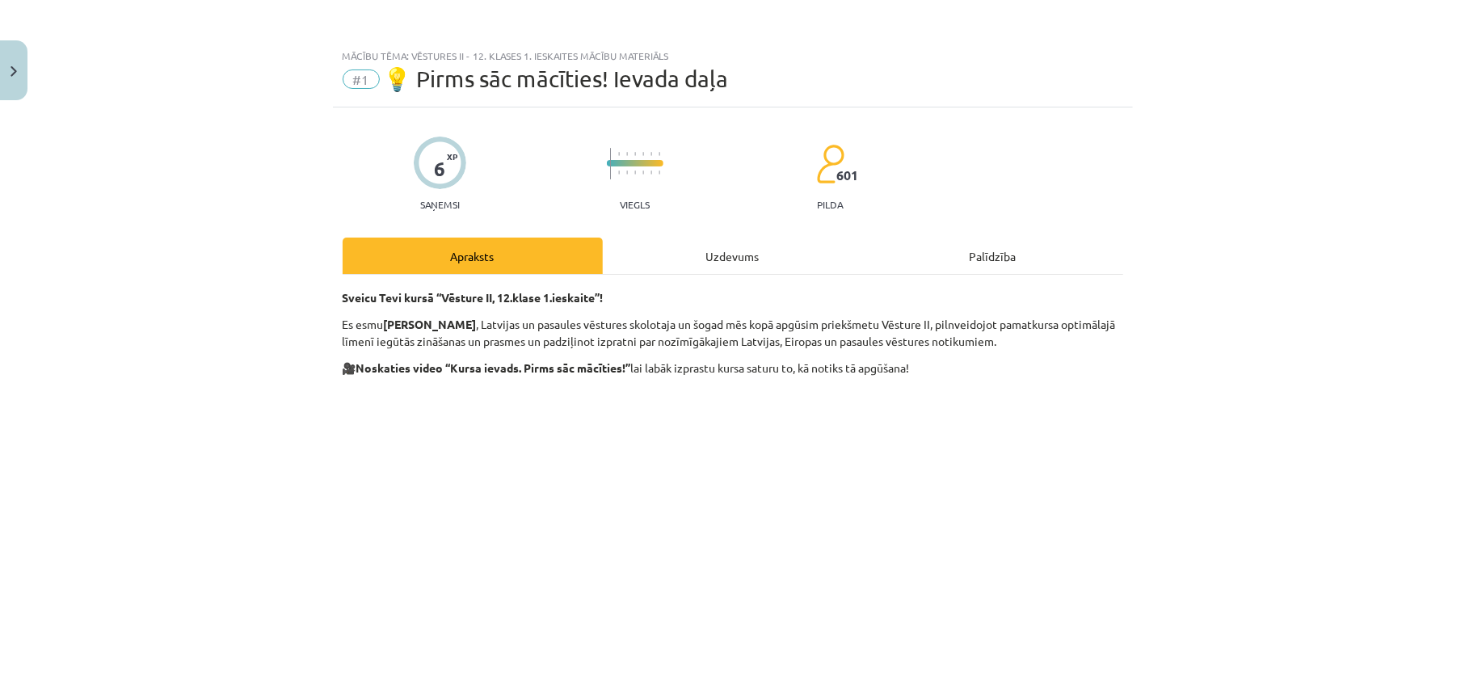
click at [922, 460] on div "Mācību tēma: Vēstures ii - 12. klases 1. ieskaites mācību materiāls #1 💡 Pirms …" at bounding box center [732, 341] width 1465 height 682
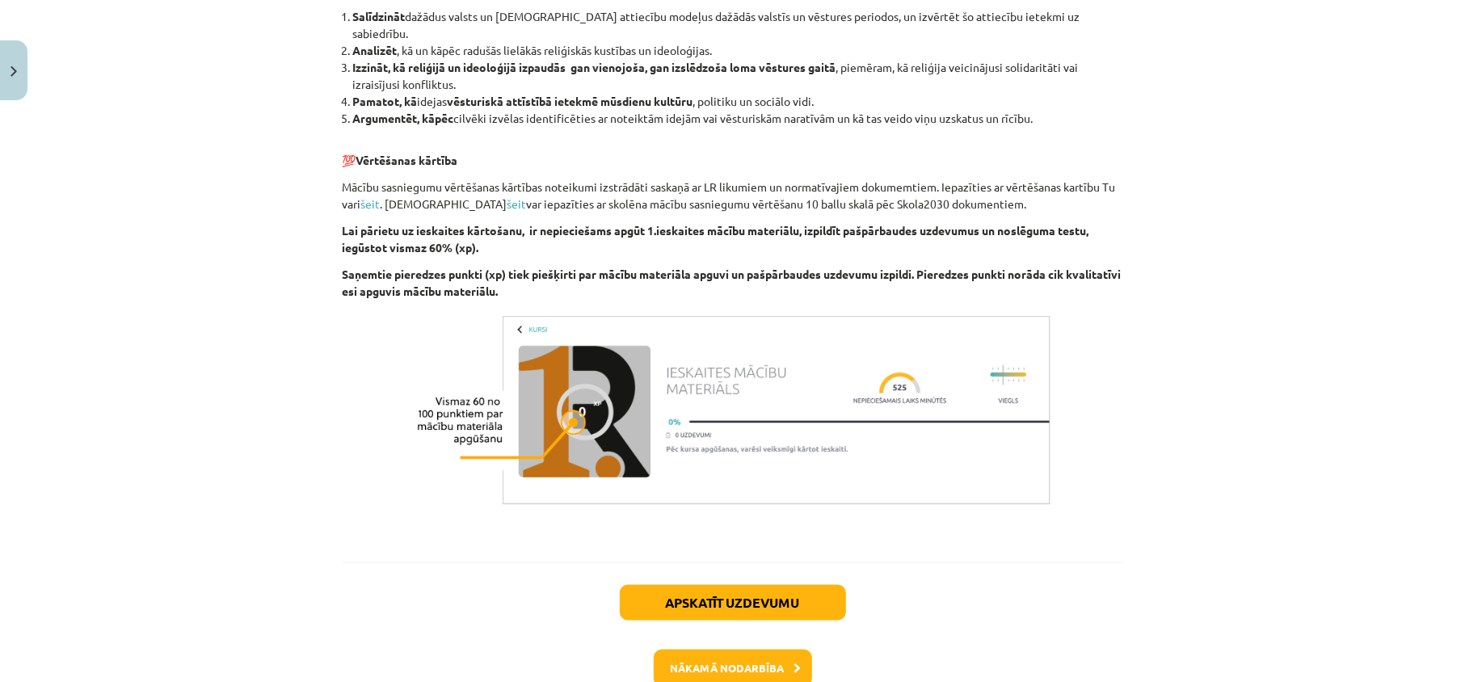
scroll to position [1479, 0]
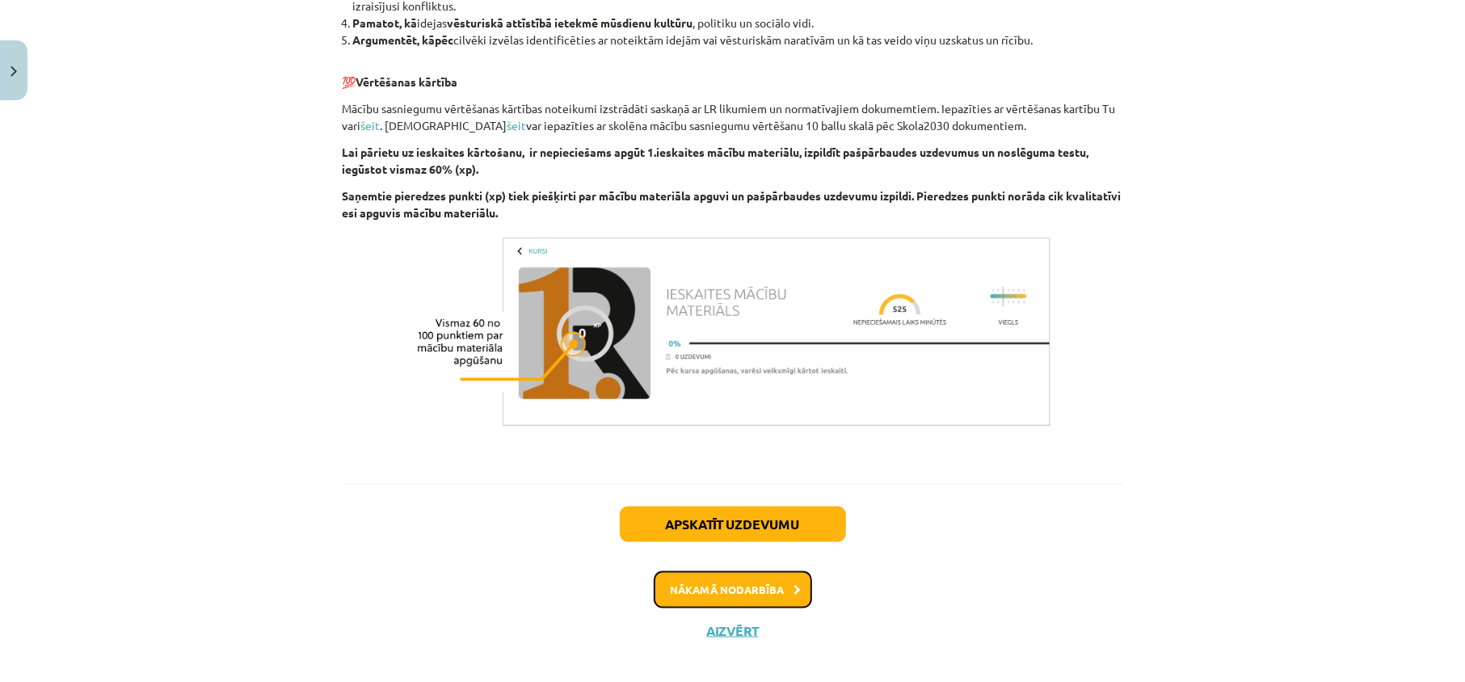
click at [685, 572] on button "Nākamā nodarbība" at bounding box center [733, 589] width 158 height 37
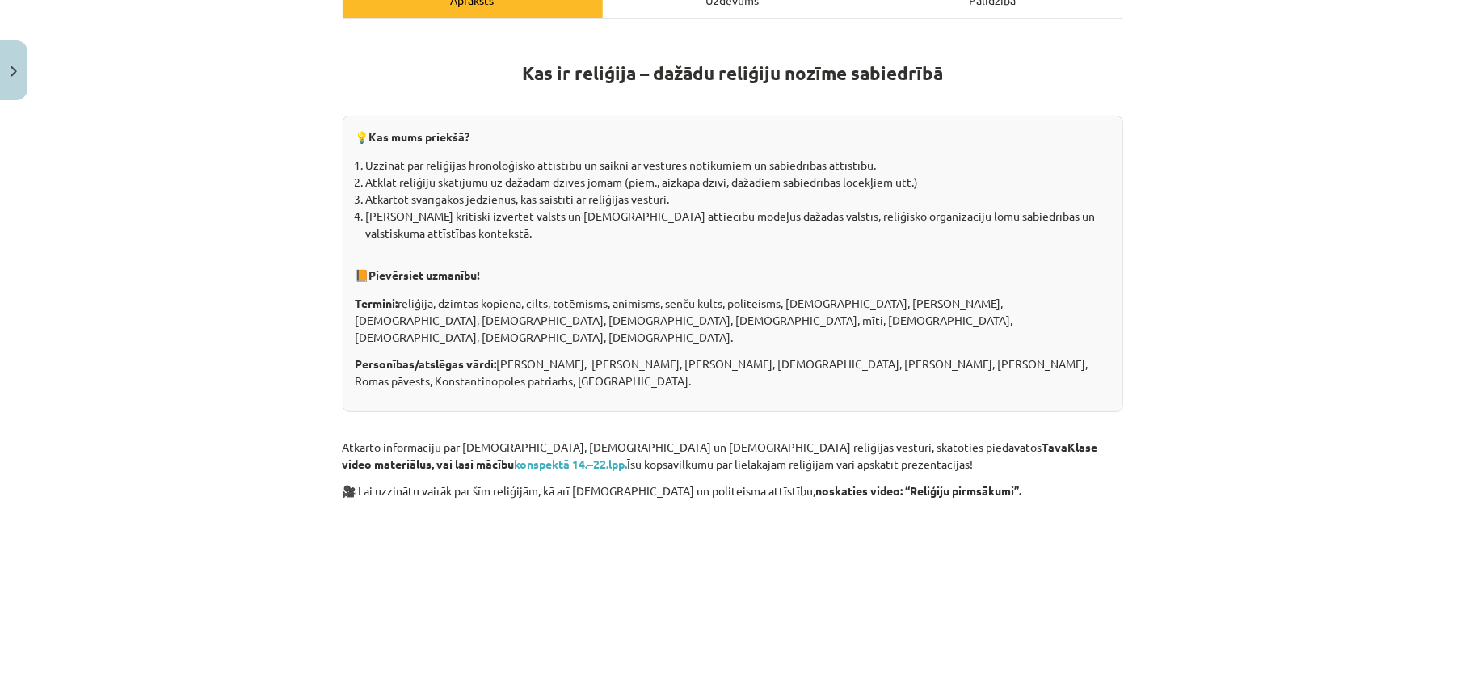
scroll to position [364, 0]
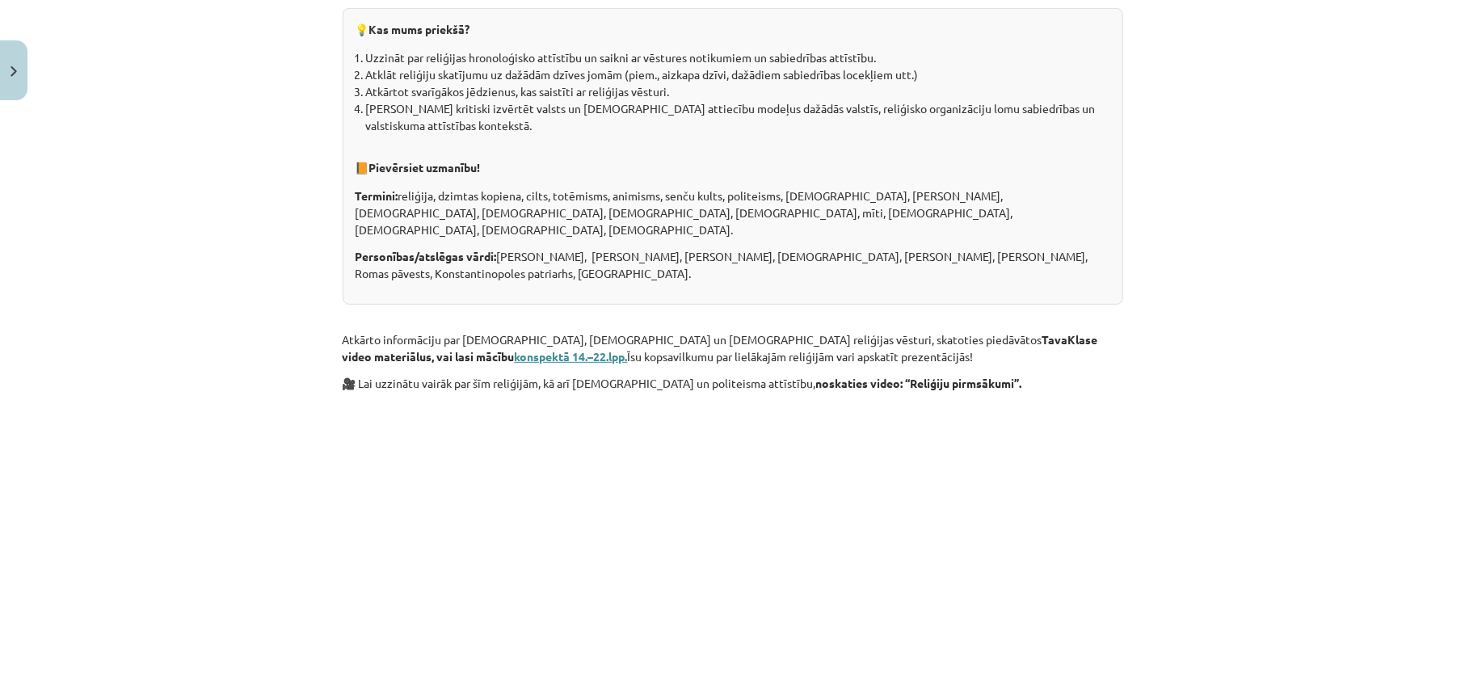
click at [515, 349] on b "konspektā 14.–22.lpp." at bounding box center [571, 356] width 113 height 15
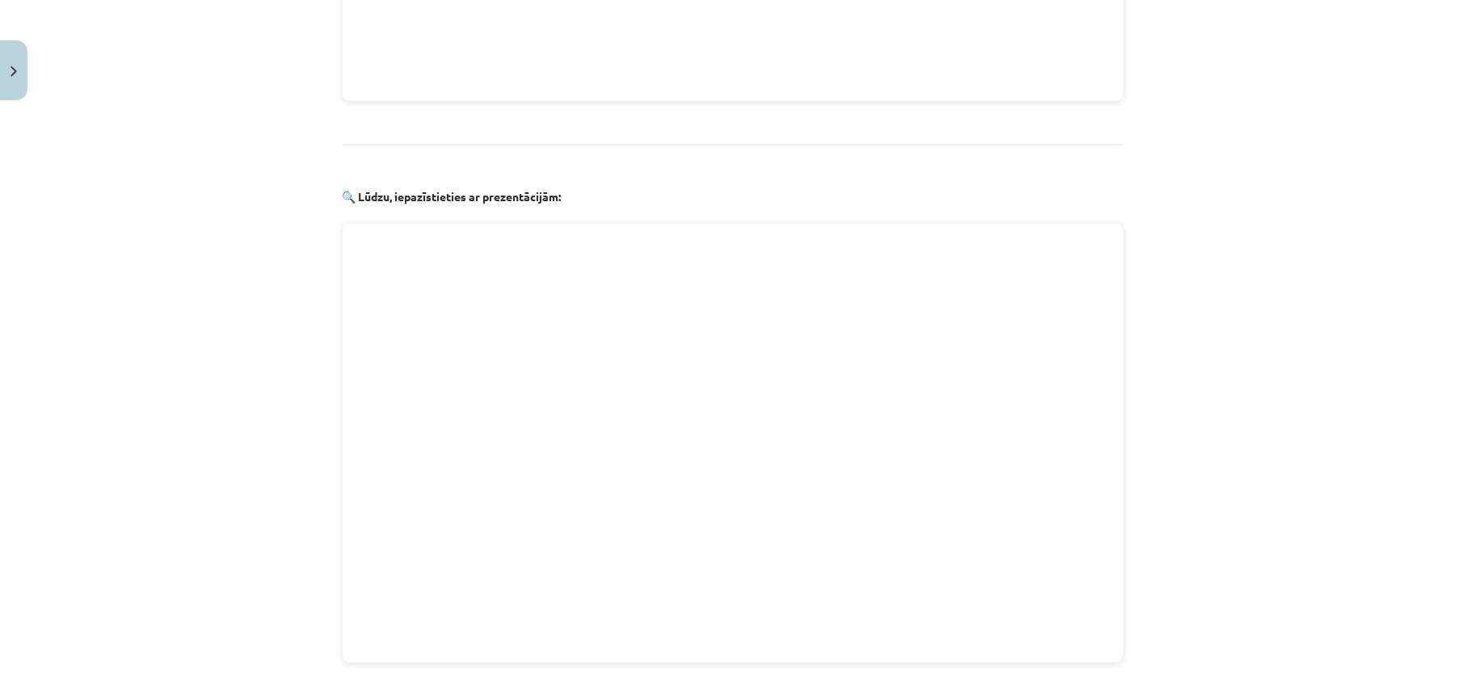
scroll to position [1849, 0]
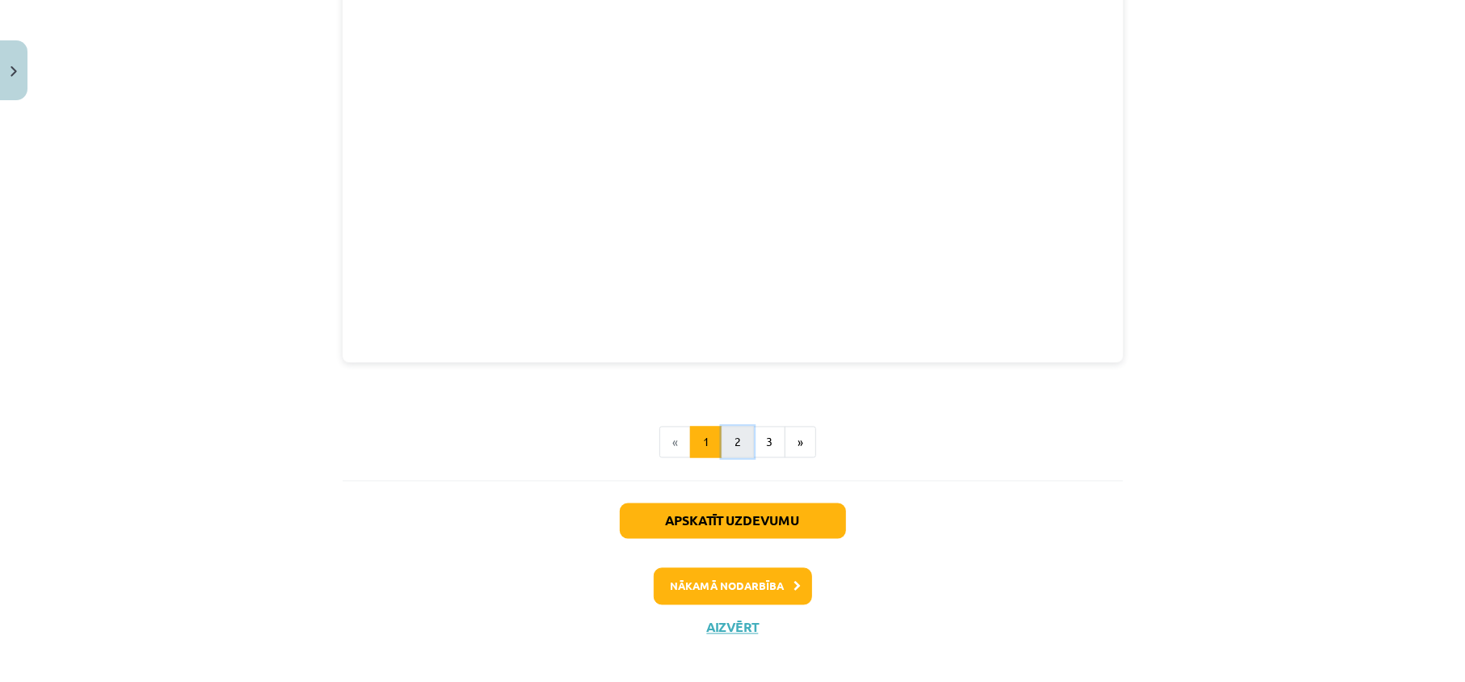
click at [734, 427] on button "2" at bounding box center [738, 443] width 32 height 32
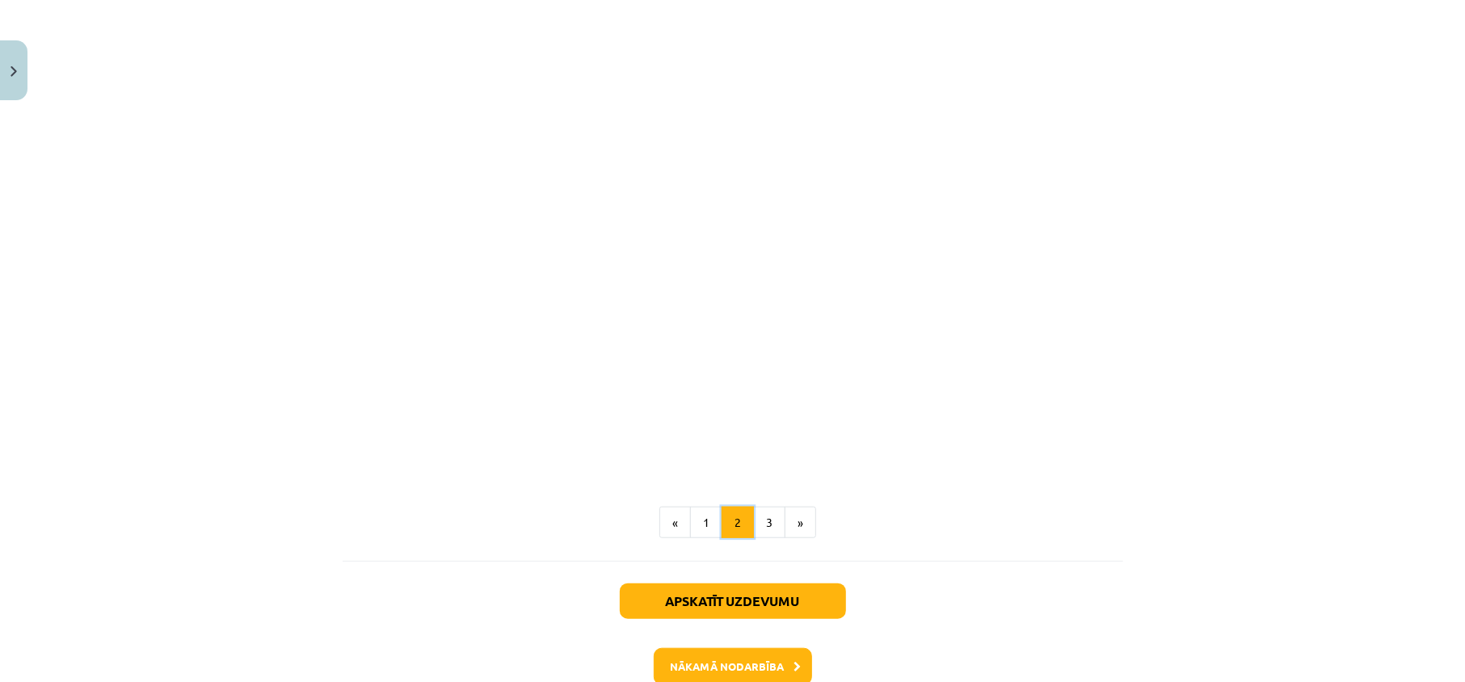
scroll to position [848, 0]
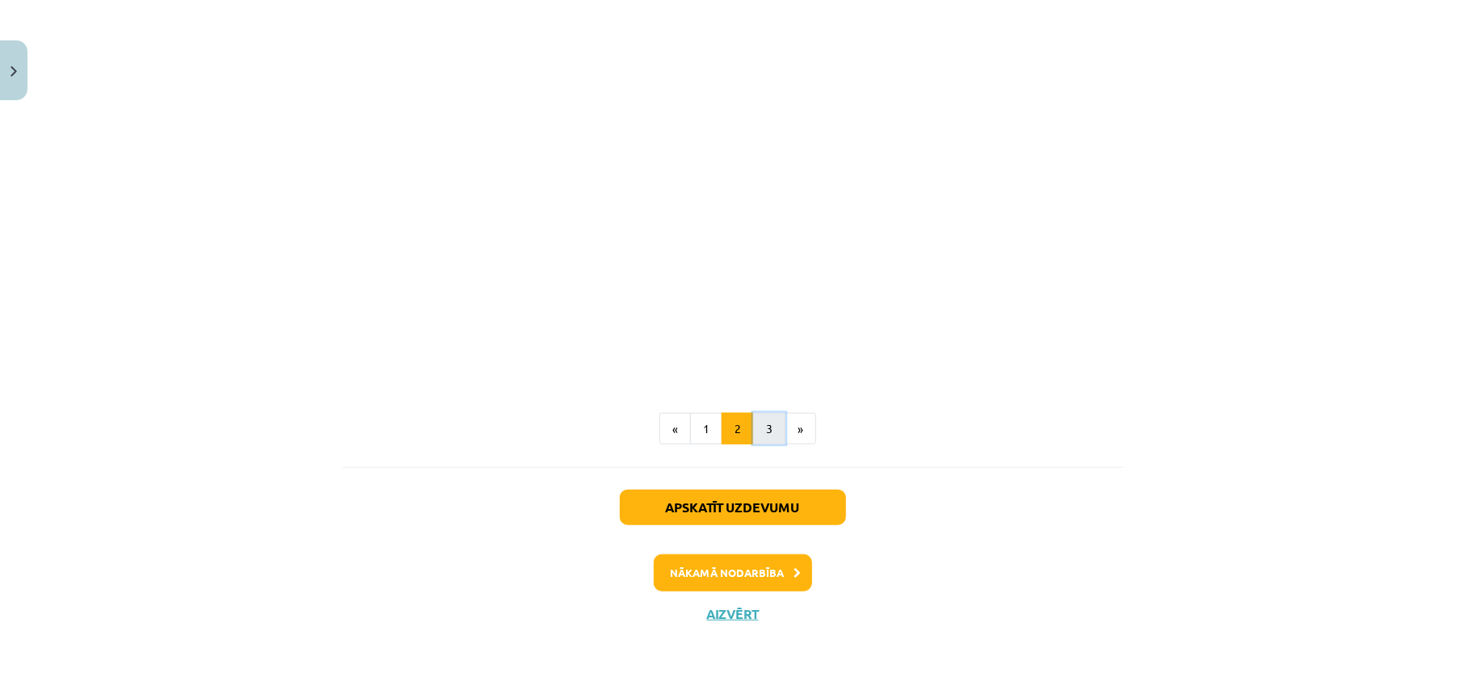
click at [754, 437] on button "3" at bounding box center [769, 429] width 32 height 32
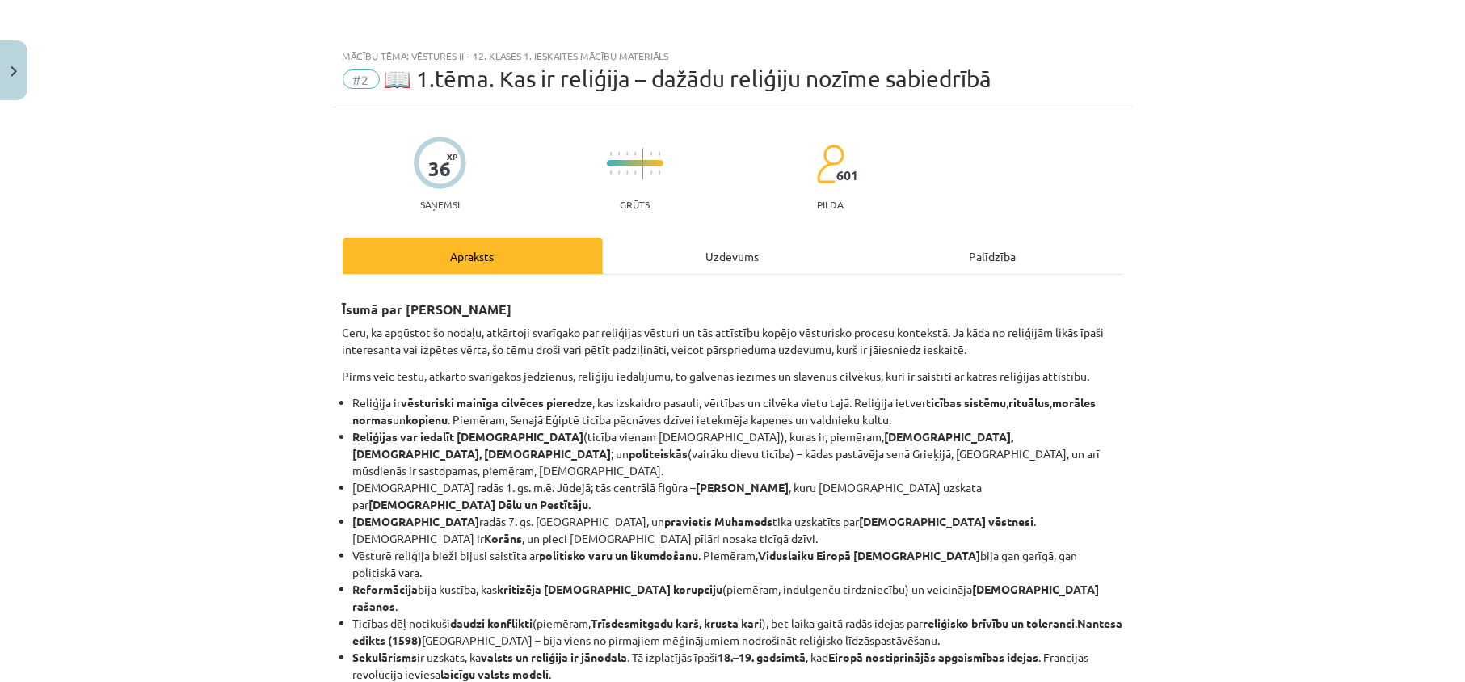
scroll to position [107, 0]
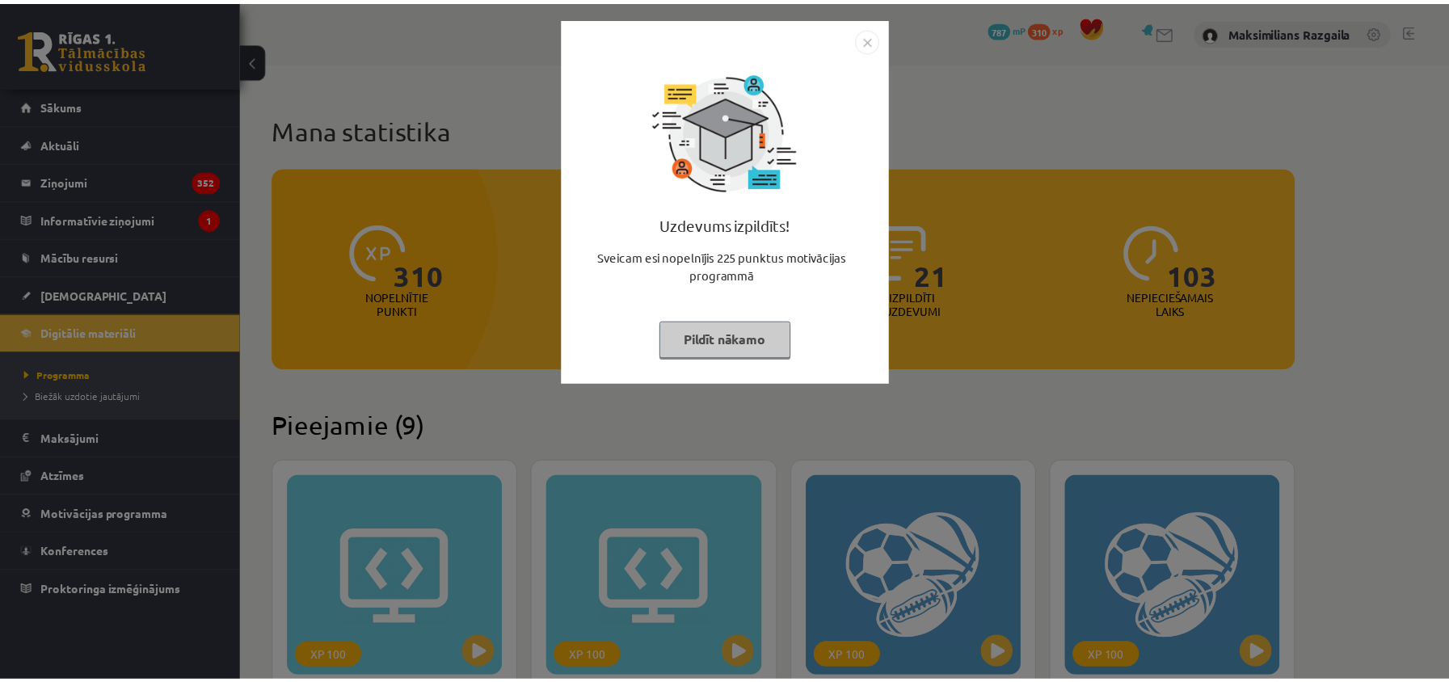
scroll to position [1926, 0]
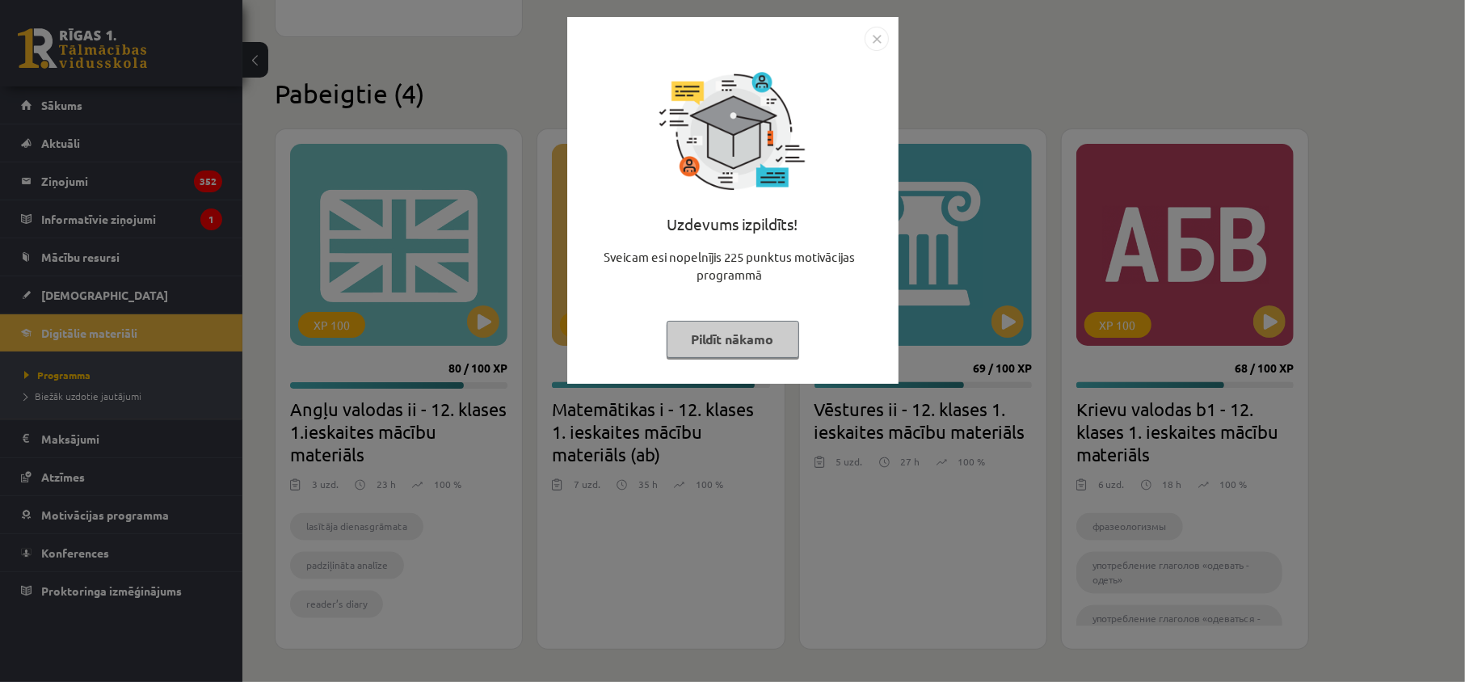
click at [473, 81] on div "Uzdevums izpildīts! Sveicam esi nopelnījis 225 punktus motivācijas programmā Pi…" at bounding box center [732, 341] width 1465 height 682
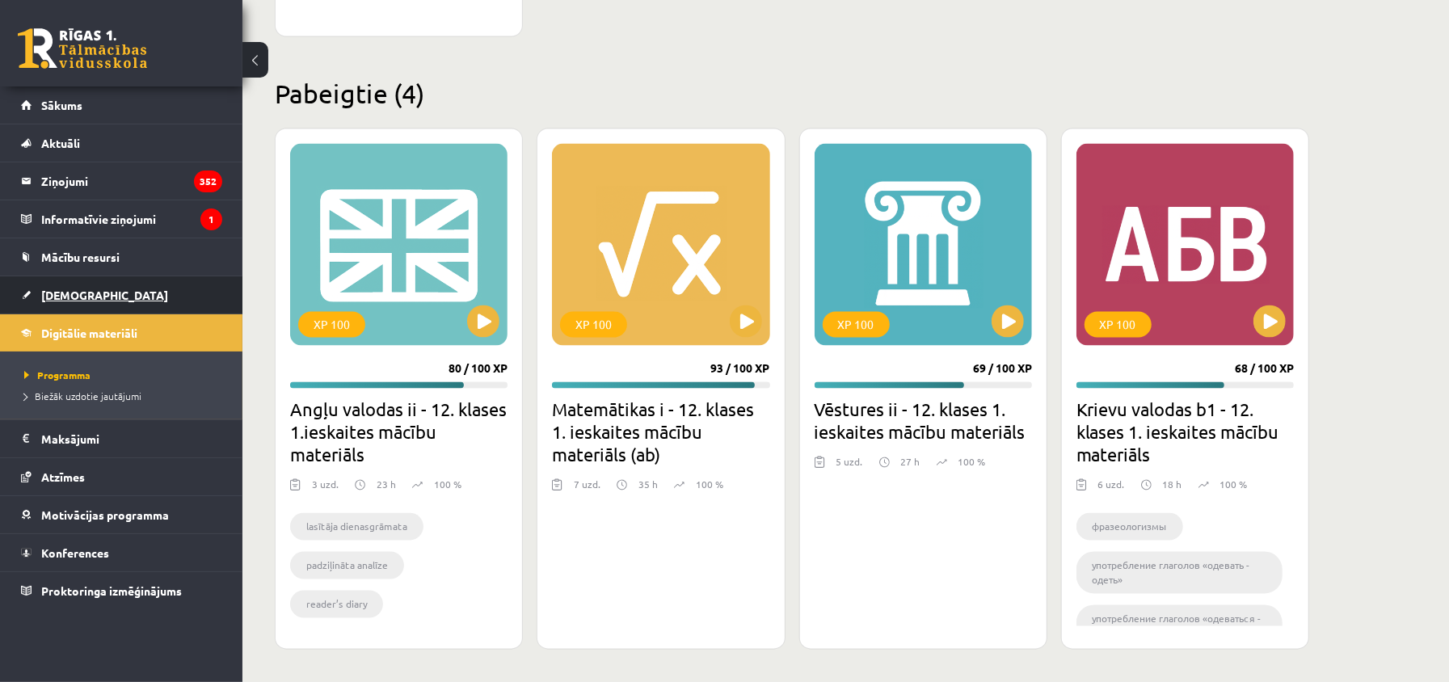
click at [88, 288] on span "[DEMOGRAPHIC_DATA]" at bounding box center [104, 295] width 127 height 15
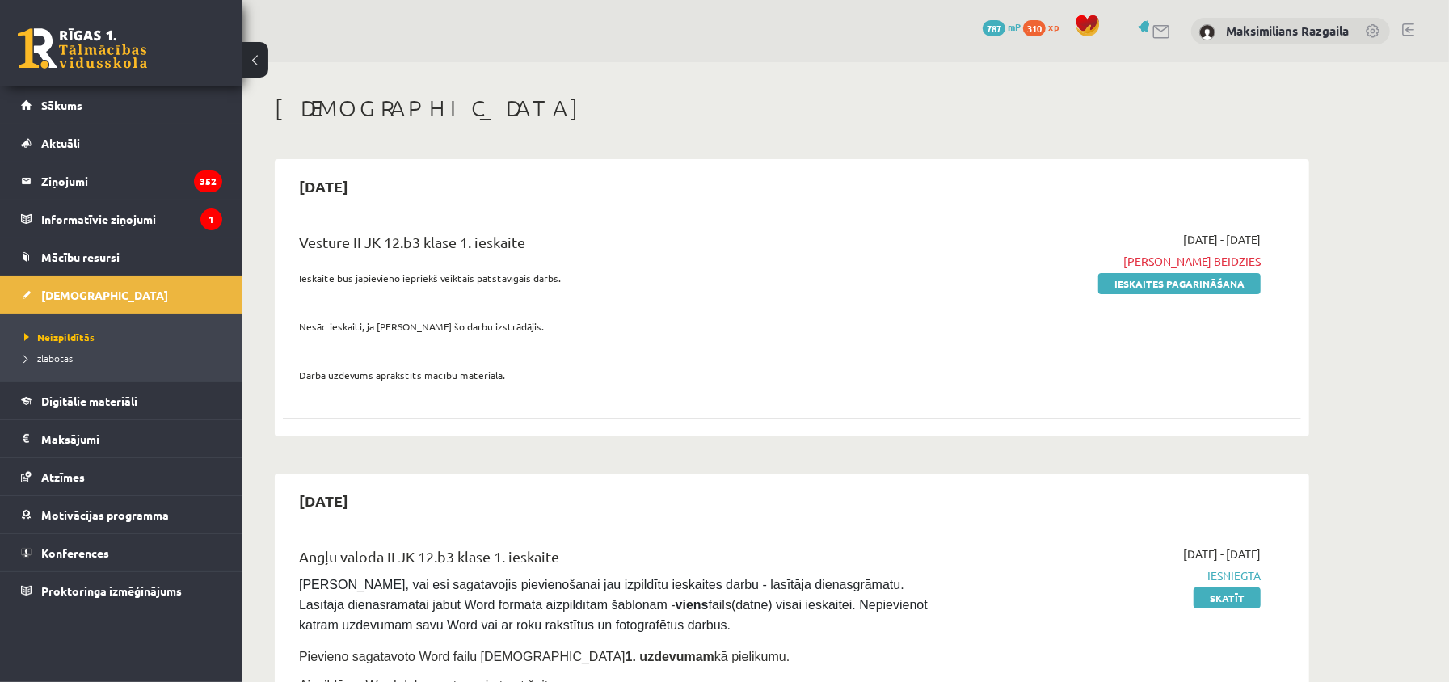
scroll to position [107, 0]
